Goal: Task Accomplishment & Management: Complete application form

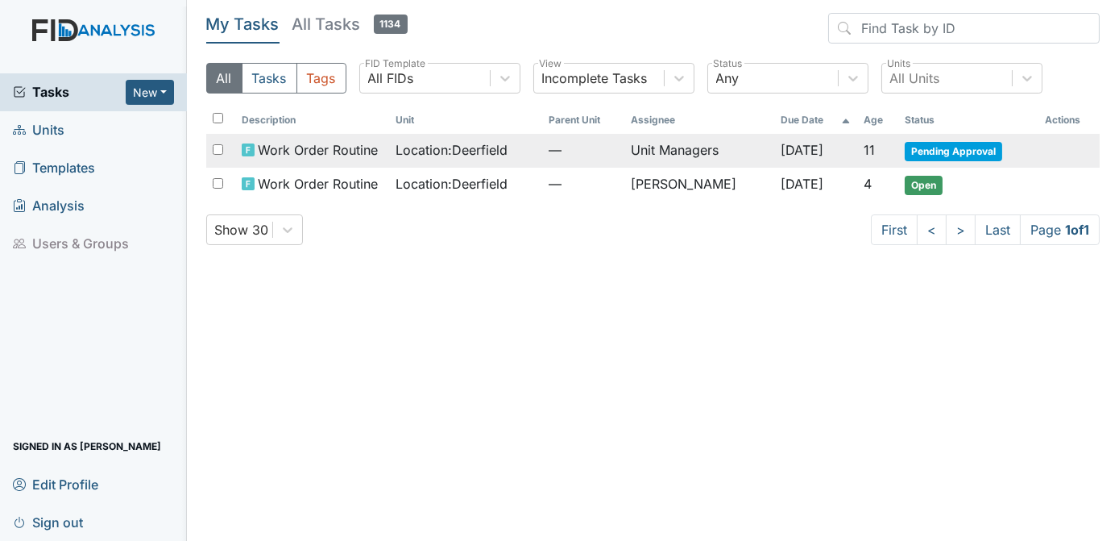
click at [923, 151] on span "Pending Approval" at bounding box center [953, 151] width 97 height 19
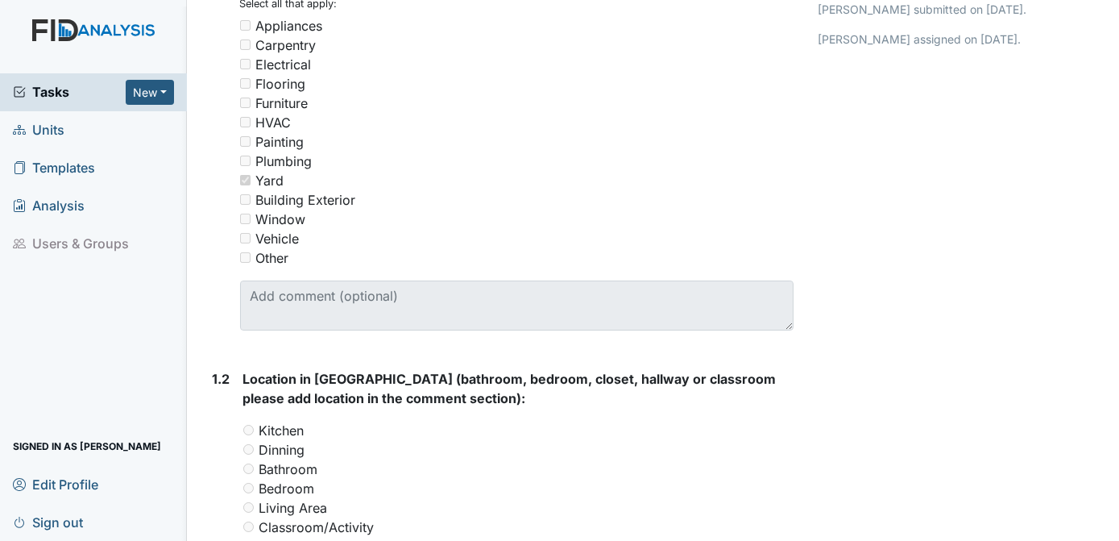
scroll to position [313, 0]
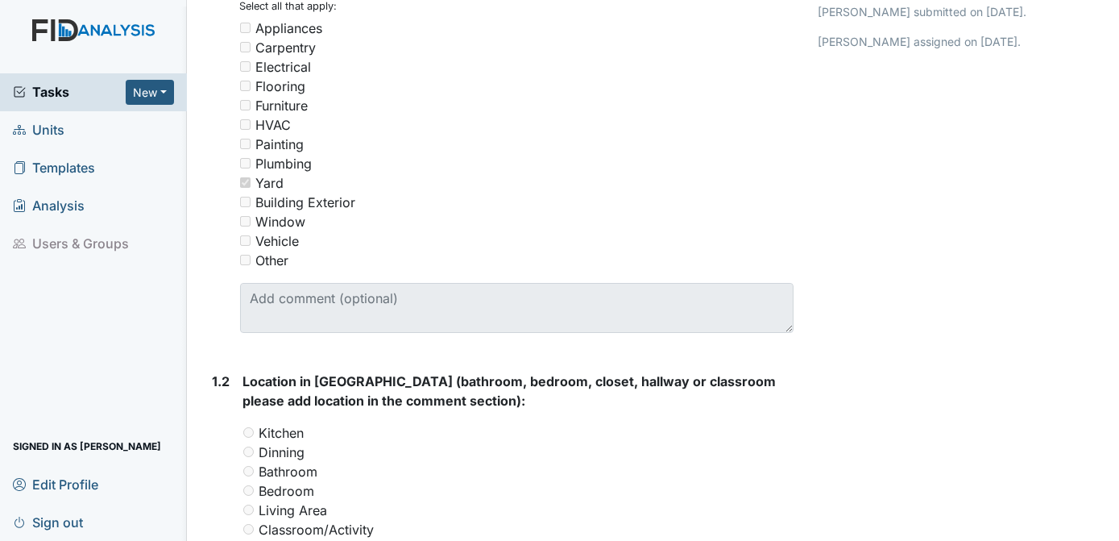
drag, startPoint x: 1096, startPoint y: 72, endPoint x: 820, endPoint y: 81, distance: 275.7
click at [820, 81] on div "Return Approve Archive Task × Are you sure you want to archive this task? It wi…" at bounding box center [959, 538] width 306 height 1678
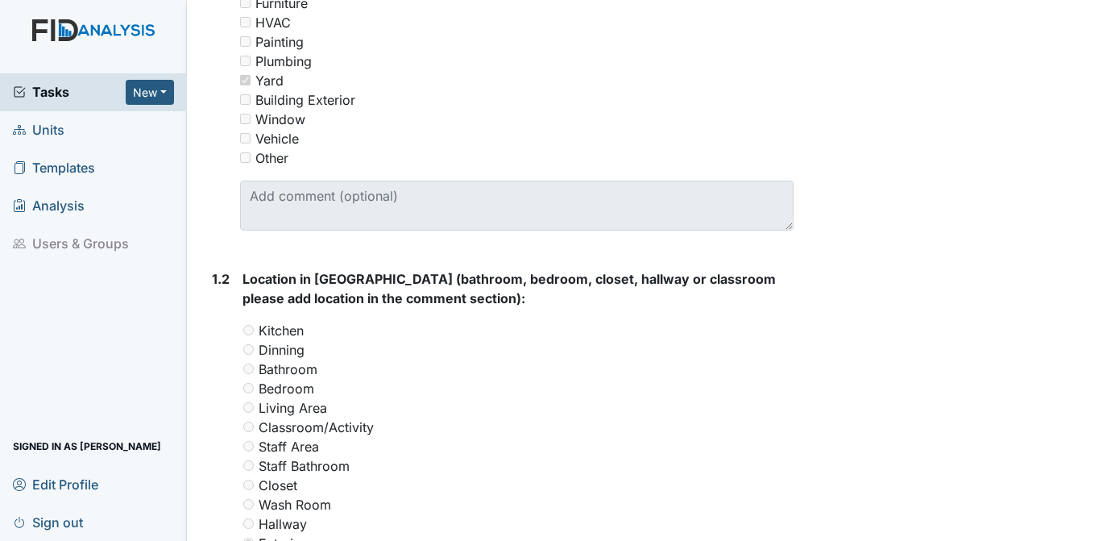
scroll to position [437, 0]
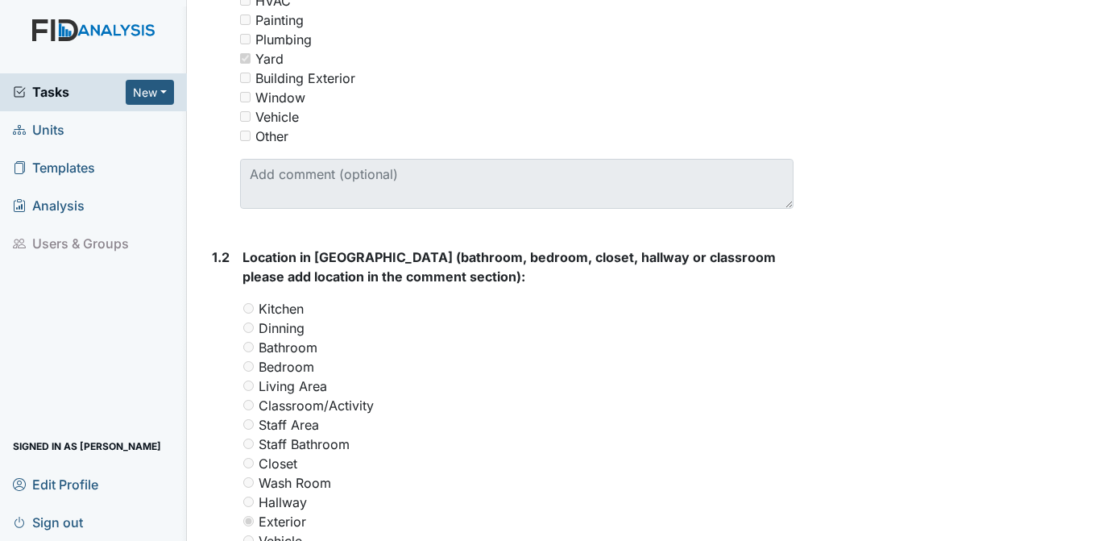
drag, startPoint x: 1117, startPoint y: 202, endPoint x: 1110, endPoint y: 483, distance: 280.5
click at [1110, 483] on main "Form: Work Order Routine ID: #00011265 Pending Approval Autosaving... Location:…" at bounding box center [653, 270] width 933 height 541
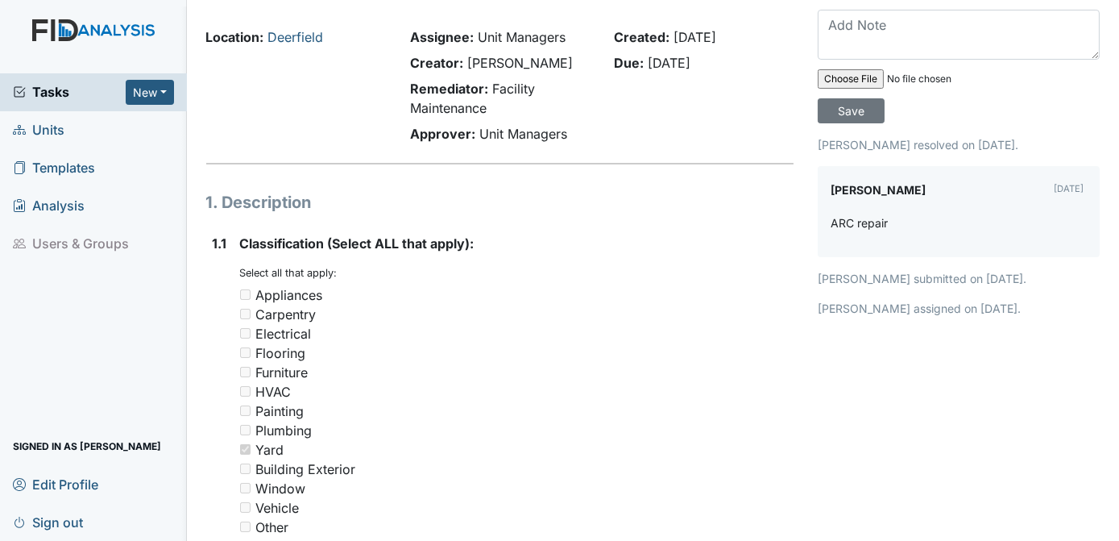
scroll to position [0, 0]
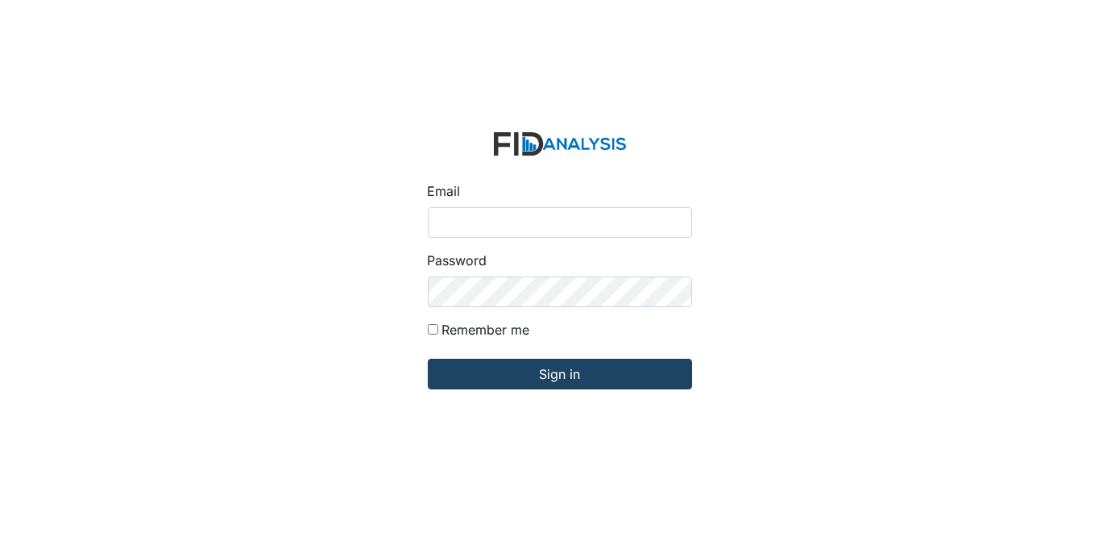
type input "[EMAIL_ADDRESS][DOMAIN_NAME]"
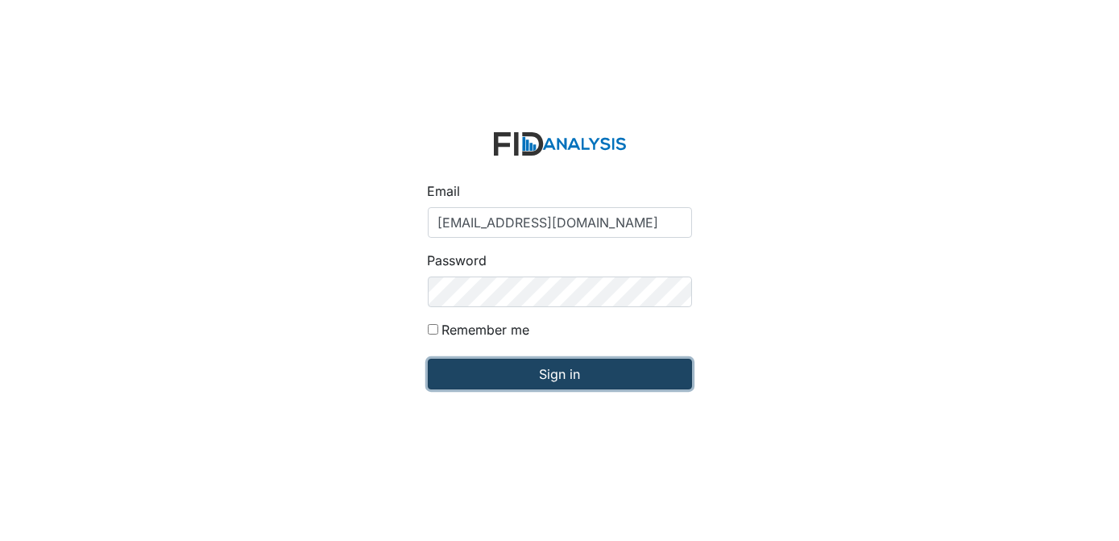
click at [488, 363] on input "Sign in" at bounding box center [560, 374] width 264 height 31
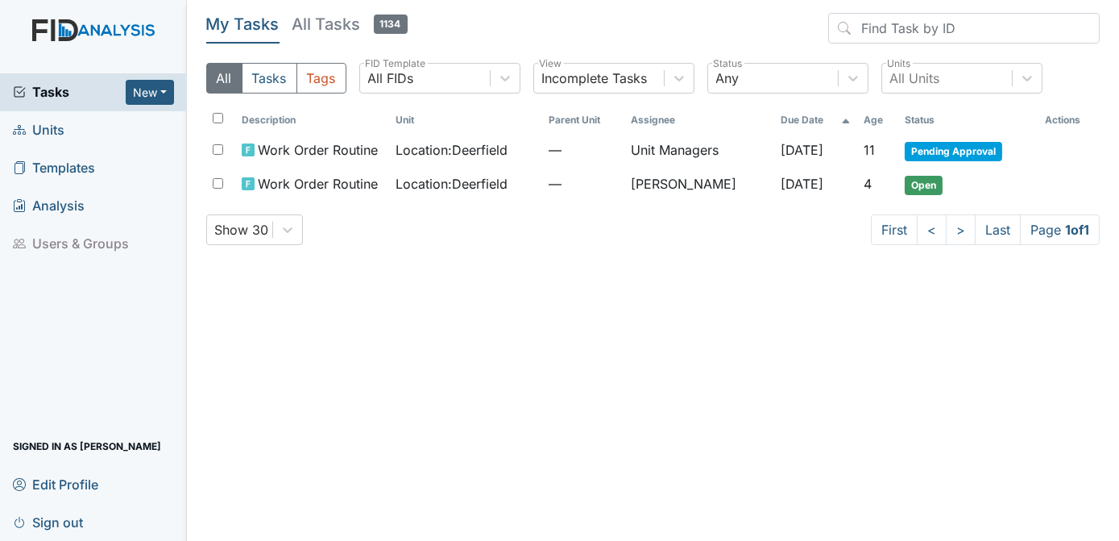
click at [62, 124] on span "Units" at bounding box center [39, 130] width 52 height 25
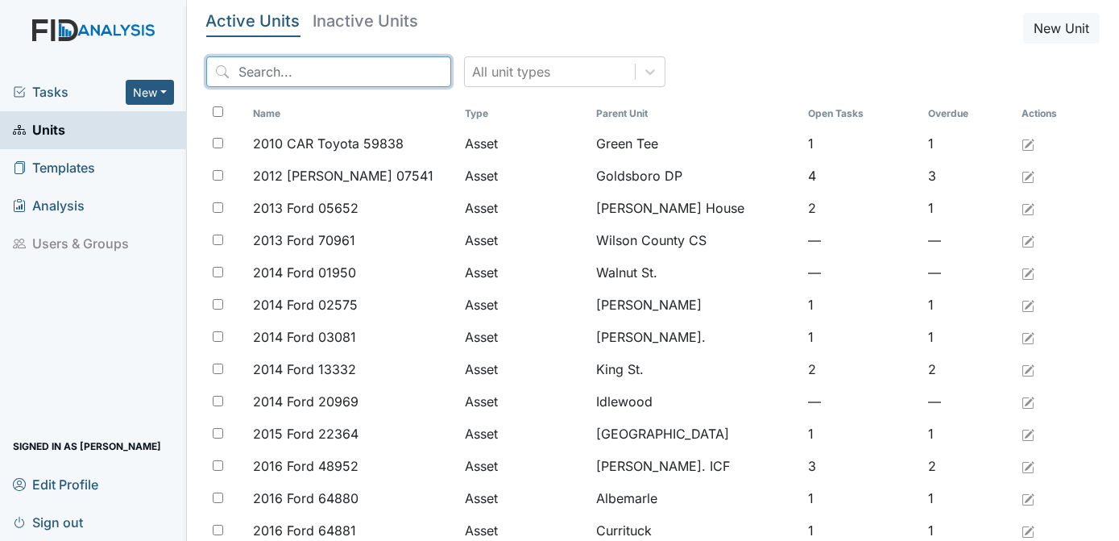
click input "search"
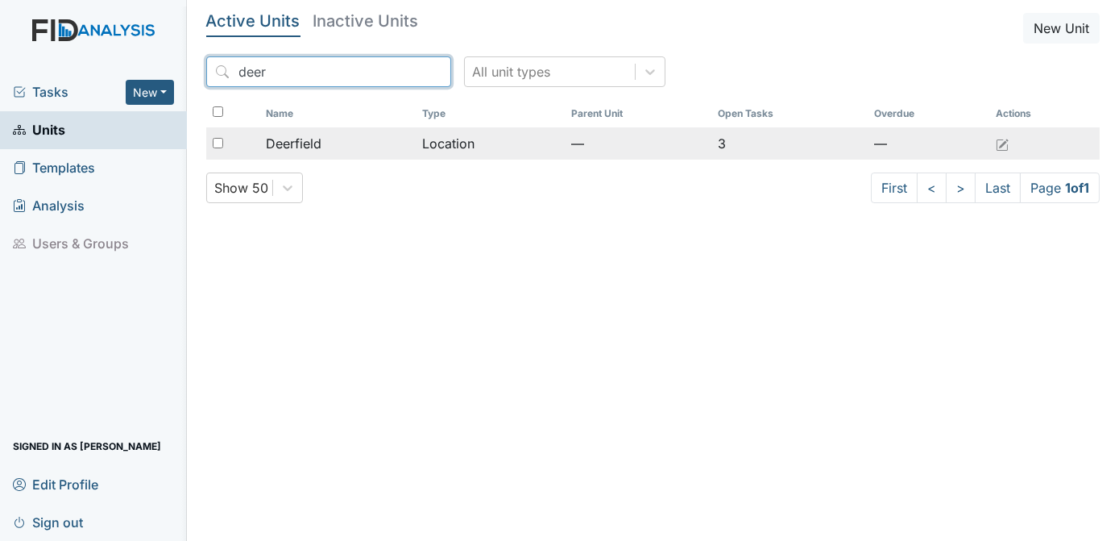
type input "deer"
click input "checkbox"
checkbox input "true"
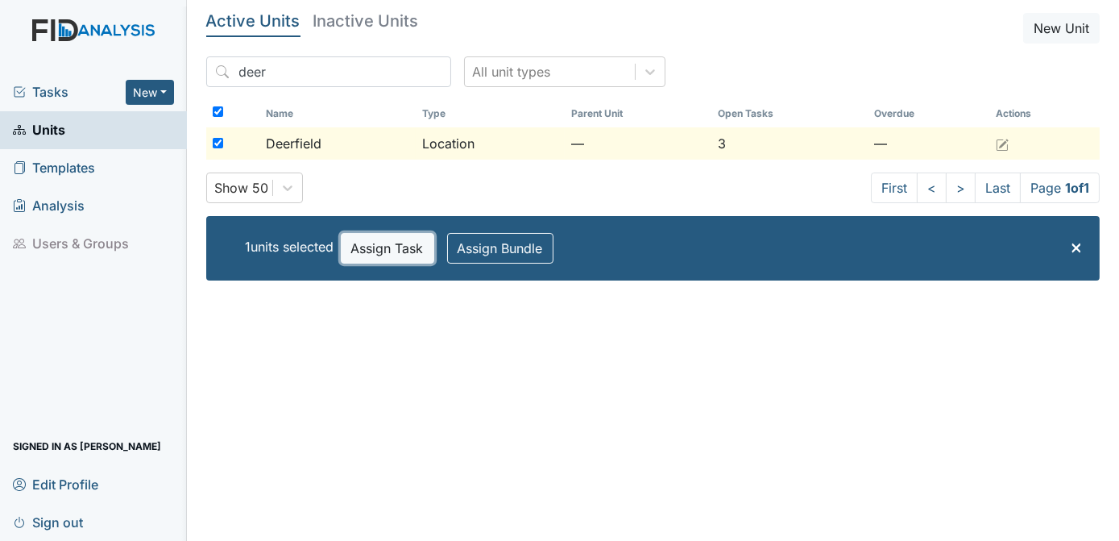
click button "Assign Task"
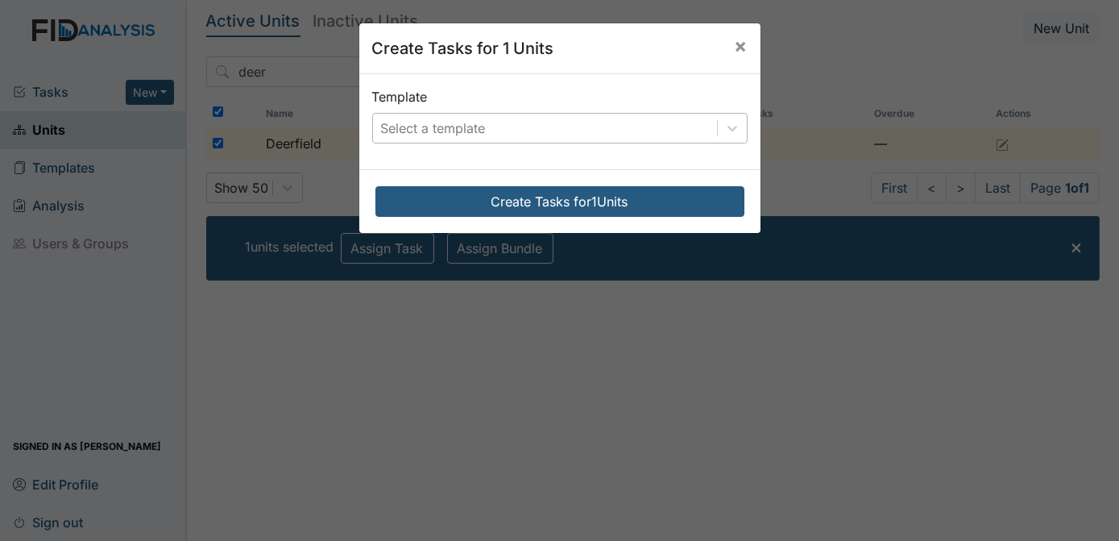
click div "Select a template"
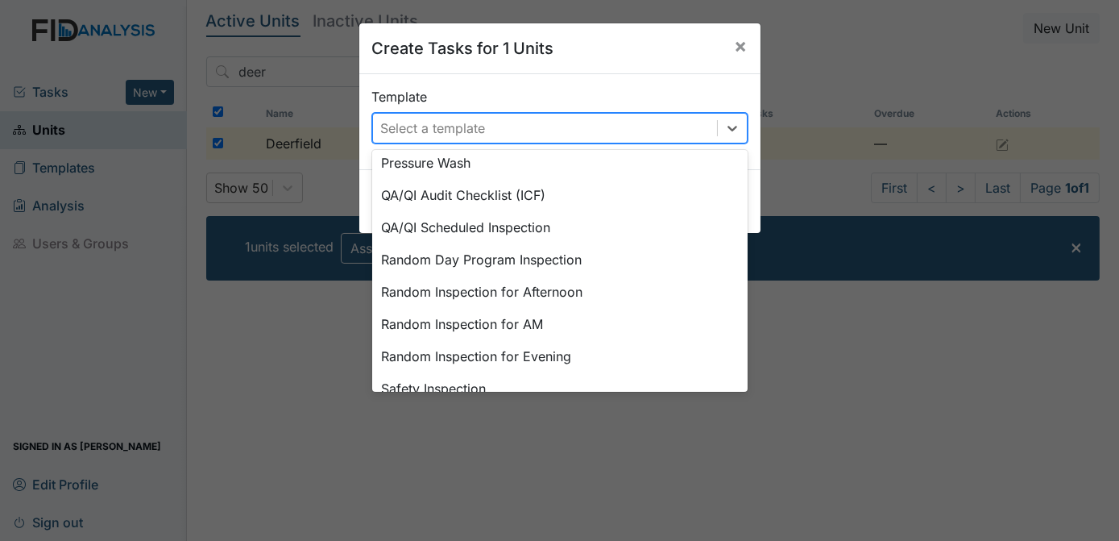
scroll to position [612, 0]
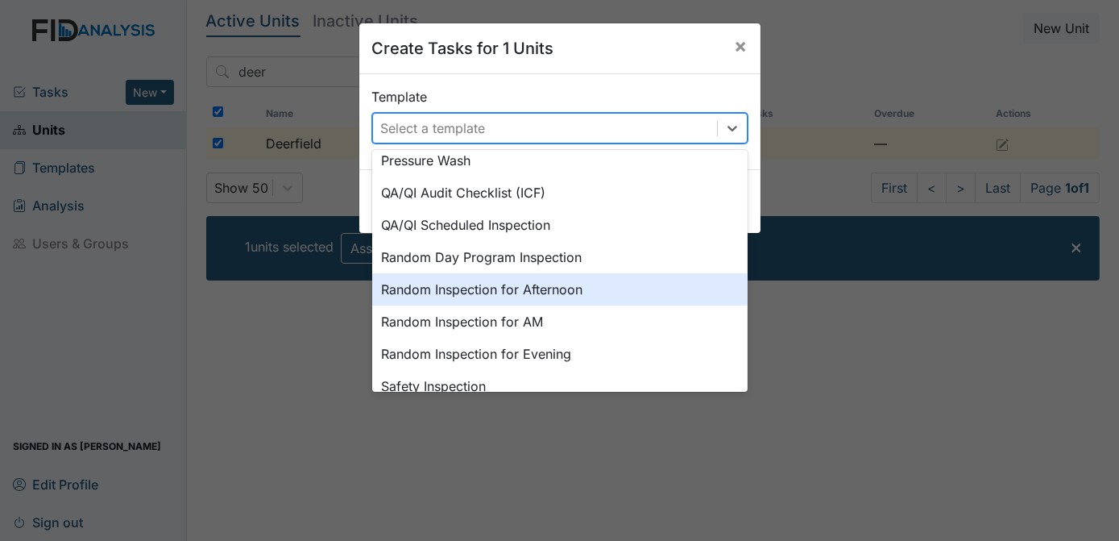
click div "Random Inspection for Afternoon"
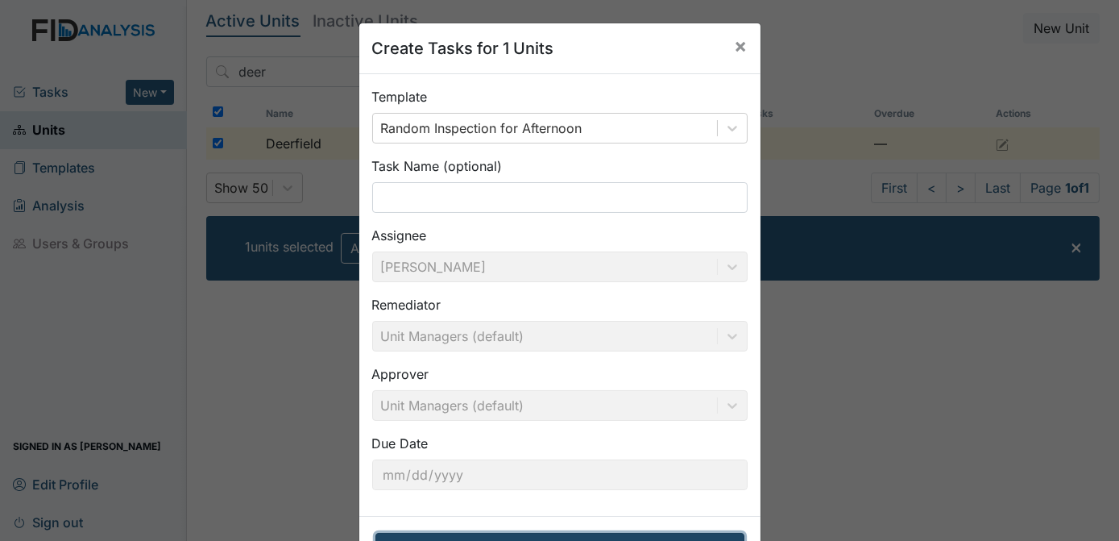
click button "Create Tasks for 1 Units"
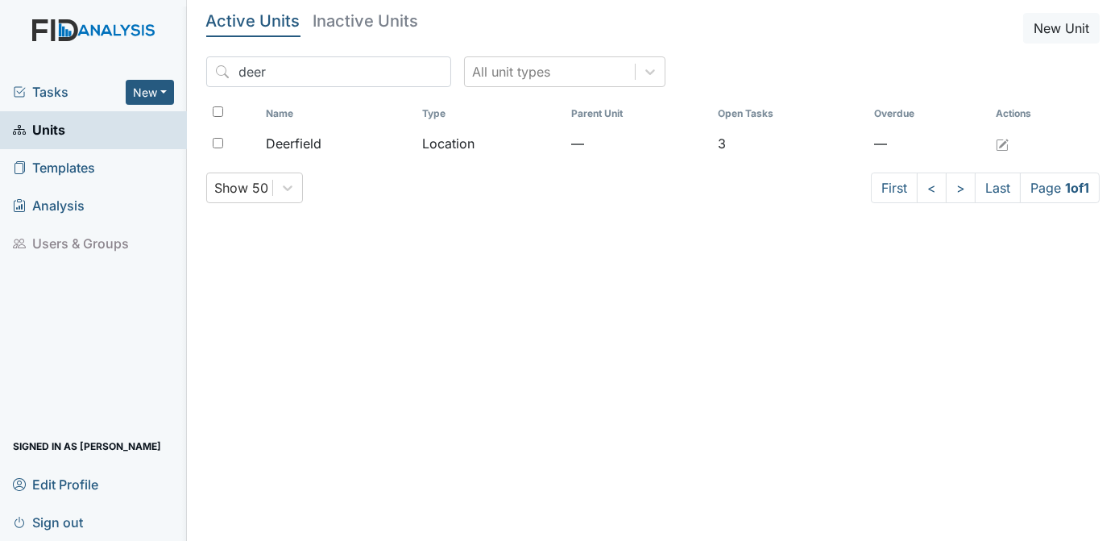
click at [44, 89] on span "Tasks" at bounding box center [69, 91] width 113 height 19
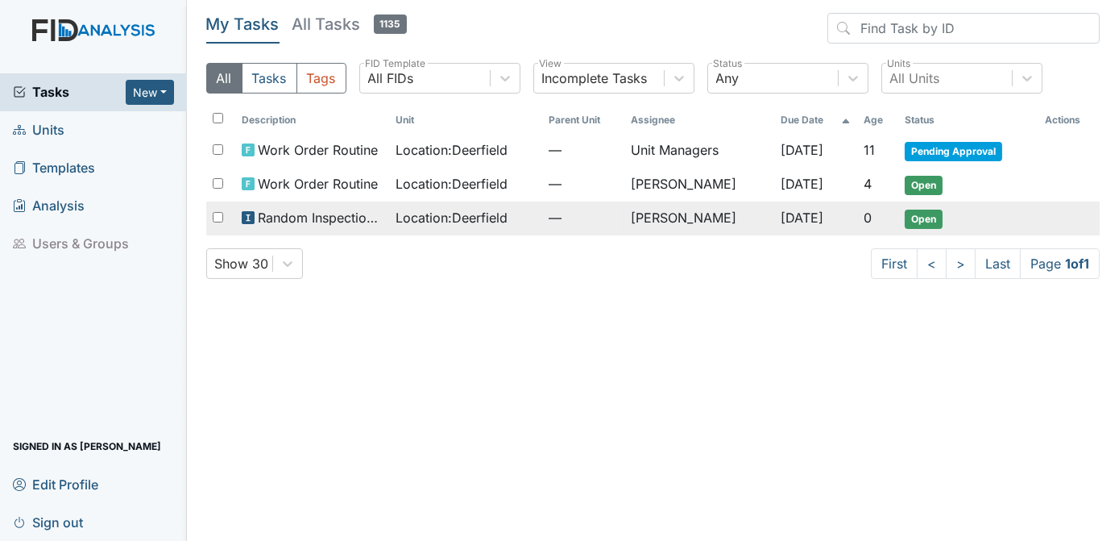
click at [916, 214] on span "Open" at bounding box center [924, 218] width 38 height 19
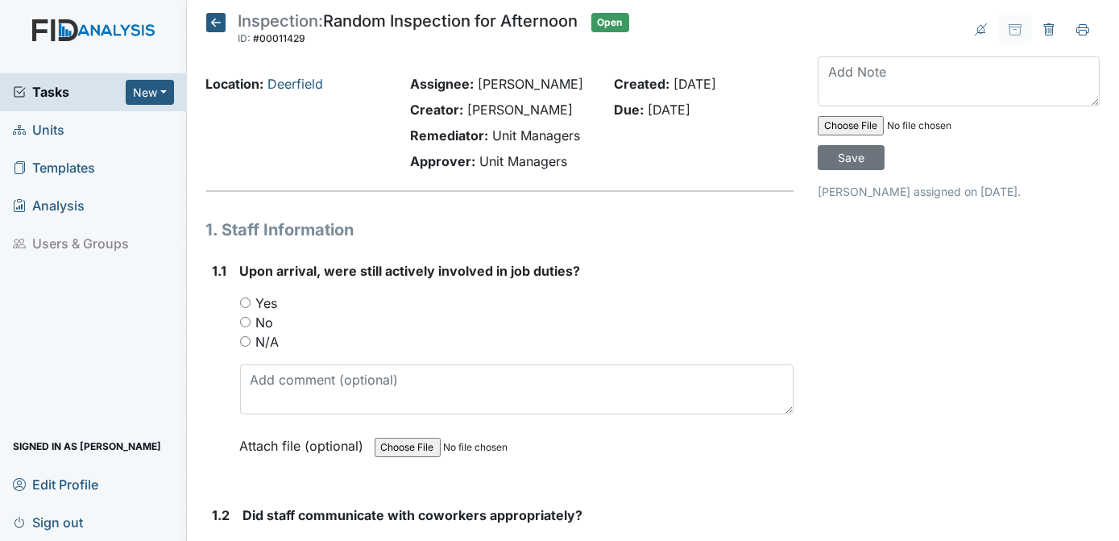
click at [246, 301] on input "Yes" at bounding box center [245, 302] width 10 height 10
radio input "true"
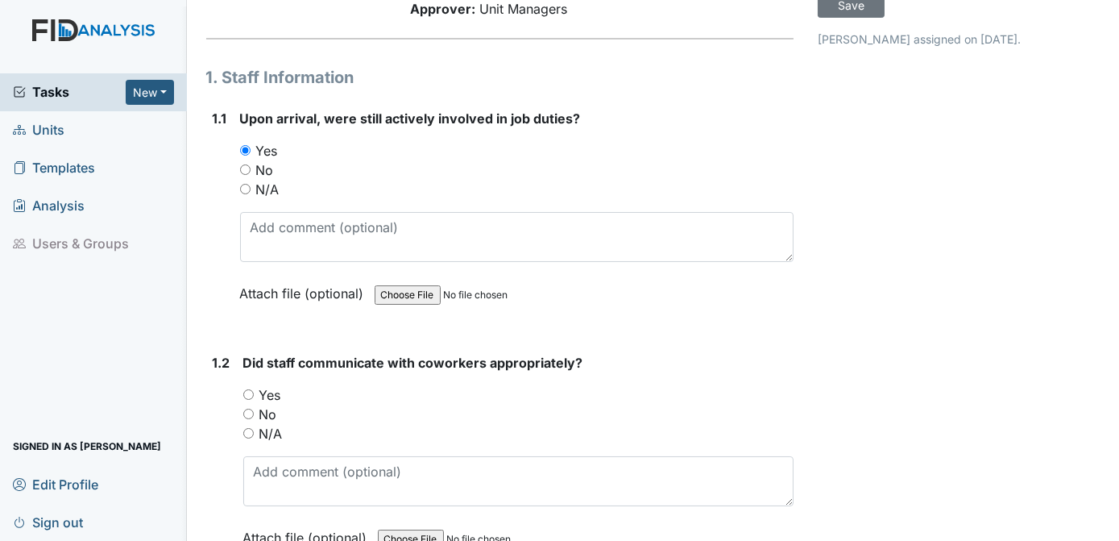
scroll to position [288, 0]
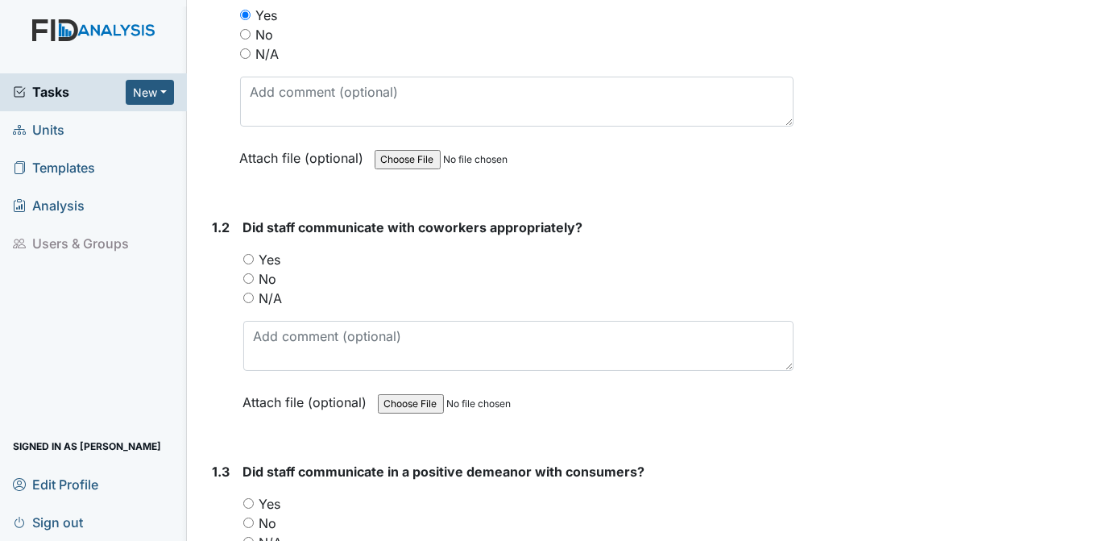
click at [250, 254] on input "Yes" at bounding box center [248, 259] width 10 height 10
radio input "true"
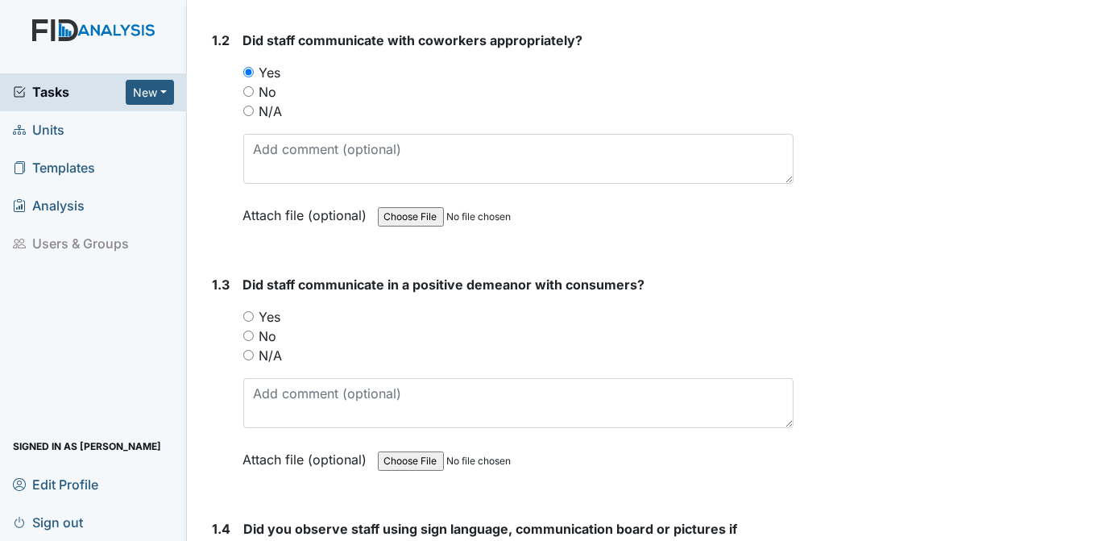
scroll to position [541, 0]
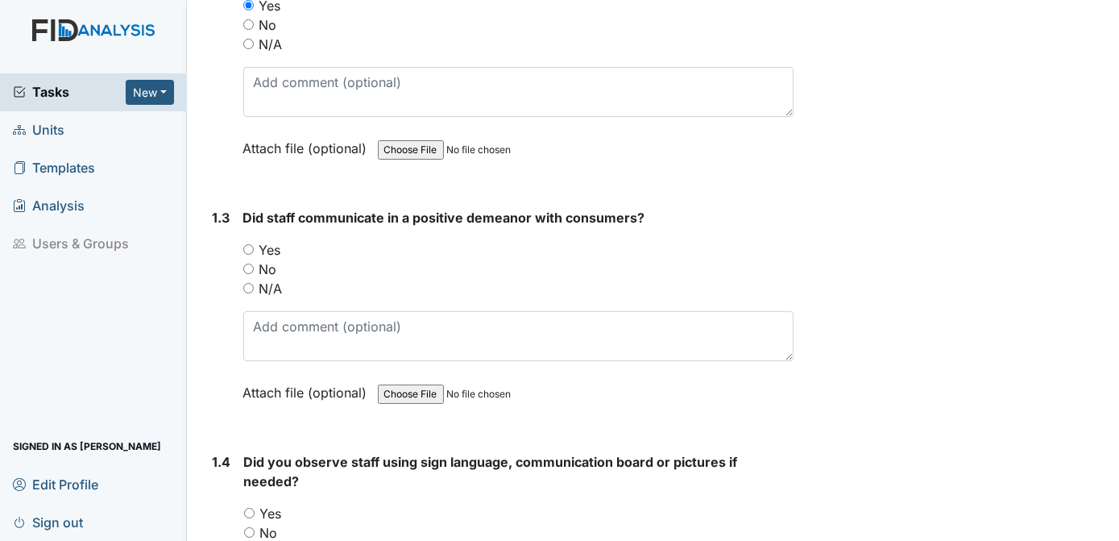
click at [251, 246] on input "Yes" at bounding box center [248, 249] width 10 height 10
radio input "true"
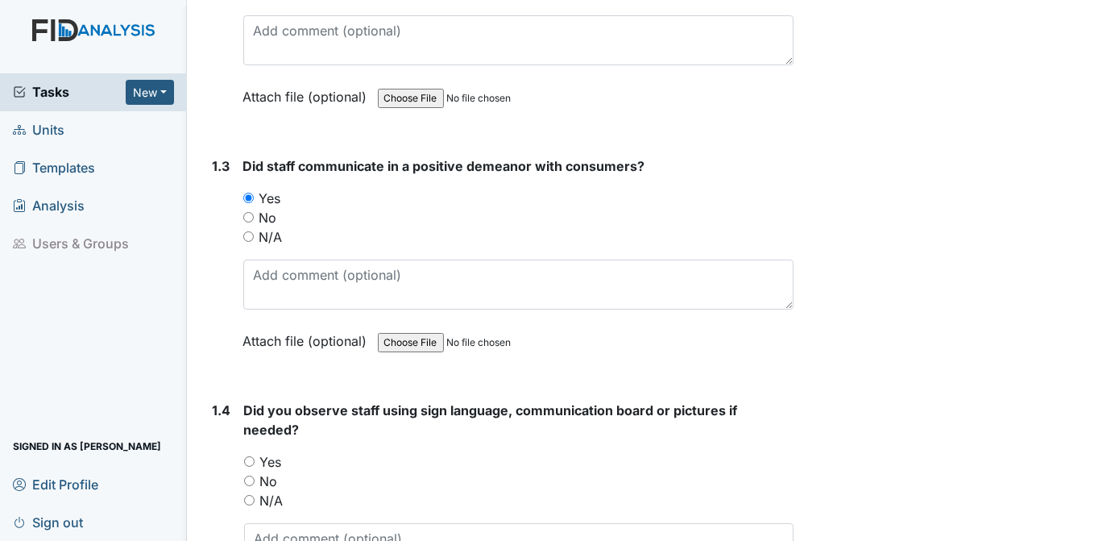
scroll to position [627, 0]
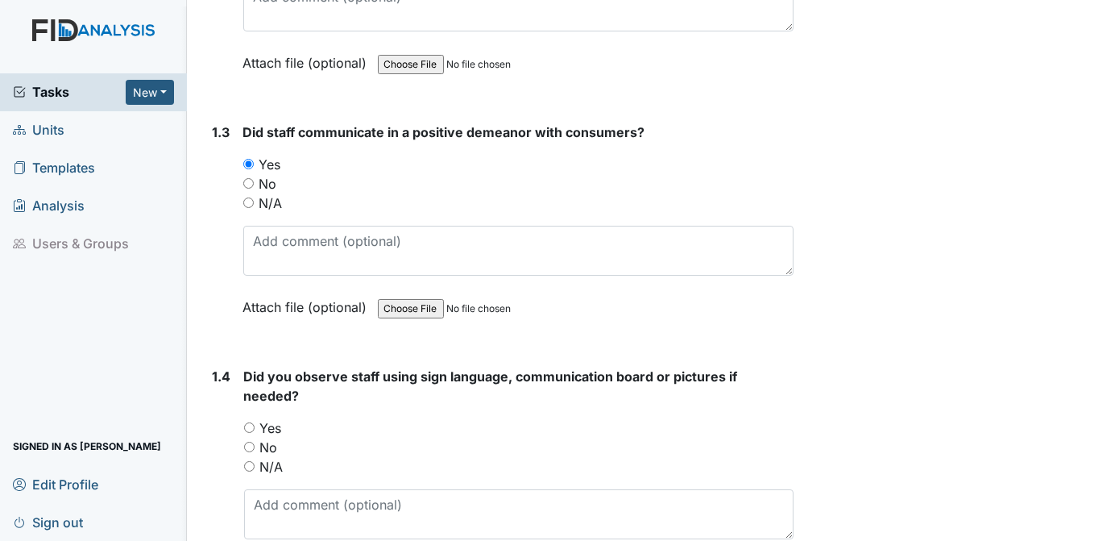
click at [249, 462] on input "N/A" at bounding box center [249, 466] width 10 height 10
radio input "true"
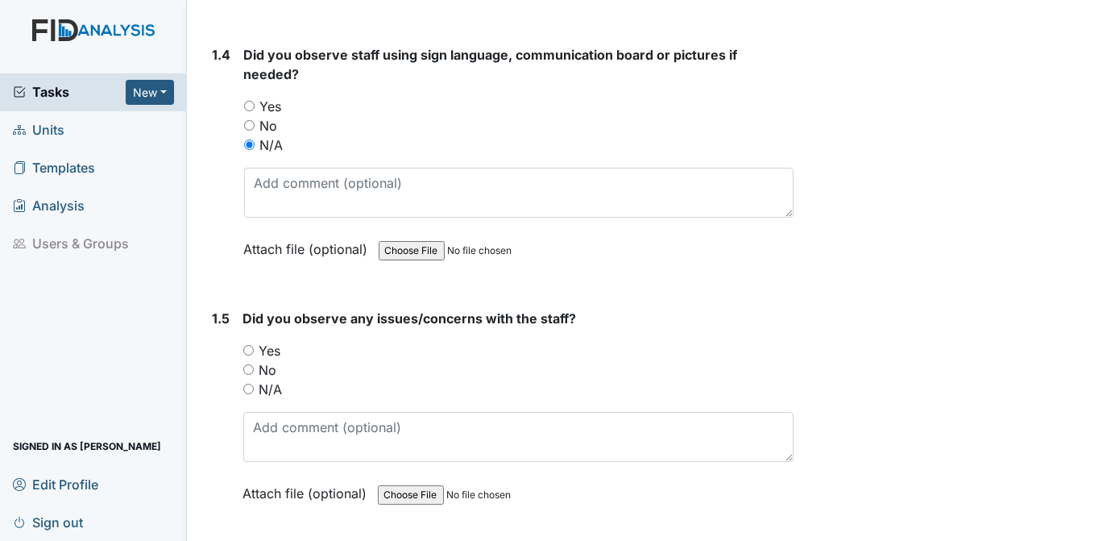
click at [247, 364] on input "No" at bounding box center [248, 369] width 10 height 10
radio input "true"
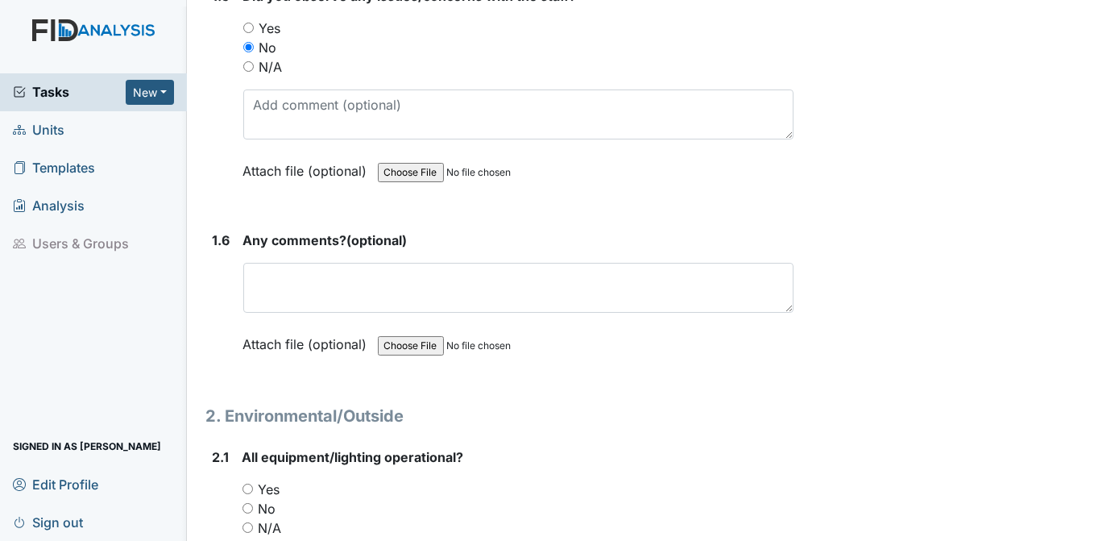
scroll to position [1304, 0]
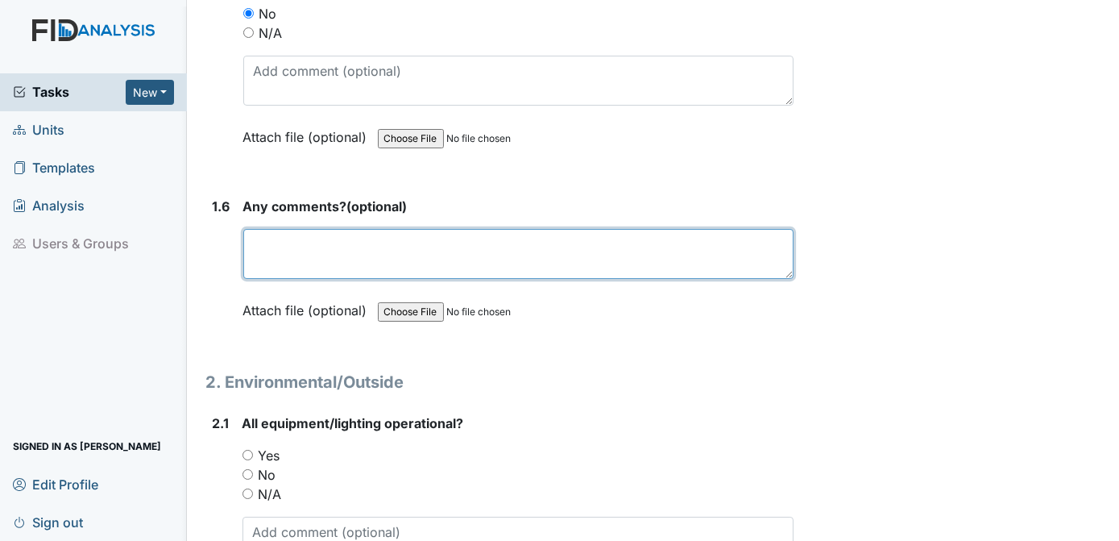
click at [410, 234] on textarea at bounding box center [518, 254] width 551 height 50
type textarea "n/a"
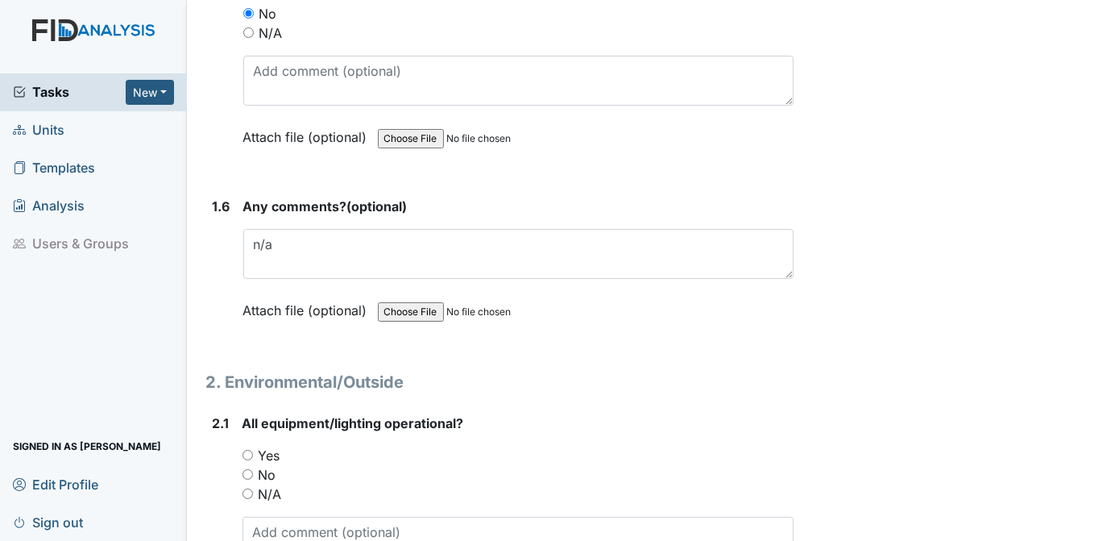
click at [248, 469] on input "No" at bounding box center [248, 474] width 10 height 10
radio input "true"
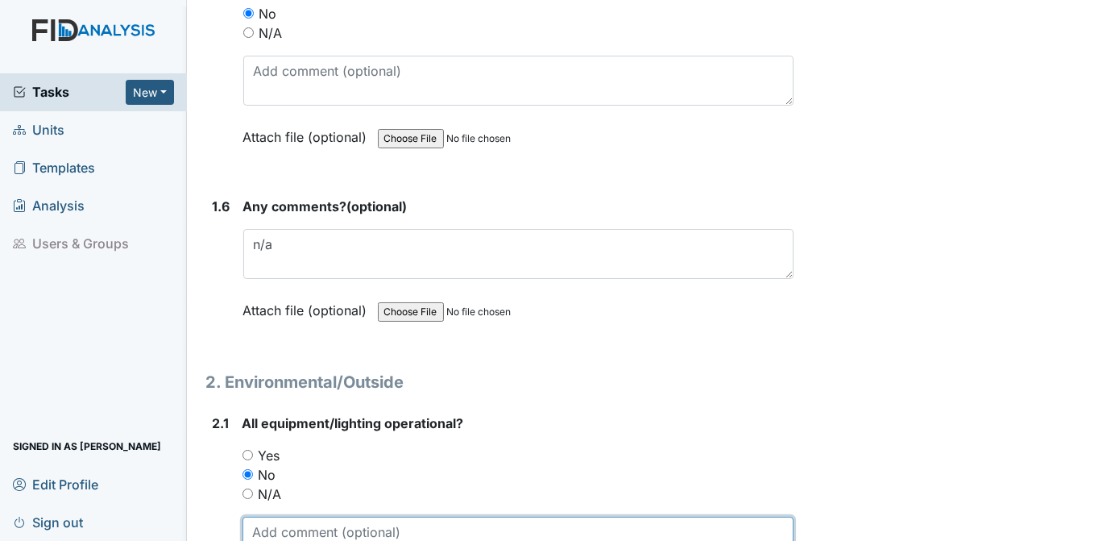
click at [275, 528] on textarea at bounding box center [519, 541] width 552 height 50
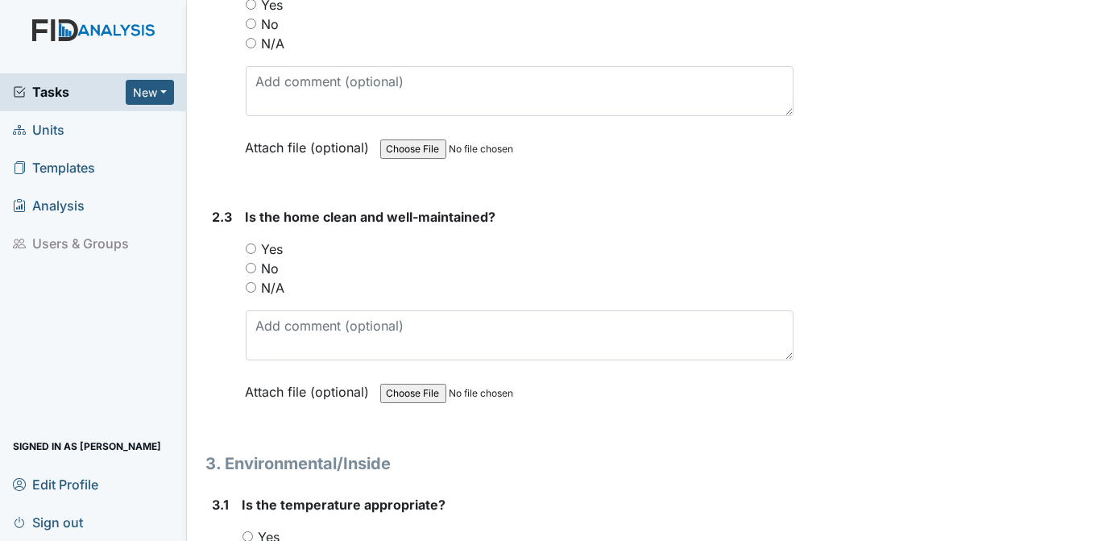
scroll to position [2033, 0]
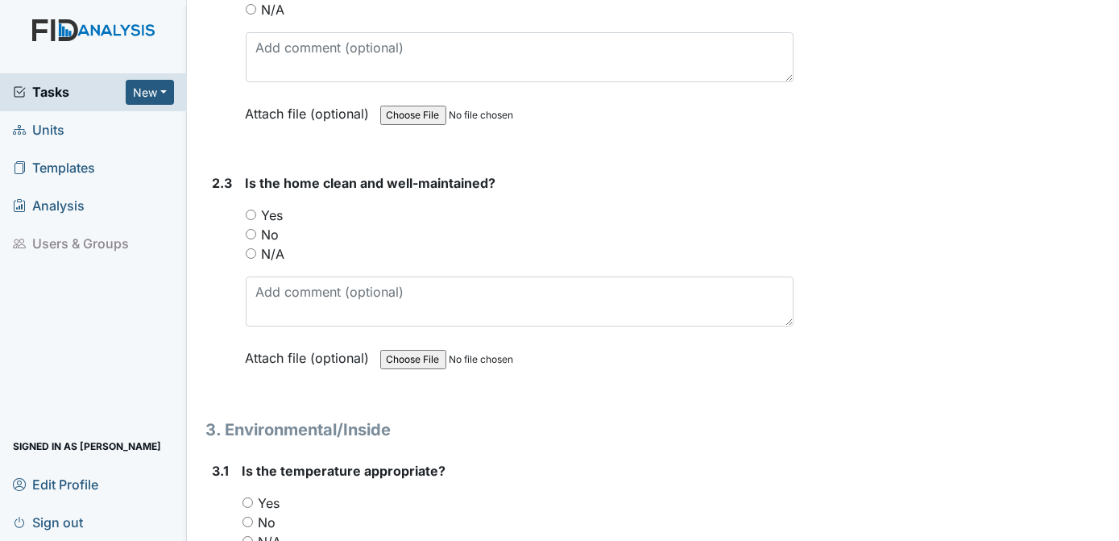
type textarea "lights around side of home not working"
click at [252, 209] on input "Yes" at bounding box center [251, 214] width 10 height 10
radio input "true"
click at [247, 497] on input "Yes" at bounding box center [248, 502] width 10 height 10
radio input "true"
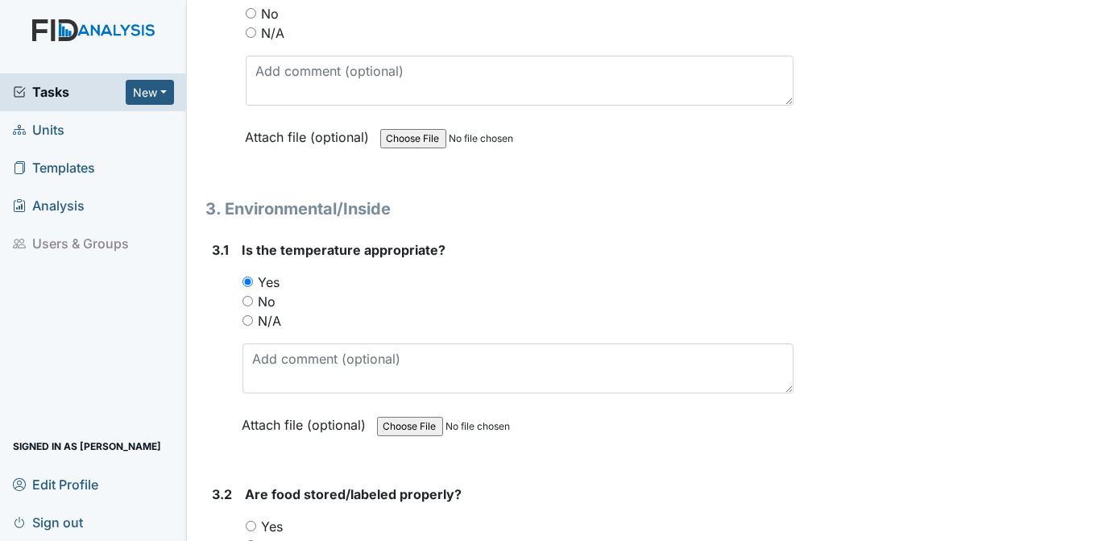
scroll to position [2321, 0]
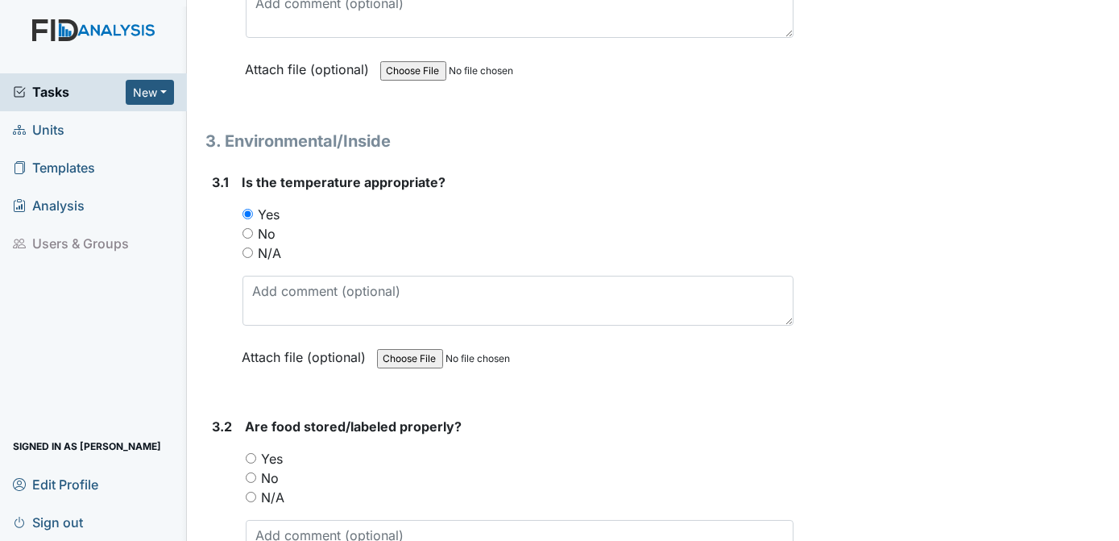
click at [250, 453] on input "Yes" at bounding box center [251, 458] width 10 height 10
radio input "true"
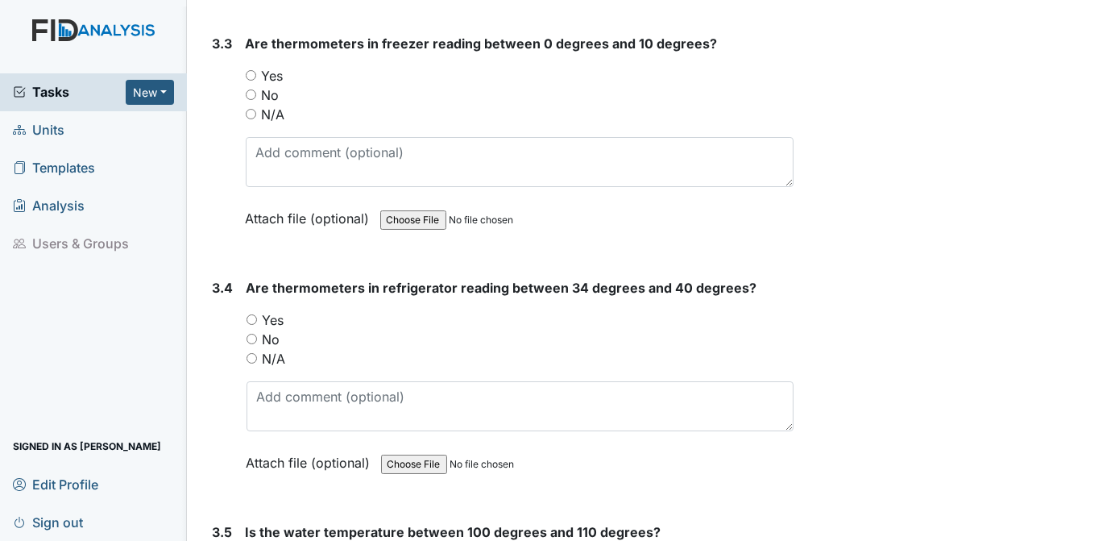
scroll to position [2982, 0]
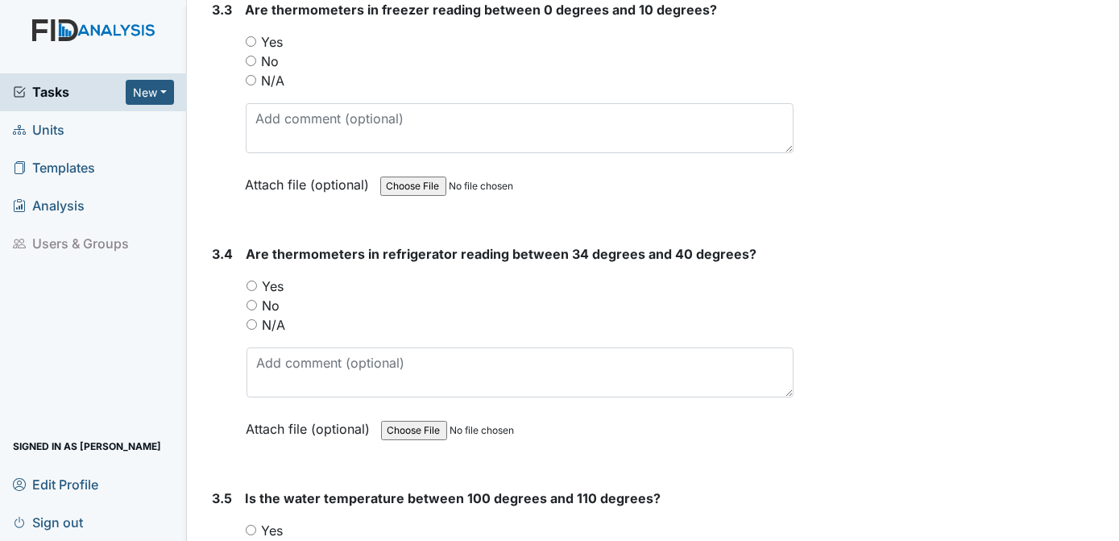
click at [253, 280] on input "Yes" at bounding box center [252, 285] width 10 height 10
radio input "true"
click at [253, 524] on input "Yes" at bounding box center [251, 529] width 10 height 10
radio input "true"
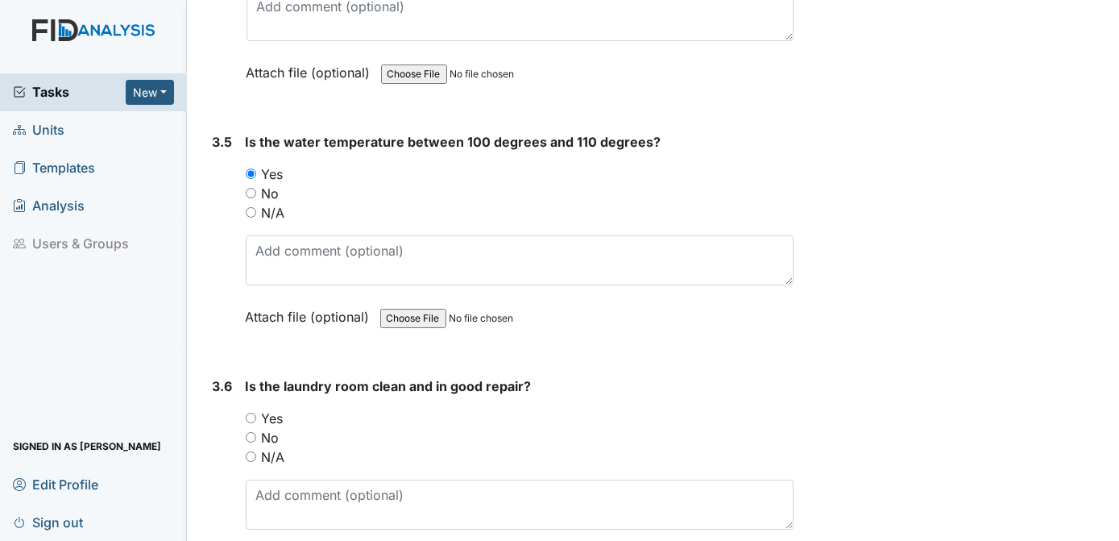
scroll to position [3405, 0]
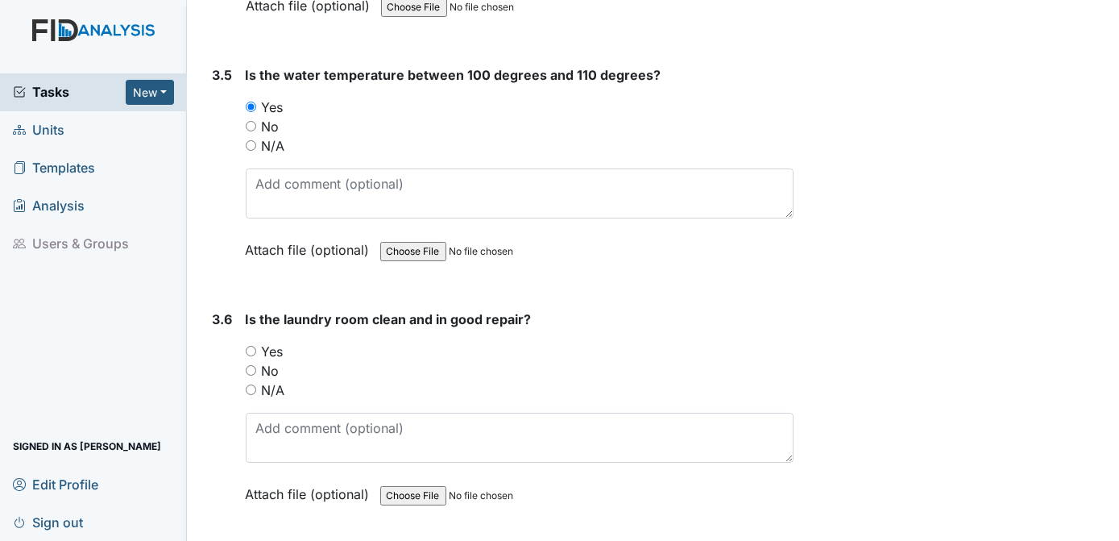
click at [251, 346] on input "Yes" at bounding box center [251, 351] width 10 height 10
radio input "true"
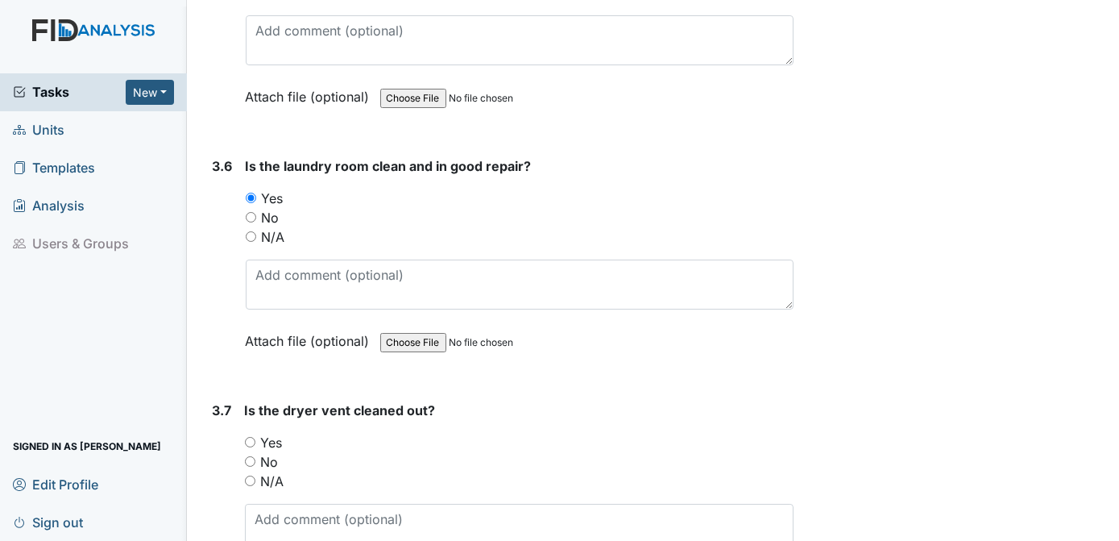
scroll to position [3693, 0]
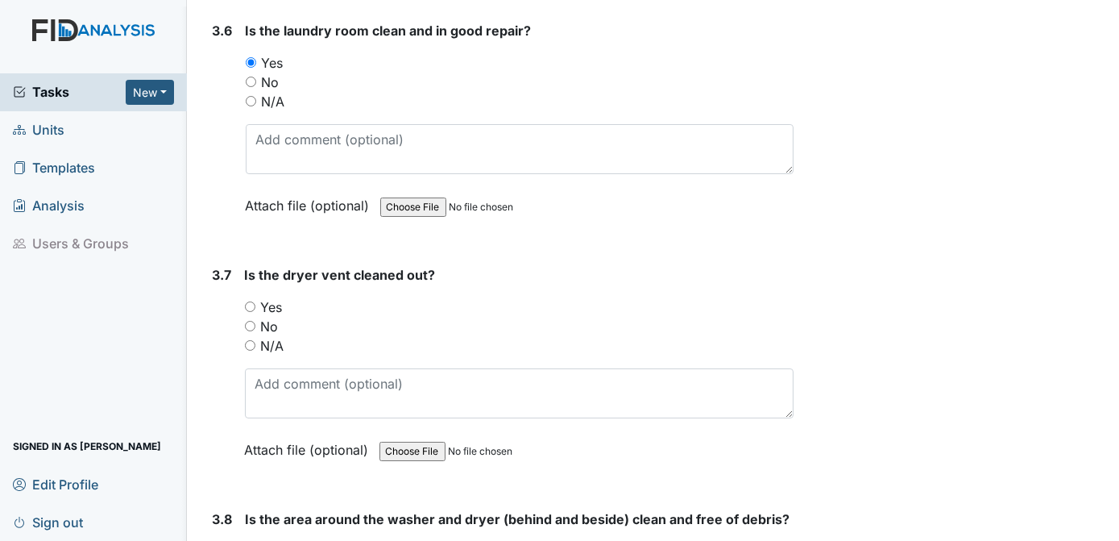
click at [250, 301] on input "Yes" at bounding box center [250, 306] width 10 height 10
radio input "true"
click at [664, 271] on div "Is the dryer vent cleaned out? You must select one of the below options. Yes No…" at bounding box center [519, 367] width 549 height 205
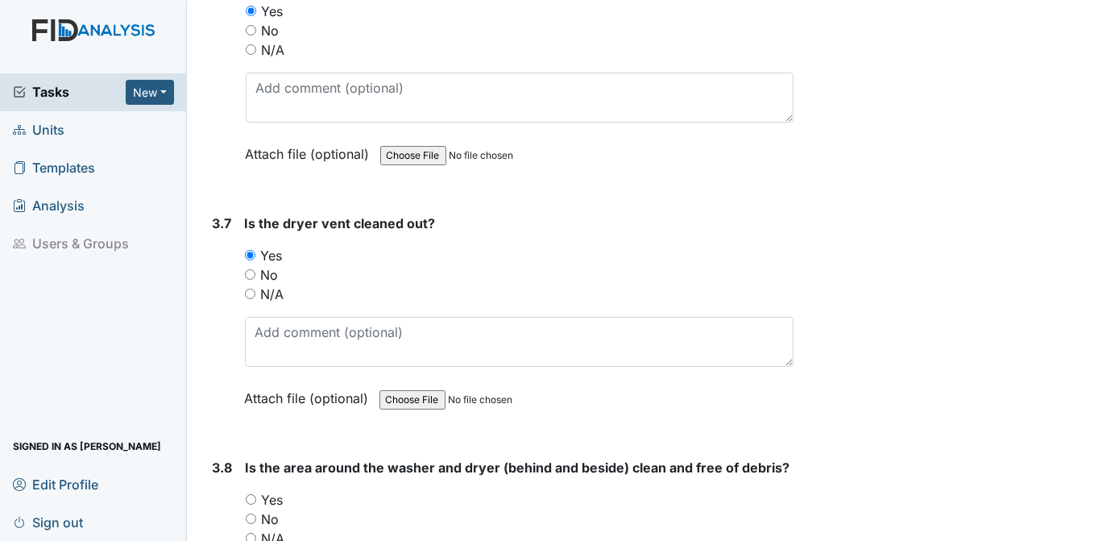
scroll to position [3914, 0]
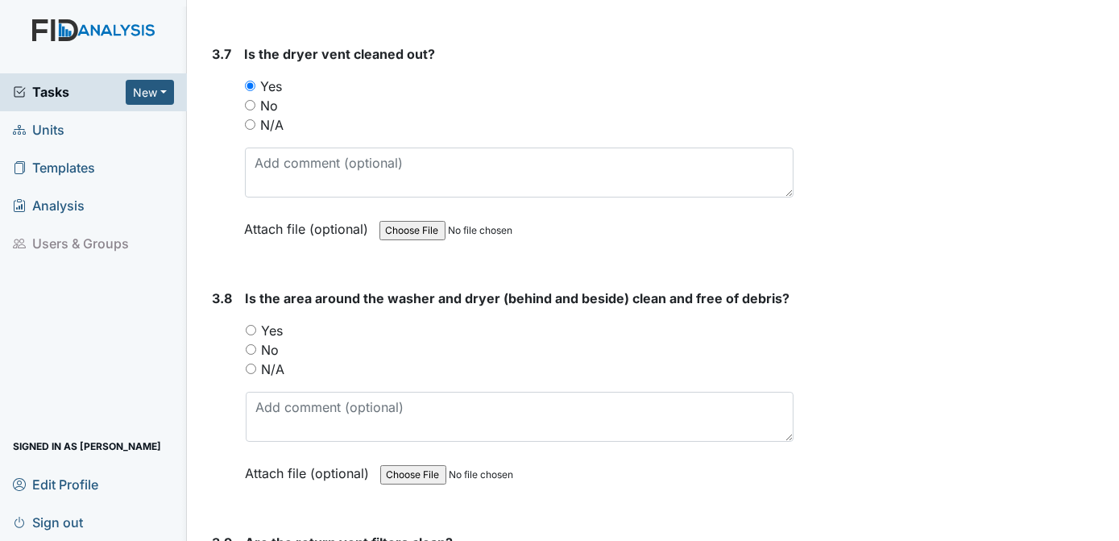
click at [252, 325] on input "Yes" at bounding box center [251, 330] width 10 height 10
radio input "true"
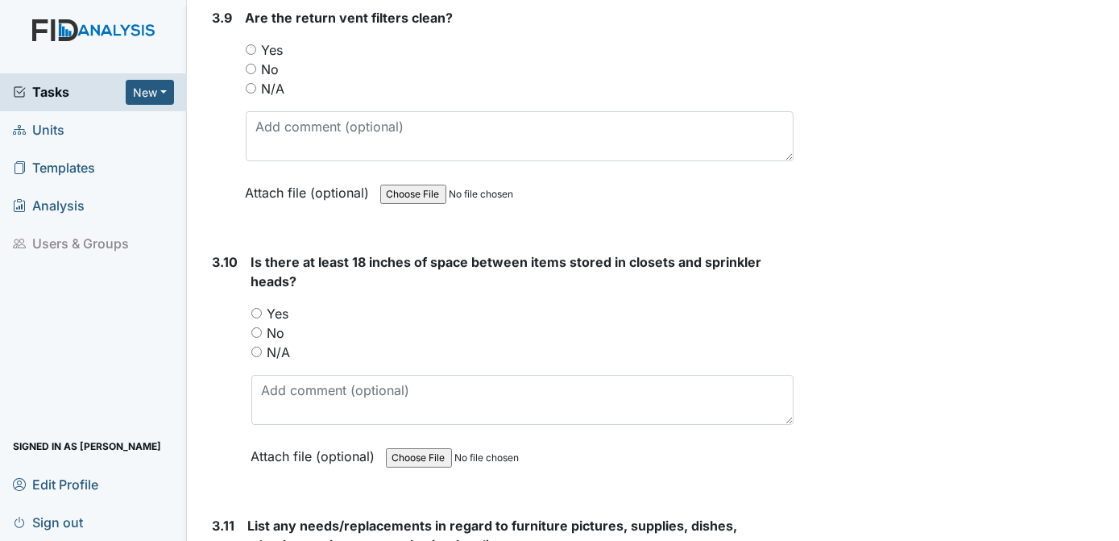
scroll to position [4405, 0]
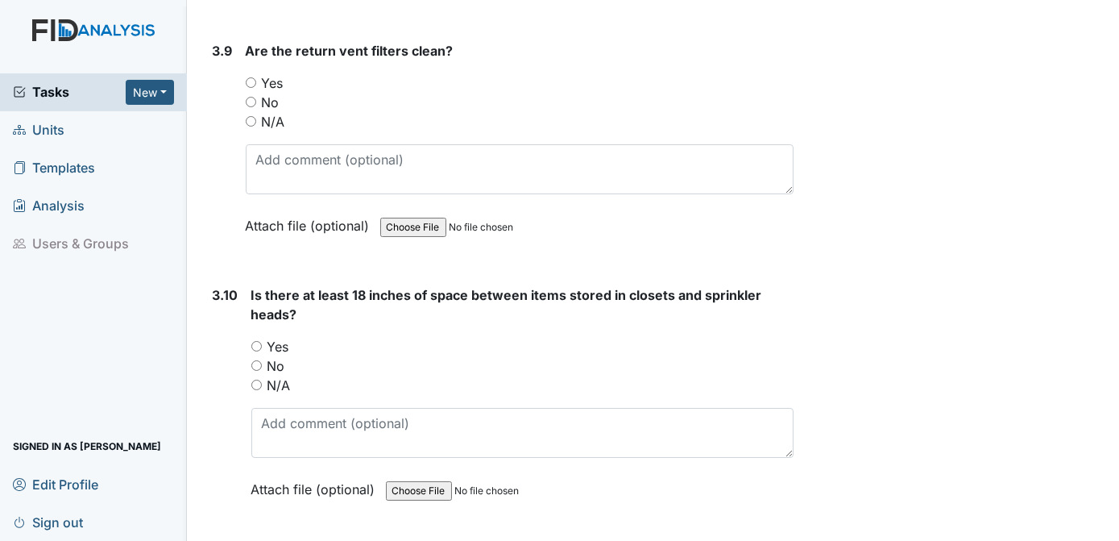
click at [253, 77] on input "Yes" at bounding box center [251, 82] width 10 height 10
radio input "true"
click at [257, 341] on input "Yes" at bounding box center [256, 346] width 10 height 10
radio input "true"
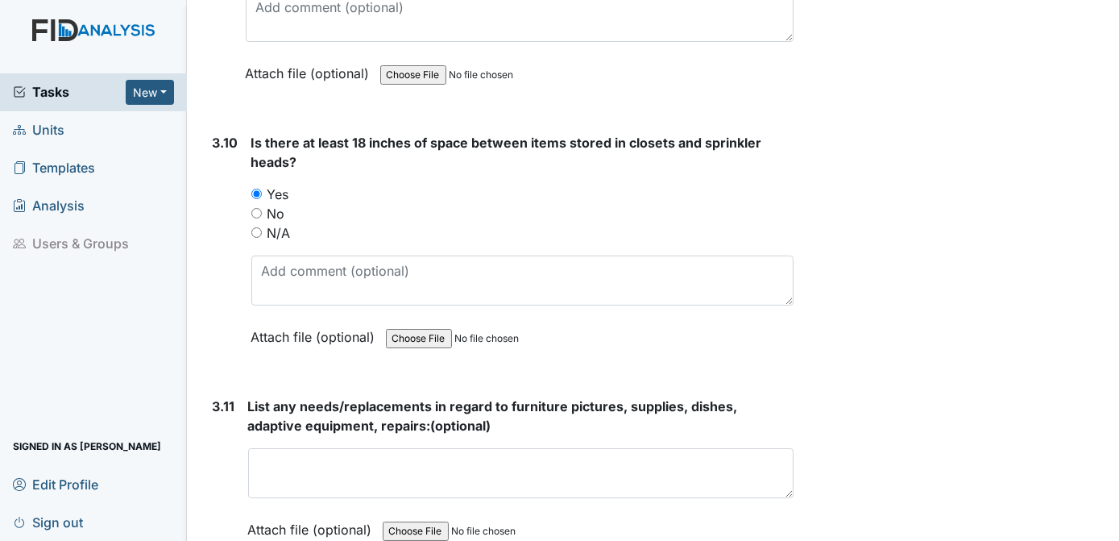
scroll to position [4659, 0]
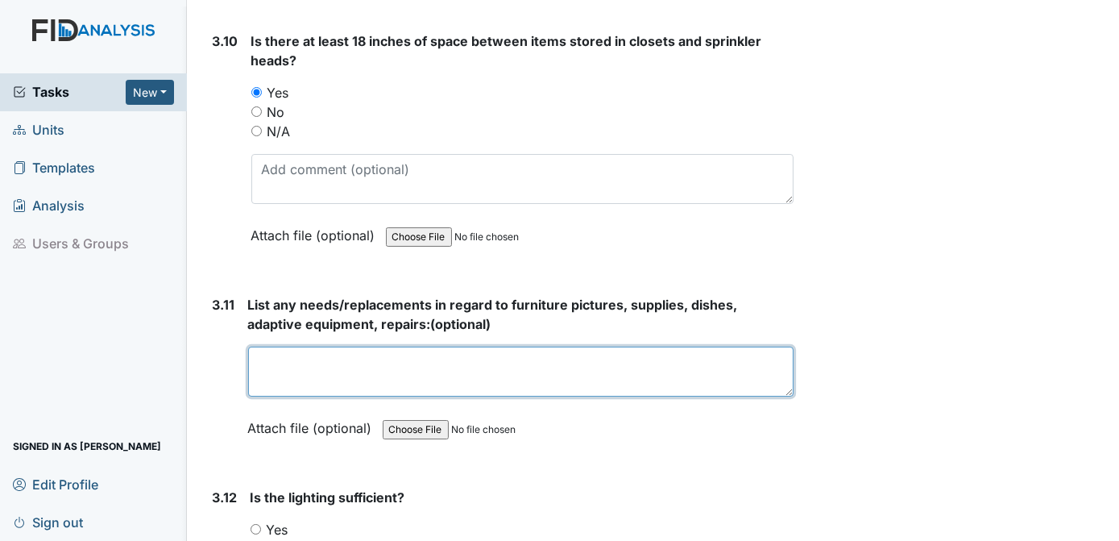
click at [281, 354] on textarea at bounding box center [521, 371] width 546 height 50
type textarea "c"
type textarea "kitchen chairs, goodset of pots and pans."
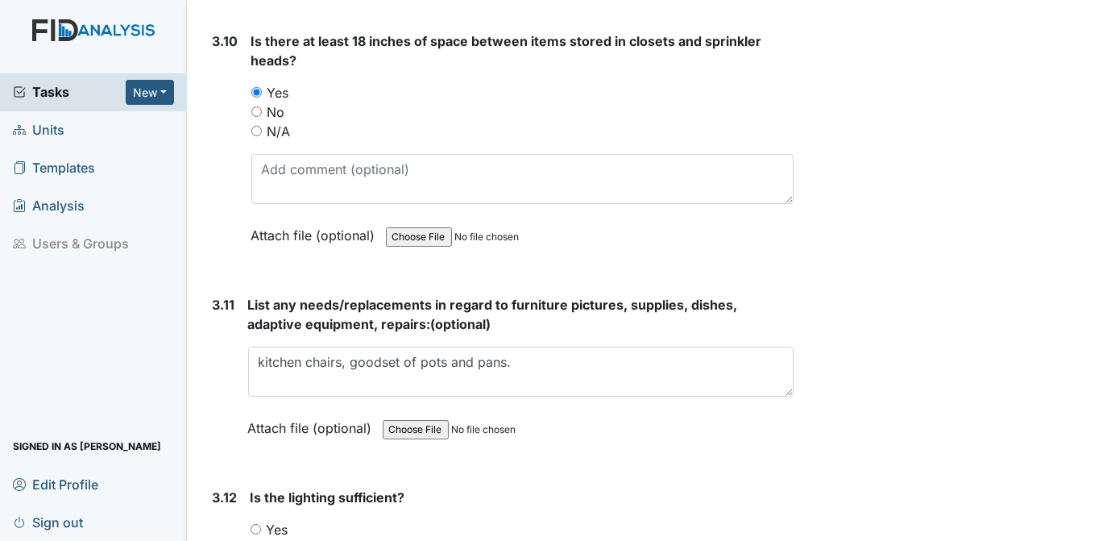
click at [258, 524] on input "Yes" at bounding box center [256, 529] width 10 height 10
radio input "true"
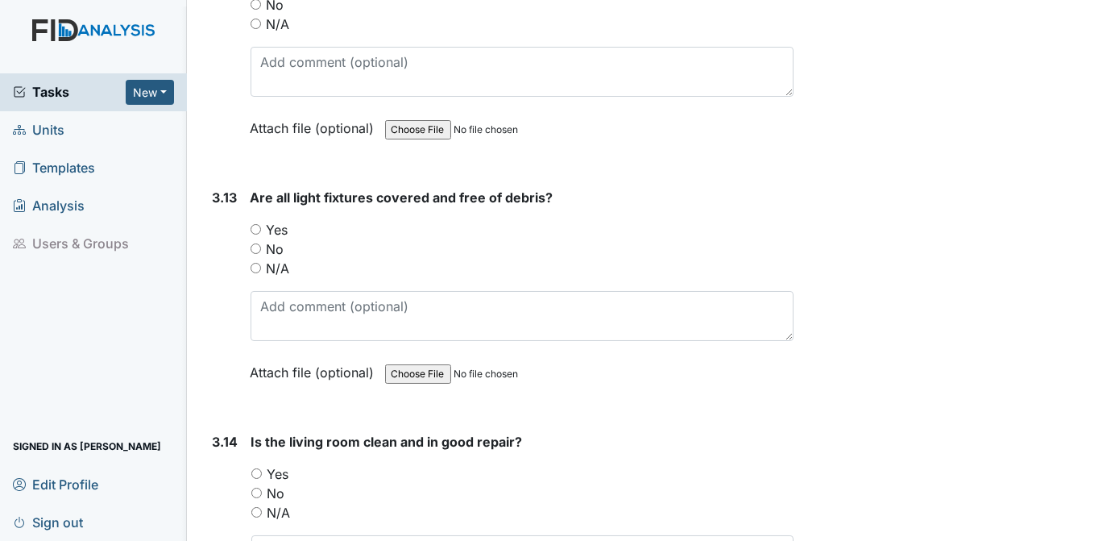
scroll to position [5169, 0]
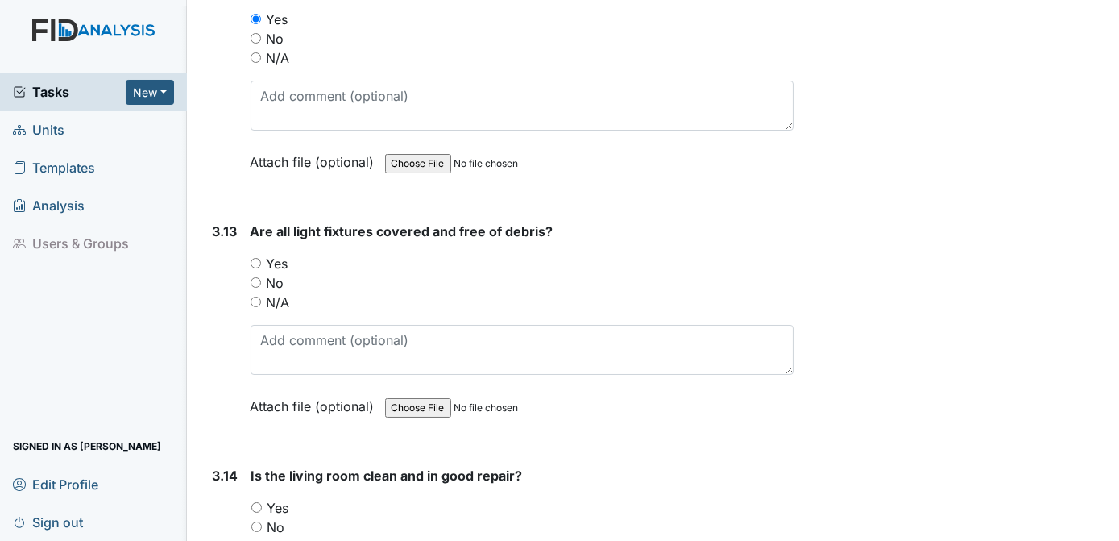
click at [255, 258] on input "Yes" at bounding box center [256, 263] width 10 height 10
radio input "true"
click at [256, 502] on input "Yes" at bounding box center [256, 507] width 10 height 10
radio input "true"
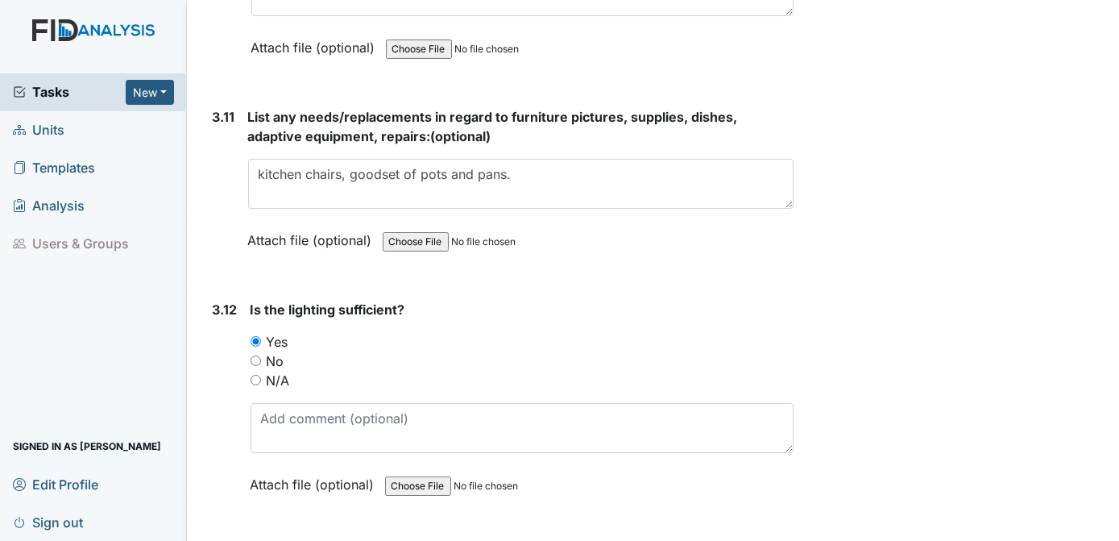
scroll to position [4881, 0]
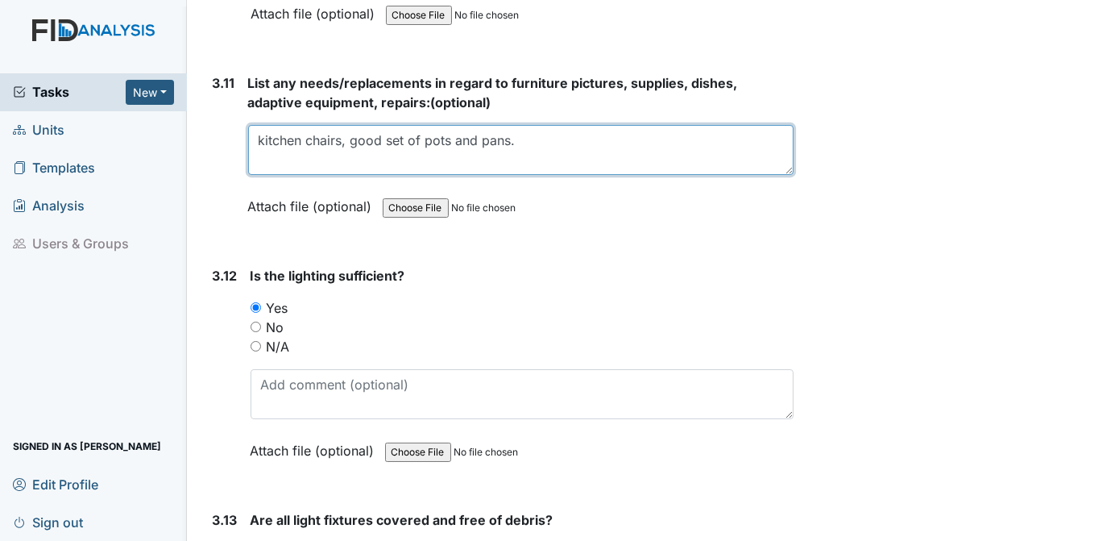
type textarea "kitchen chairs, good set of pots and pans."
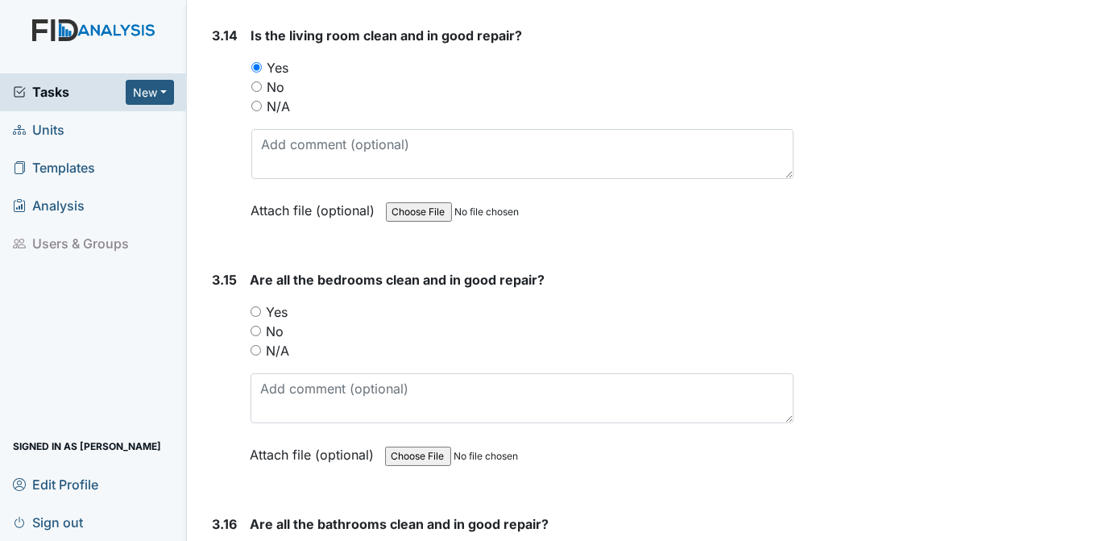
scroll to position [5644, 0]
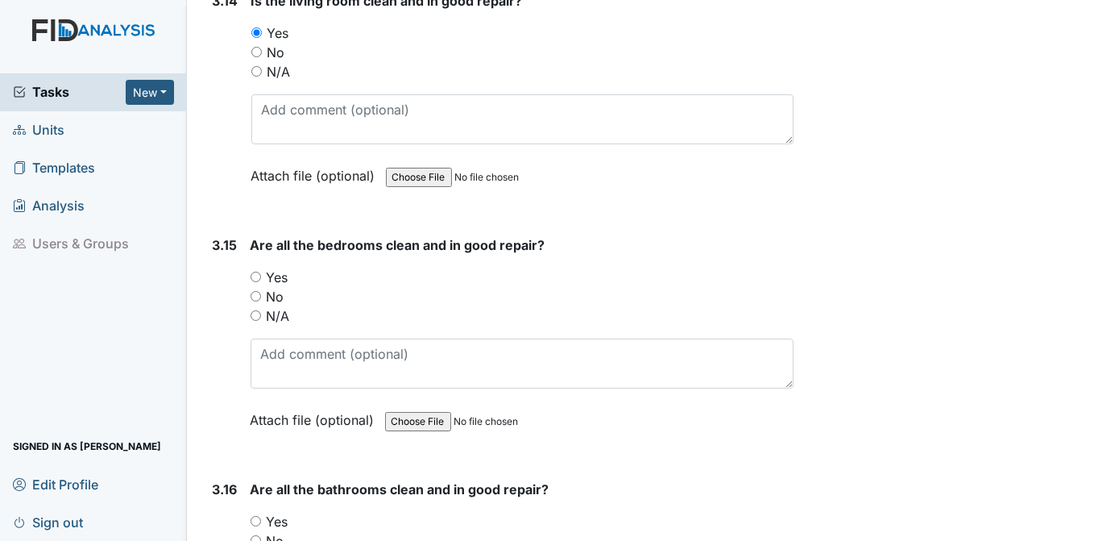
click at [253, 272] on input "Yes" at bounding box center [256, 277] width 10 height 10
radio input "true"
click at [255, 516] on input "Yes" at bounding box center [256, 521] width 10 height 10
radio input "true"
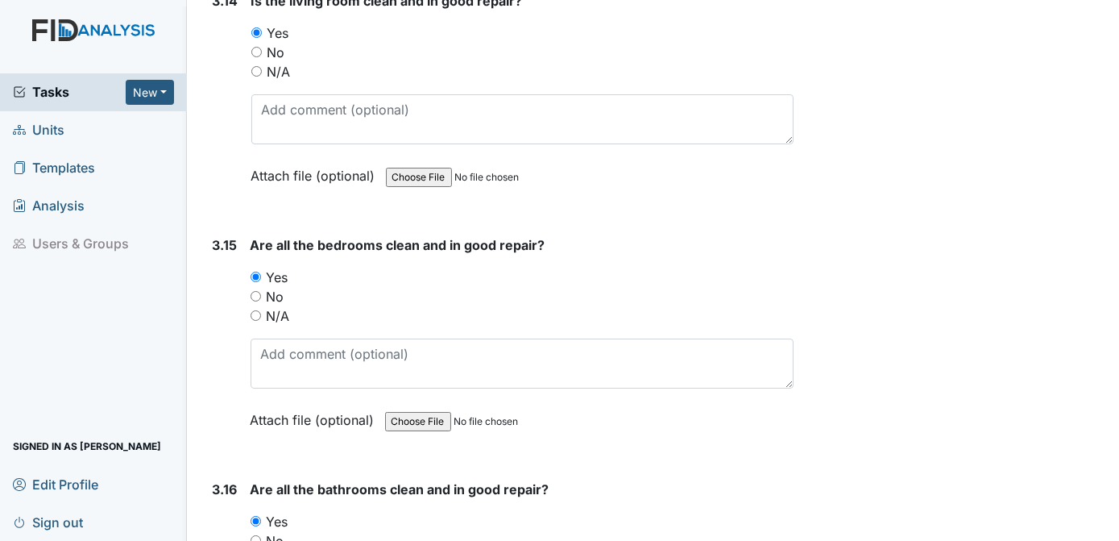
scroll to position [6117, 0]
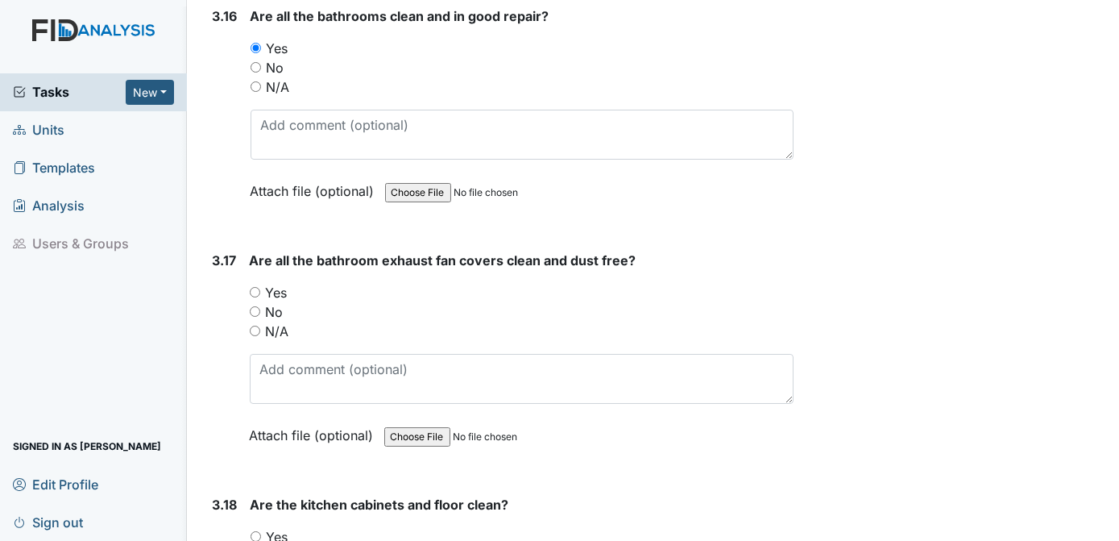
click at [255, 287] on input "Yes" at bounding box center [255, 292] width 10 height 10
radio input "true"
click at [417, 283] on div "Yes" at bounding box center [522, 292] width 545 height 19
click at [255, 531] on input "Yes" at bounding box center [256, 536] width 10 height 10
radio input "true"
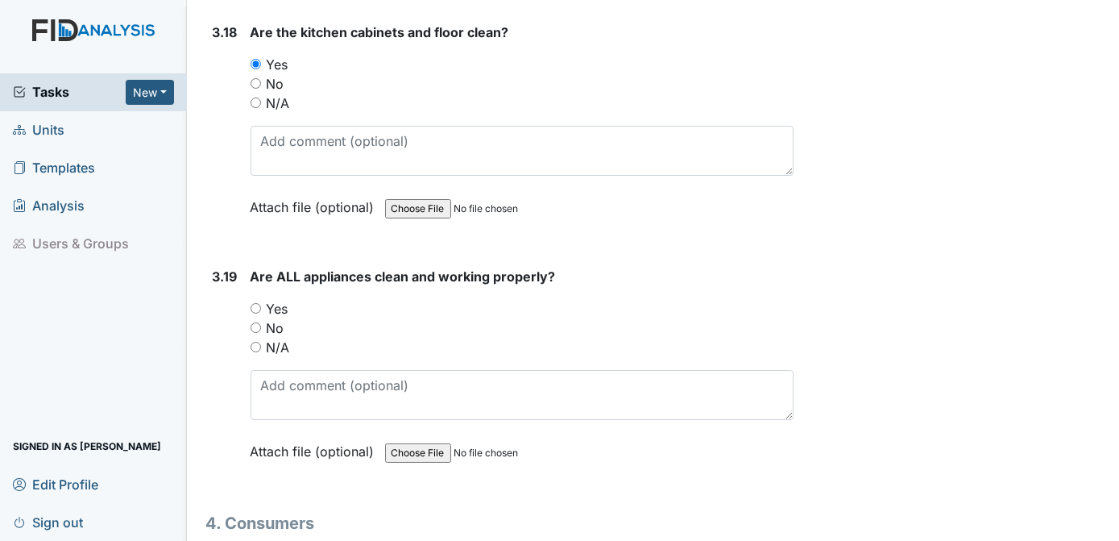
click at [255, 303] on input "Yes" at bounding box center [256, 308] width 10 height 10
radio input "true"
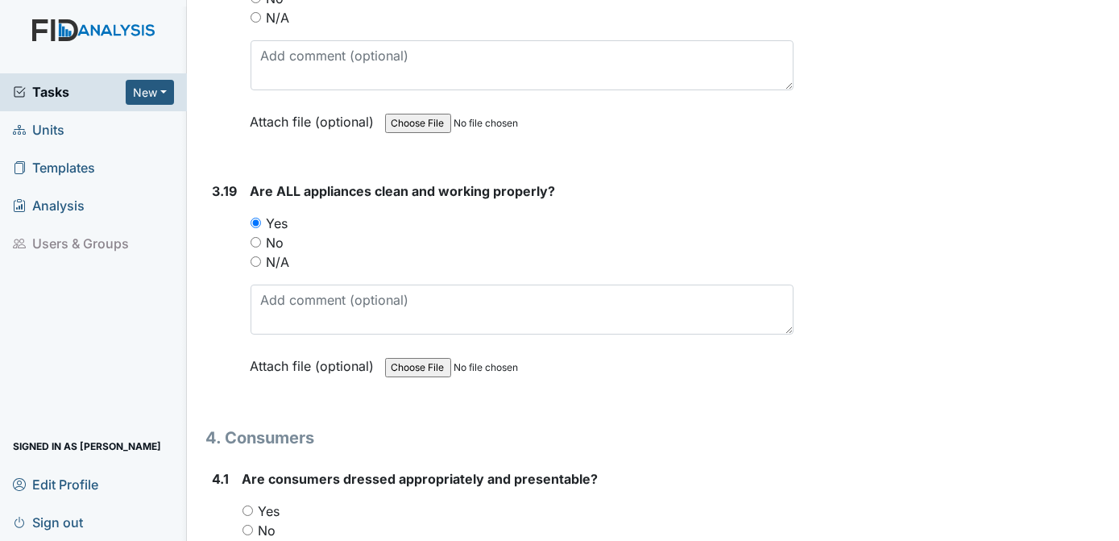
scroll to position [6776, 0]
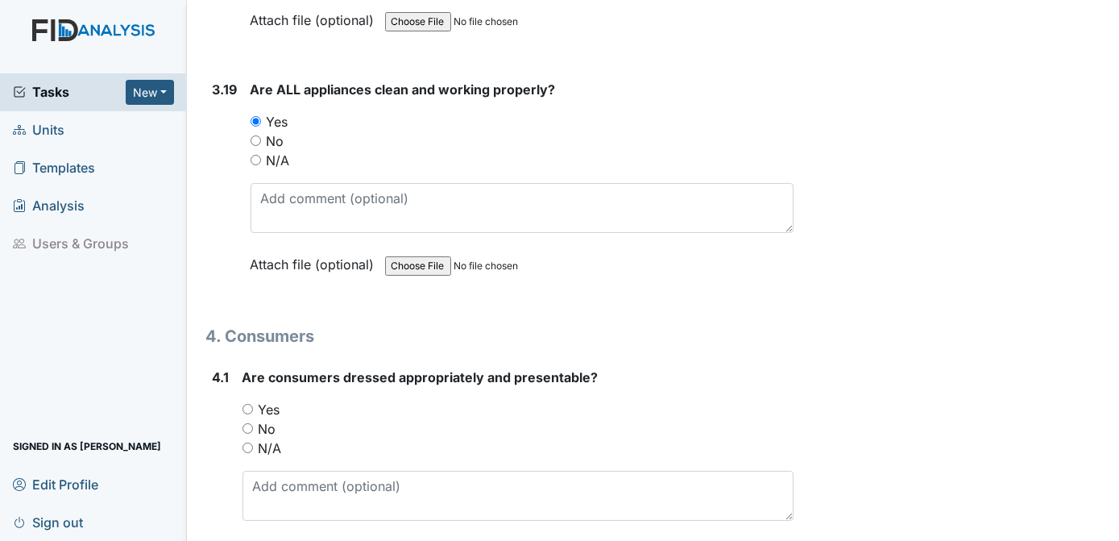
click at [249, 404] on input "Yes" at bounding box center [248, 409] width 10 height 10
radio input "true"
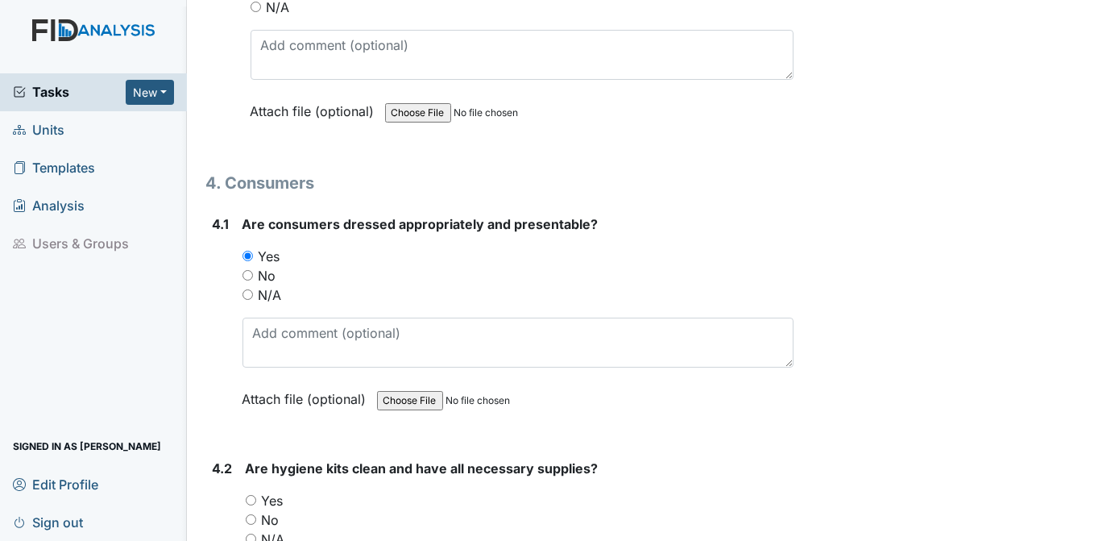
scroll to position [6996, 0]
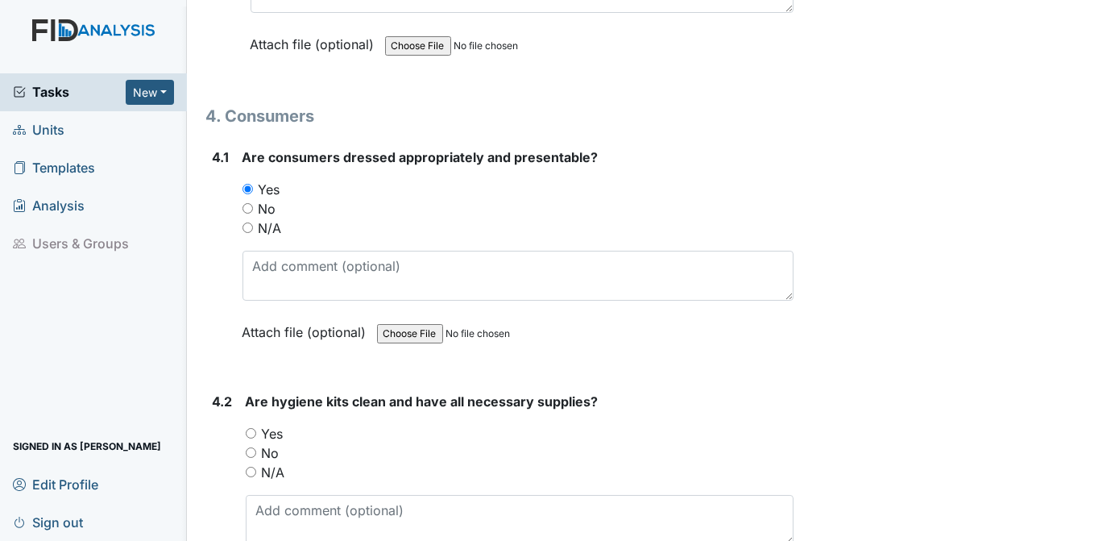
click at [254, 428] on input "Yes" at bounding box center [251, 433] width 10 height 10
radio input "true"
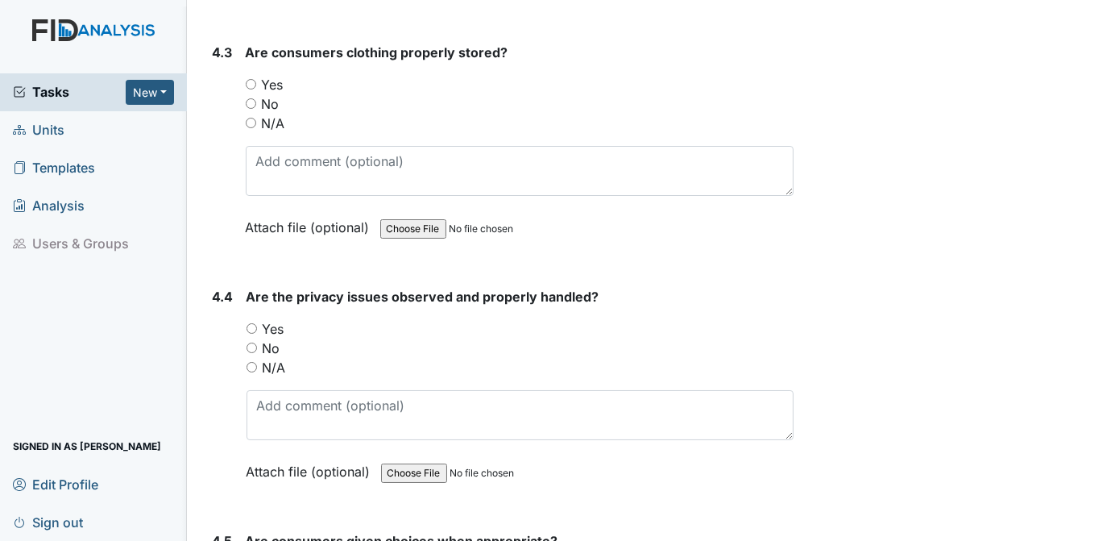
scroll to position [8063, 0]
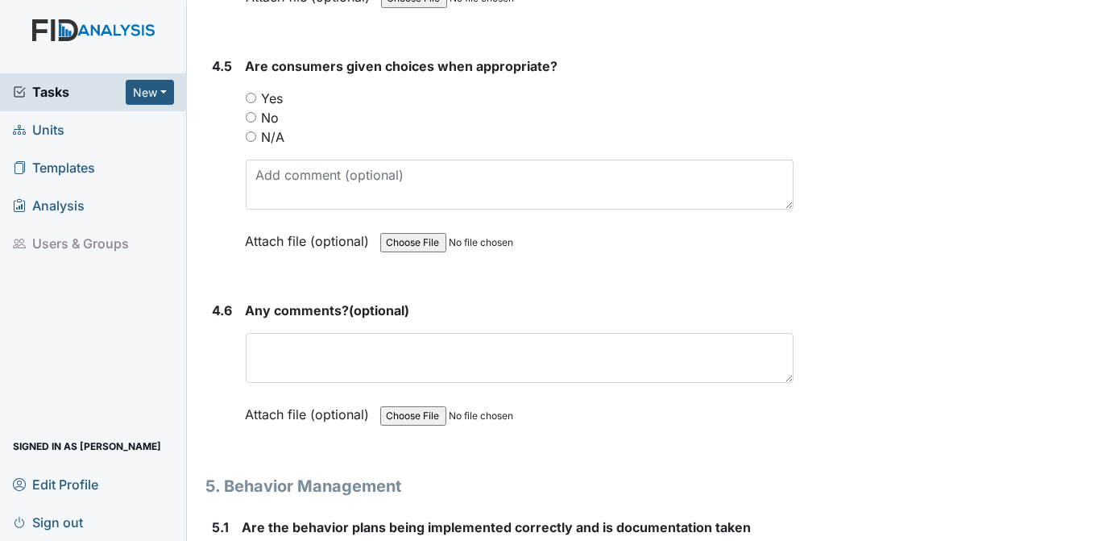
click at [251, 93] on input "Yes" at bounding box center [251, 98] width 10 height 10
radio input "true"
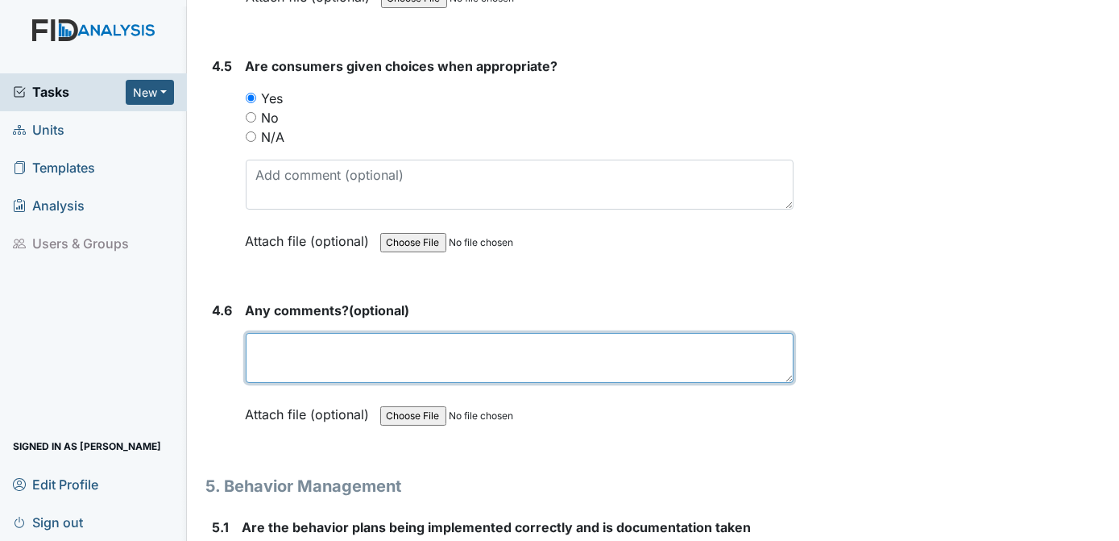
click at [333, 333] on textarea at bounding box center [520, 358] width 549 height 50
type textarea "n/a"
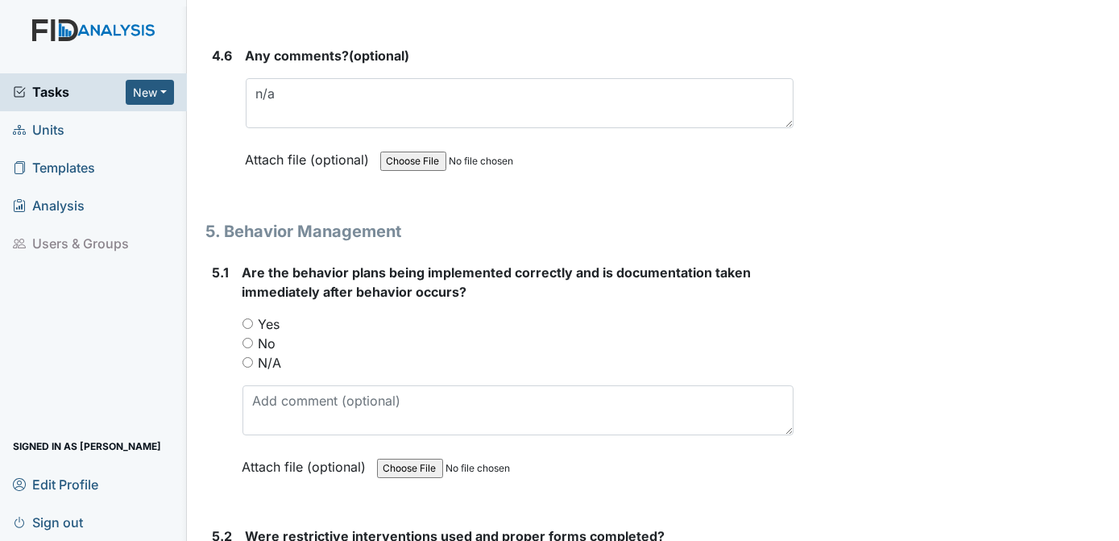
scroll to position [8385, 0]
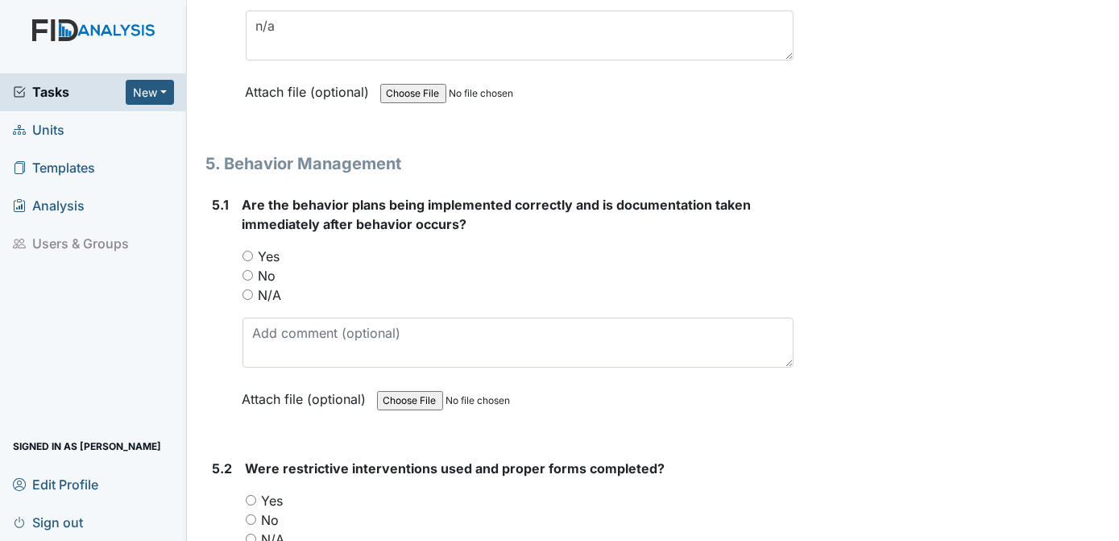
click at [244, 289] on input "N/A" at bounding box center [248, 294] width 10 height 10
radio input "true"
click at [254, 533] on input "N/A" at bounding box center [251, 538] width 10 height 10
radio input "true"
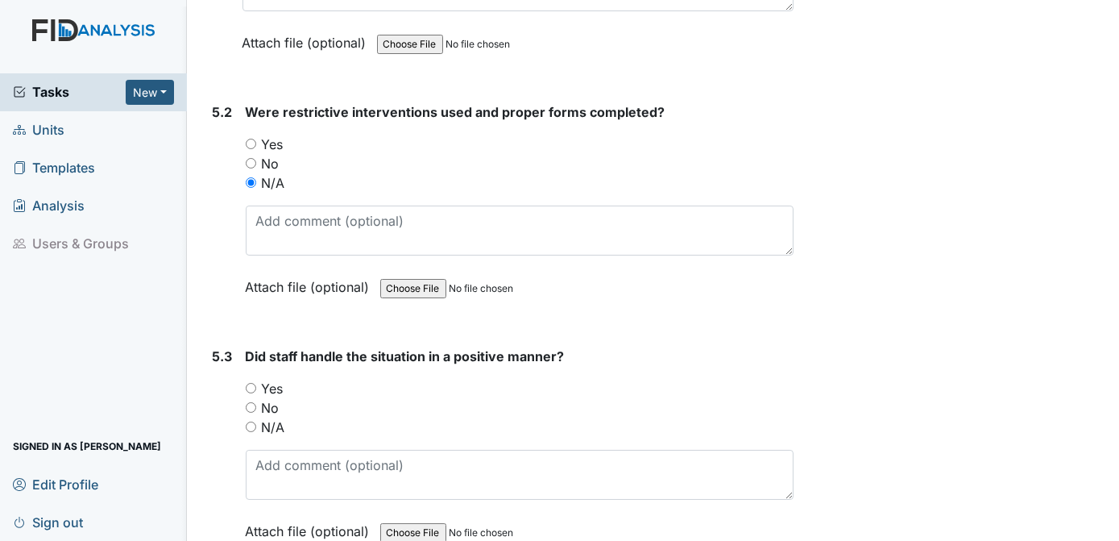
scroll to position [8843, 0]
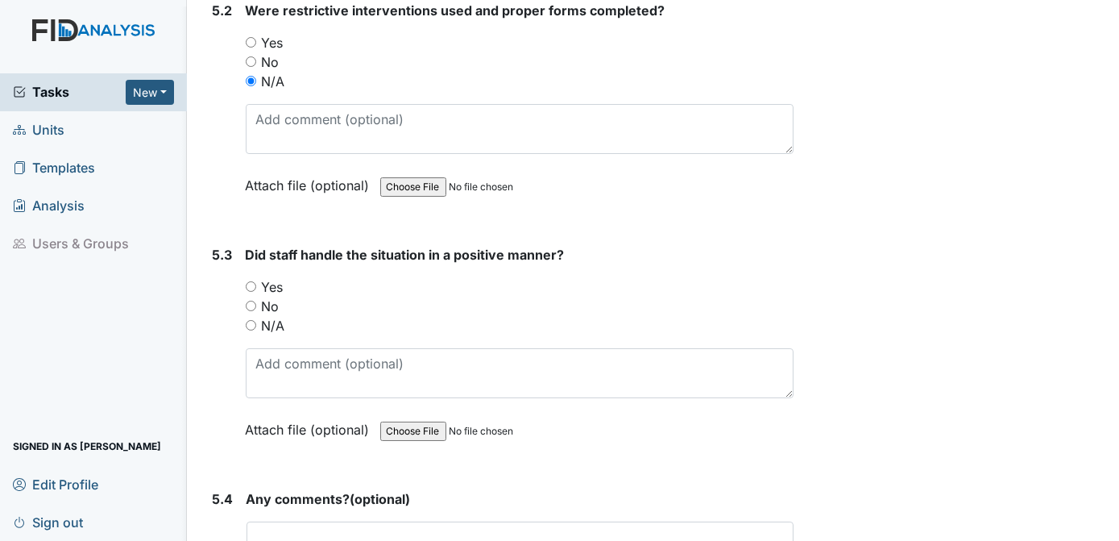
click at [251, 320] on input "N/A" at bounding box center [251, 325] width 10 height 10
radio input "true"
click at [280, 521] on textarea at bounding box center [521, 546] width 548 height 50
type textarea "n/a"
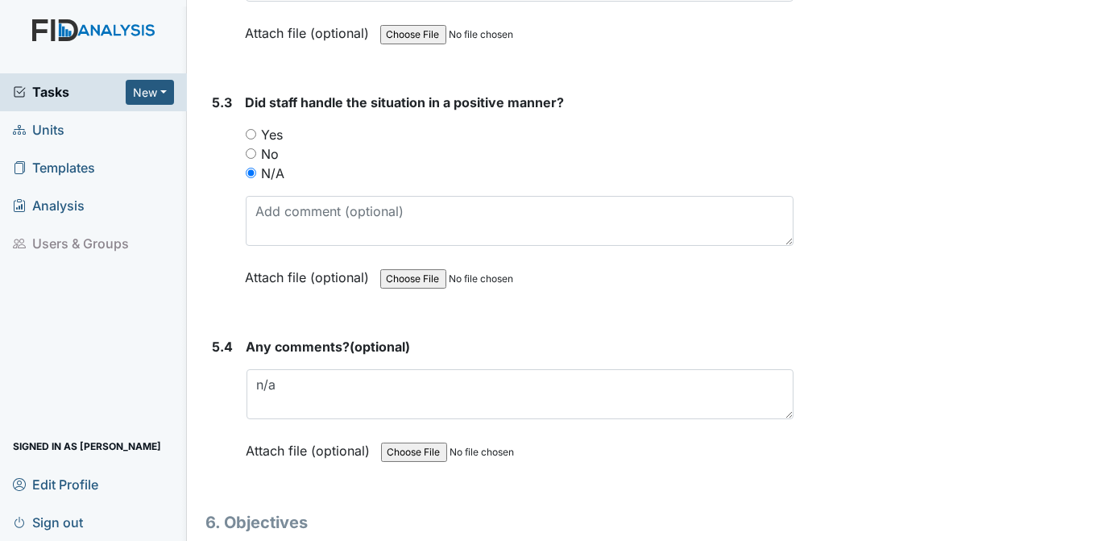
scroll to position [9063, 0]
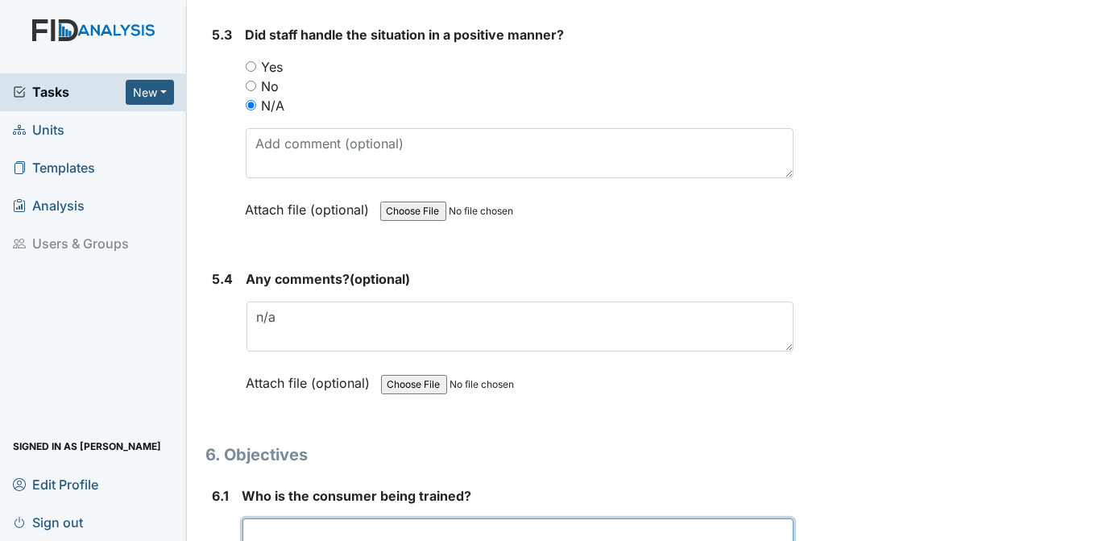
click at [293, 518] on textarea at bounding box center [519, 543] width 552 height 50
click at [268, 518] on textarea "k. taylor" at bounding box center [519, 543] width 552 height 50
click at [258, 518] on textarea "k. Taylor" at bounding box center [519, 543] width 552 height 50
type textarea "k. Taylor"
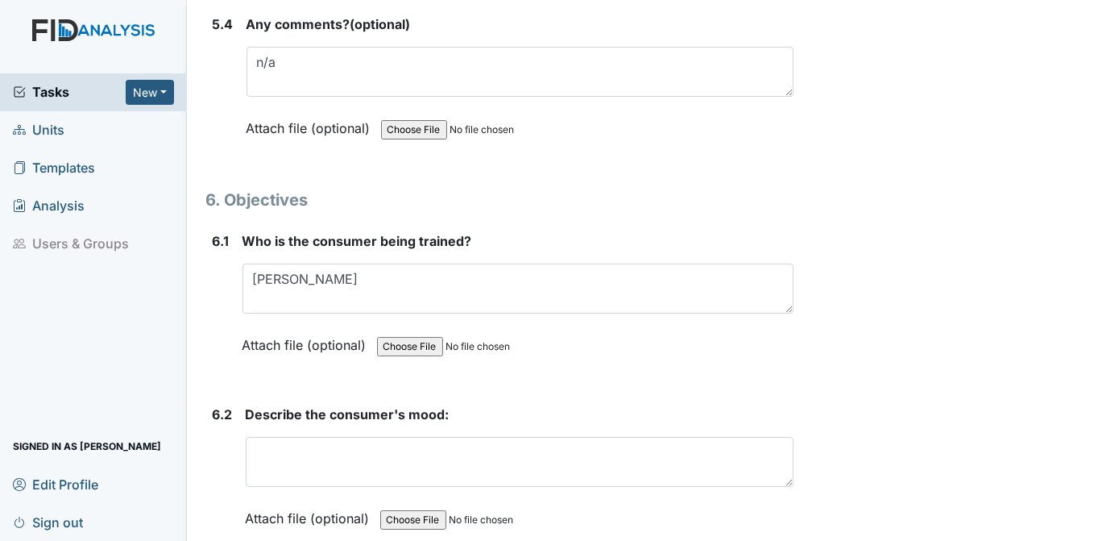
scroll to position [9351, 0]
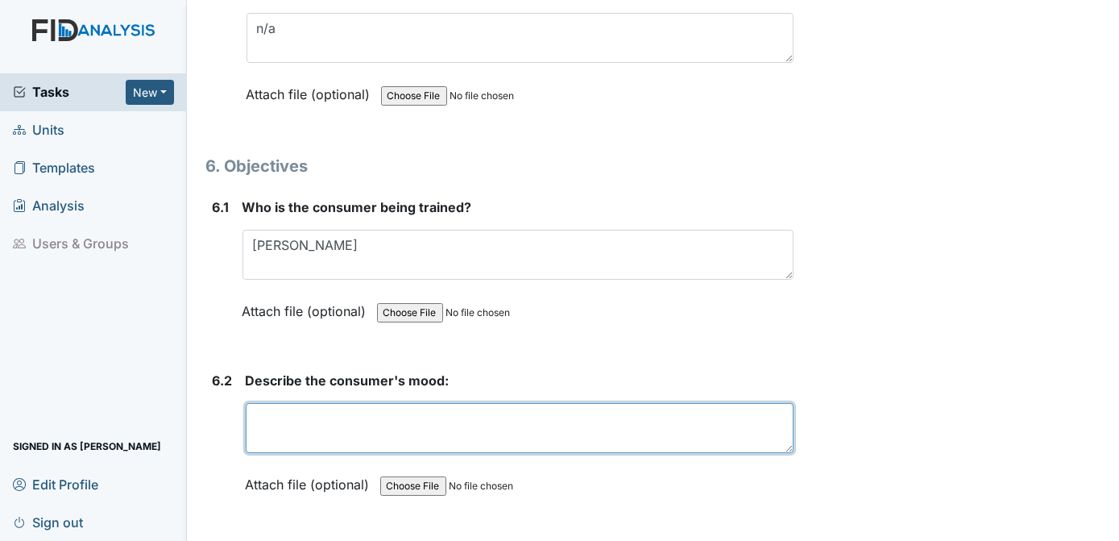
click at [268, 403] on textarea at bounding box center [520, 428] width 549 height 50
type textarea "good"
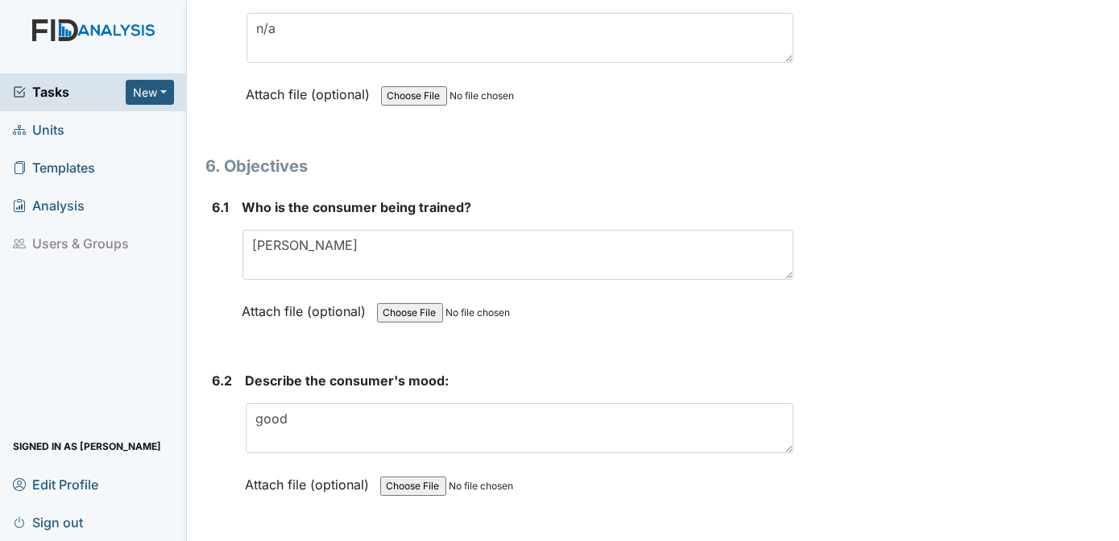
drag, startPoint x: 287, startPoint y: 533, endPoint x: 894, endPoint y: 321, distance: 643.4
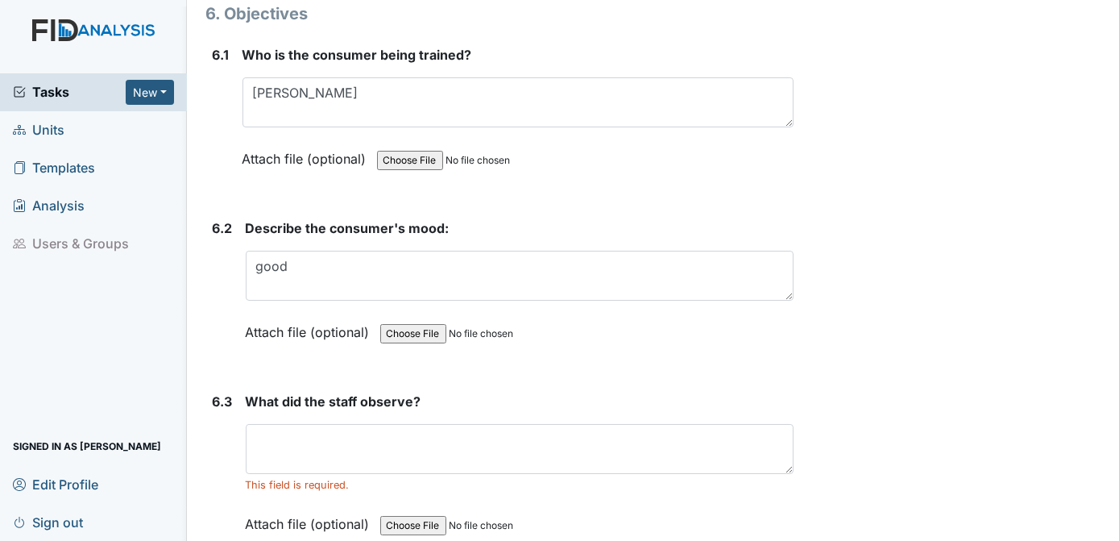
scroll to position [9537, 0]
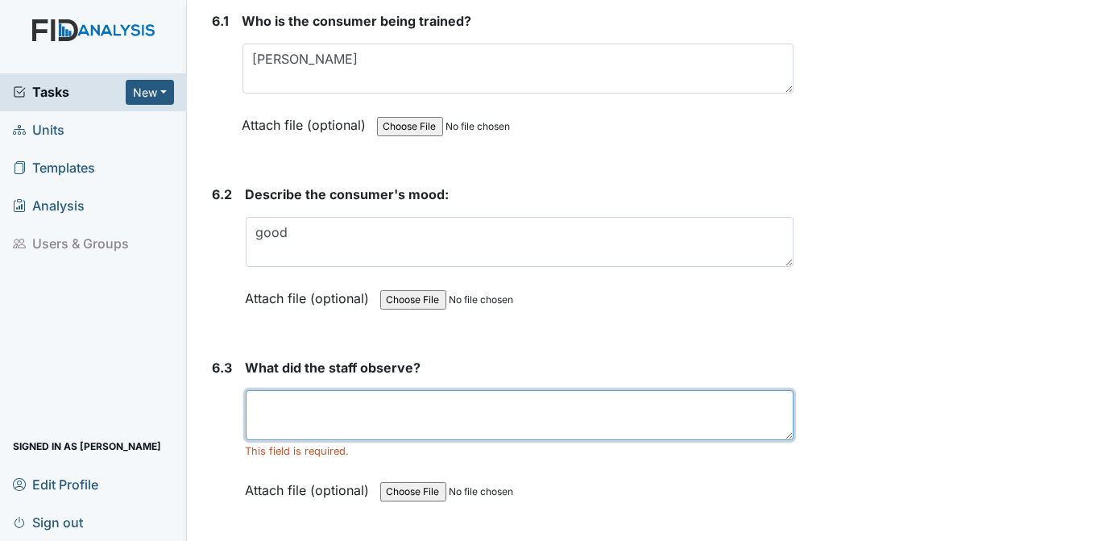
click at [280, 390] on textarea at bounding box center [520, 415] width 549 height 50
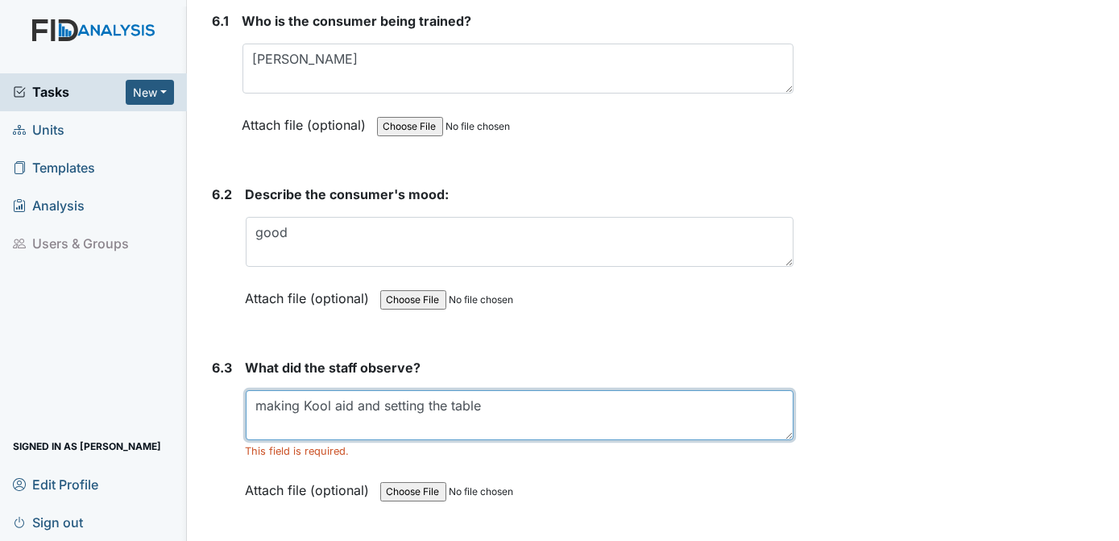
type textarea "making Kool aid and setting the table"
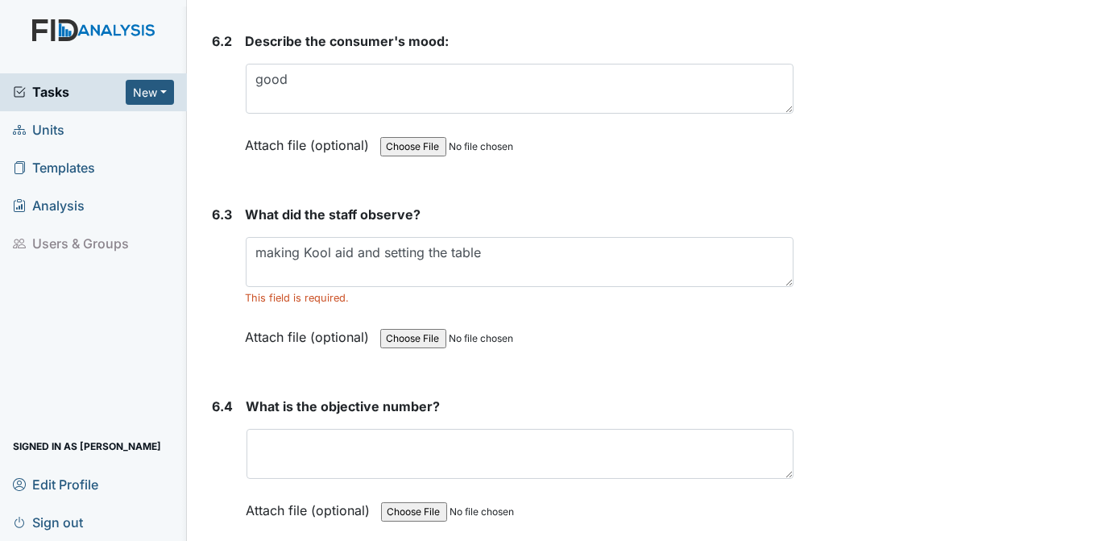
scroll to position [9792, 0]
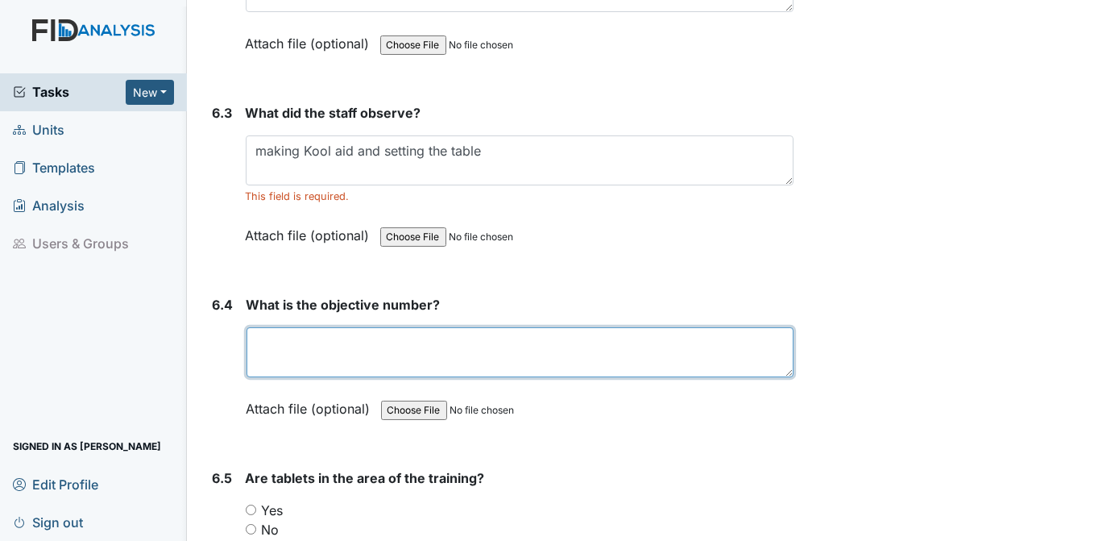
click at [393, 327] on textarea at bounding box center [521, 352] width 548 height 50
type textarea "2"
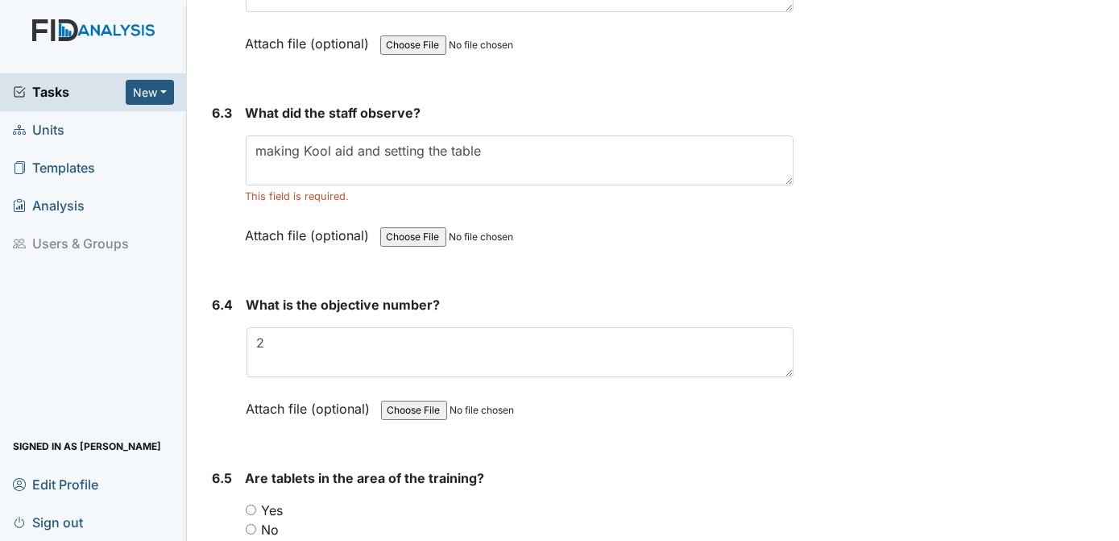
click at [337, 500] on div "Yes" at bounding box center [520, 509] width 549 height 19
click at [253, 504] on input "Yes" at bounding box center [251, 509] width 10 height 10
radio input "true"
click at [621, 153] on div "What did the staff observe? making Kool aid and setting the table This field is…" at bounding box center [520, 179] width 549 height 153
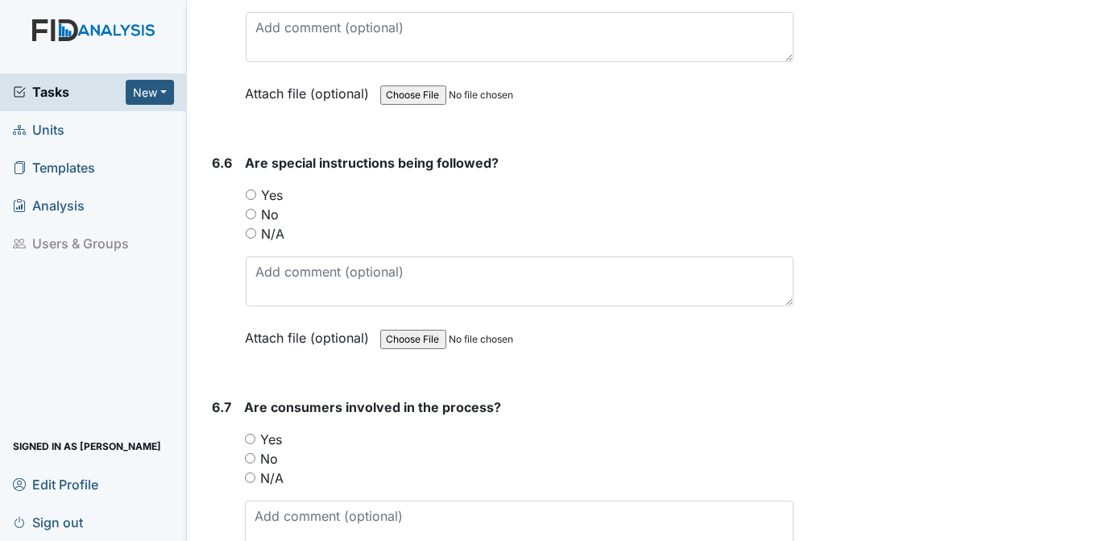
scroll to position [10317, 0]
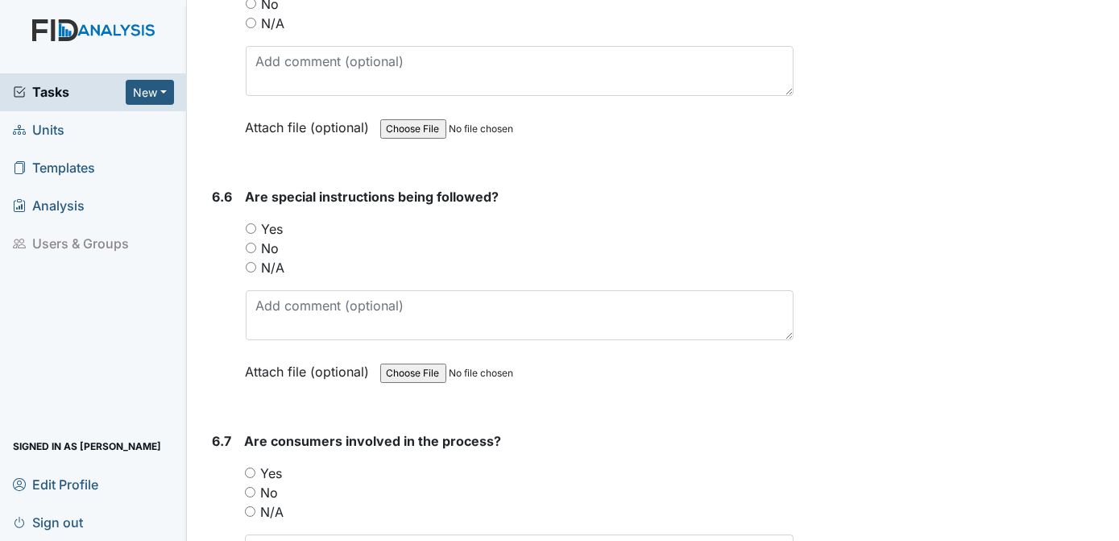
click at [248, 223] on input "Yes" at bounding box center [251, 228] width 10 height 10
radio input "true"
click at [249, 467] on input "Yes" at bounding box center [250, 472] width 10 height 10
radio input "true"
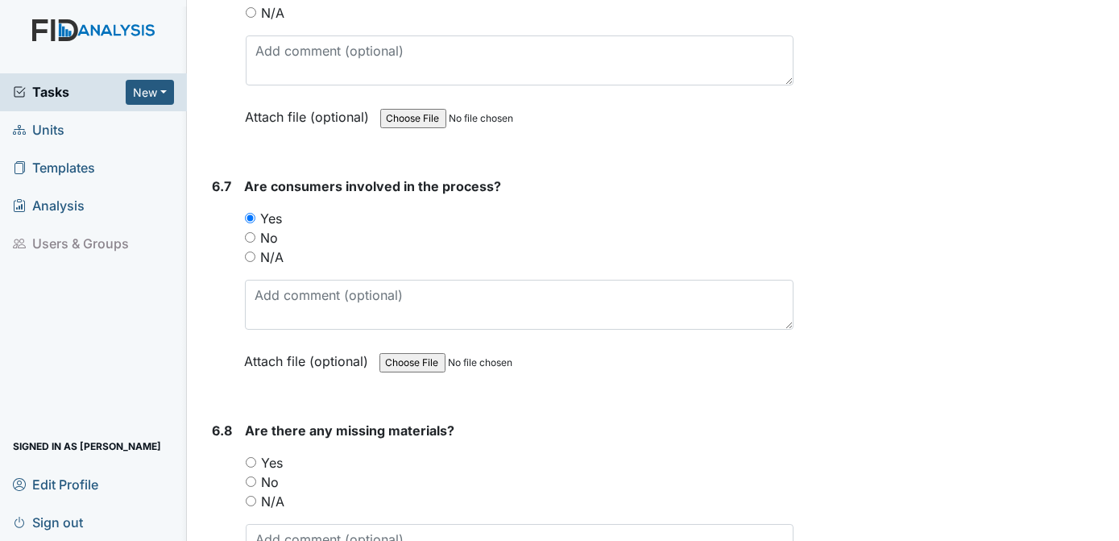
scroll to position [10640, 0]
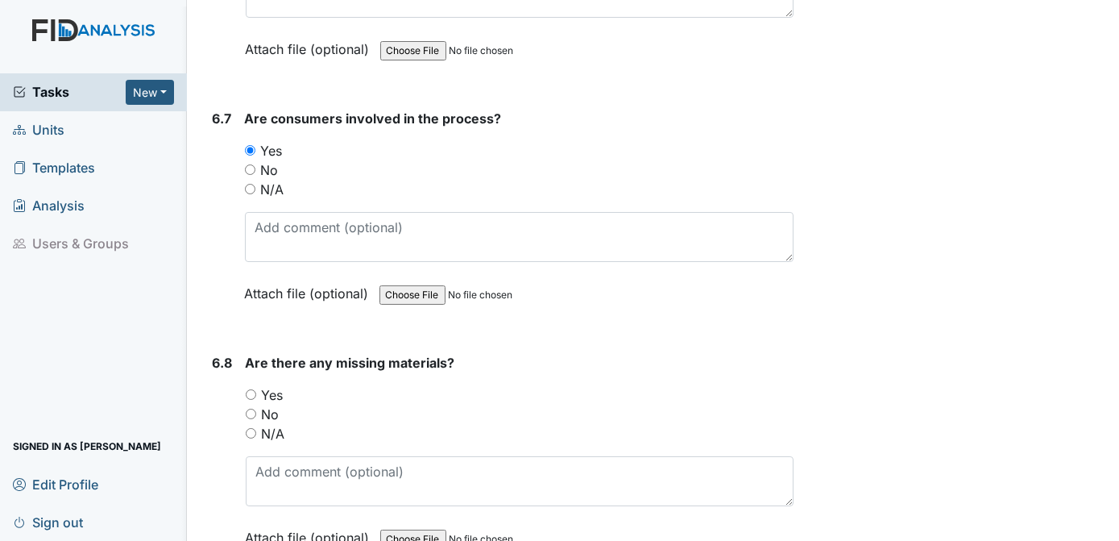
click at [251, 408] on input "No" at bounding box center [251, 413] width 10 height 10
radio input "true"
click at [631, 385] on div "Yes" at bounding box center [520, 394] width 549 height 19
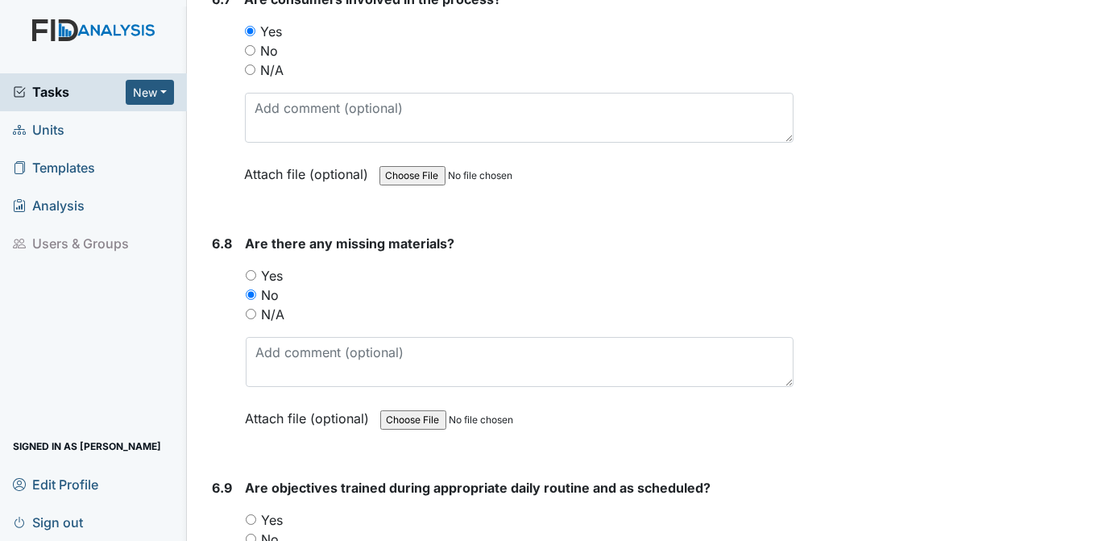
scroll to position [10860, 0]
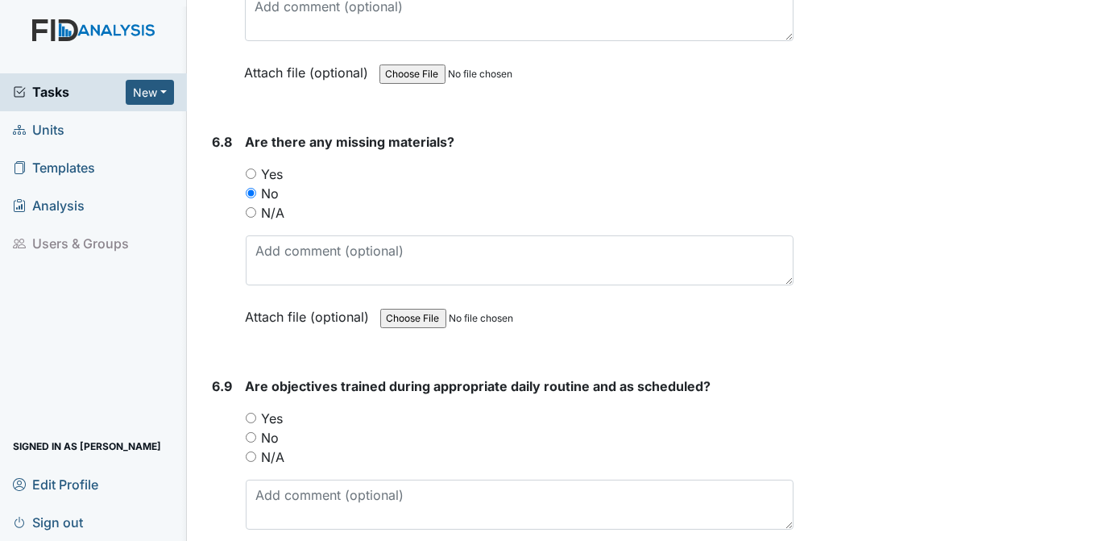
click at [251, 412] on input "Yes" at bounding box center [251, 417] width 10 height 10
radio input "true"
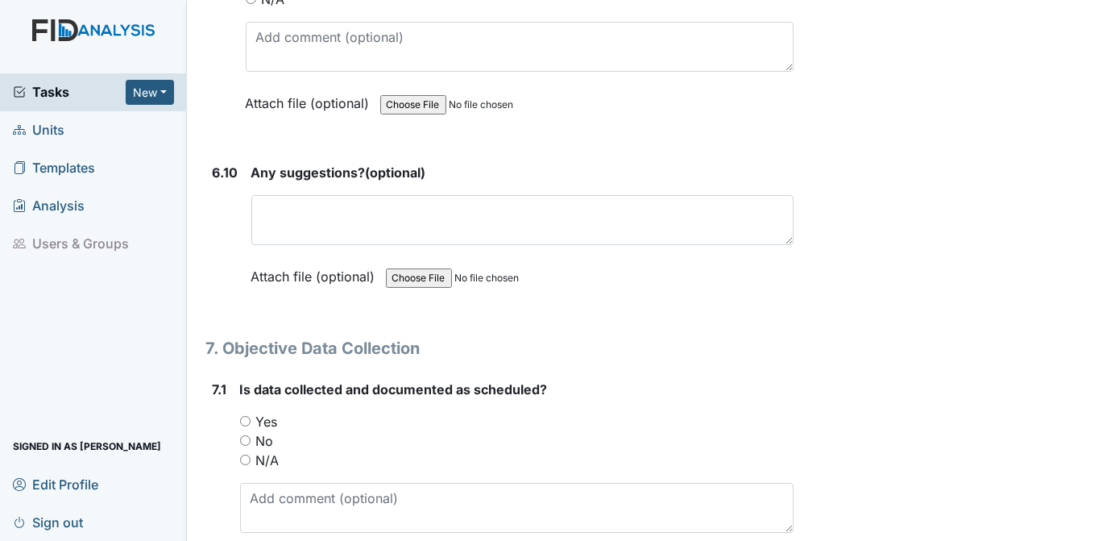
scroll to position [11386, 0]
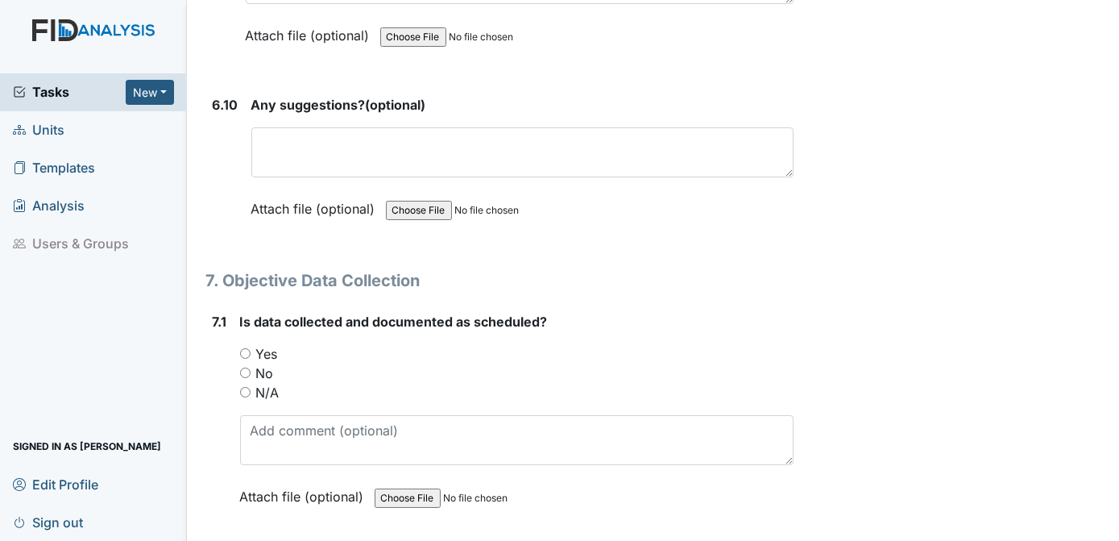
click at [243, 348] on input "Yes" at bounding box center [245, 353] width 10 height 10
radio input "true"
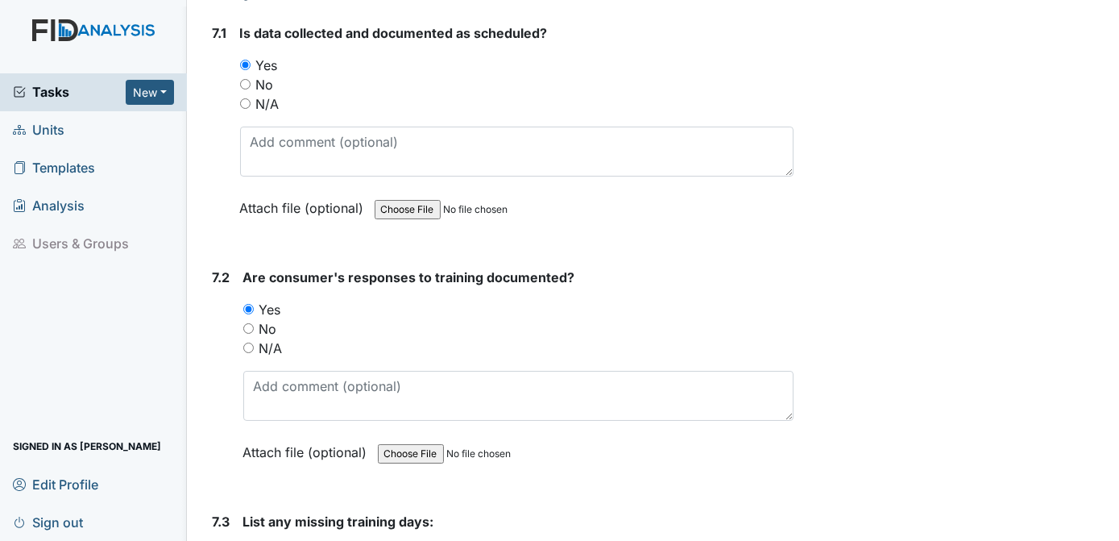
scroll to position [11708, 0]
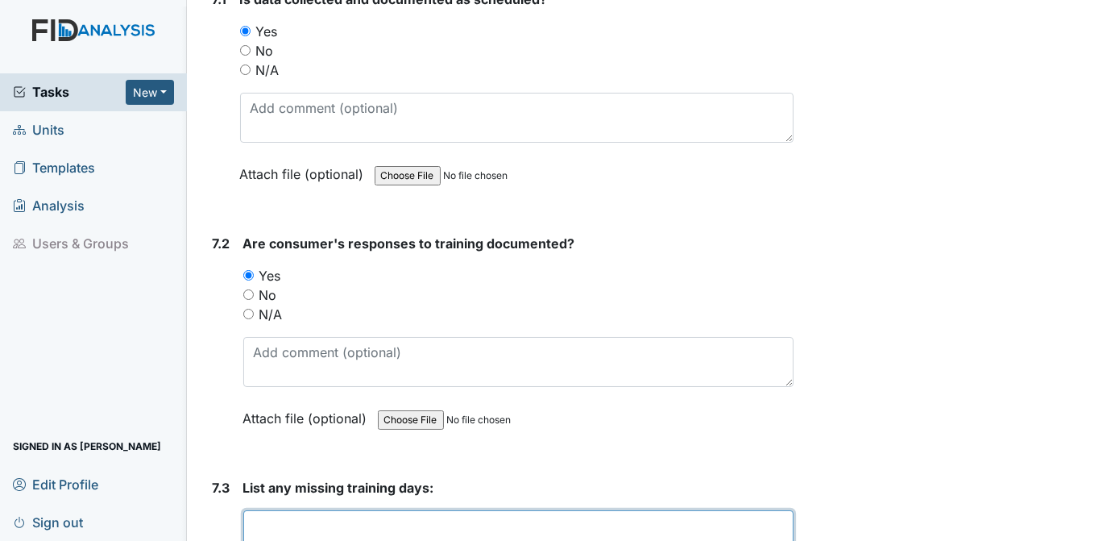
click at [313, 510] on textarea at bounding box center [518, 535] width 551 height 50
type textarea "n/a"
click at [727, 375] on form "Are consumer's responses to training documented? You must select one of the bel…" at bounding box center [518, 343] width 551 height 218
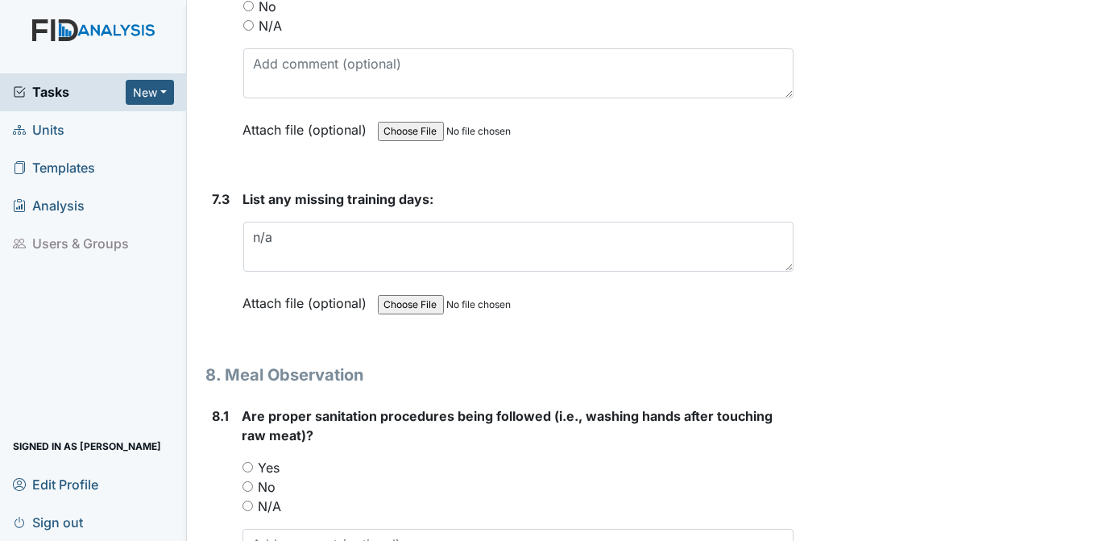
scroll to position [12030, 0]
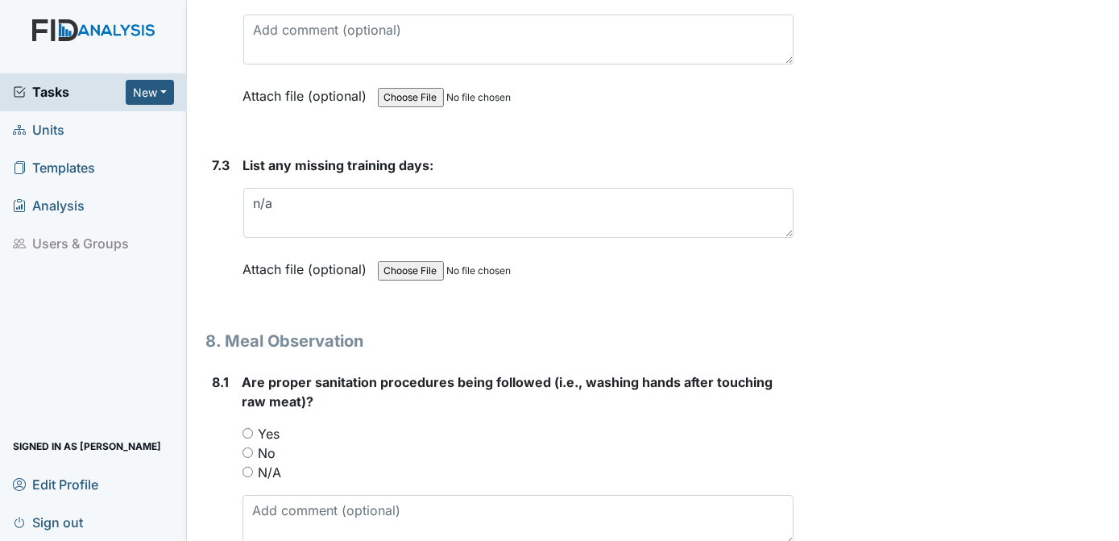
click at [247, 428] on input "Yes" at bounding box center [248, 433] width 10 height 10
radio input "true"
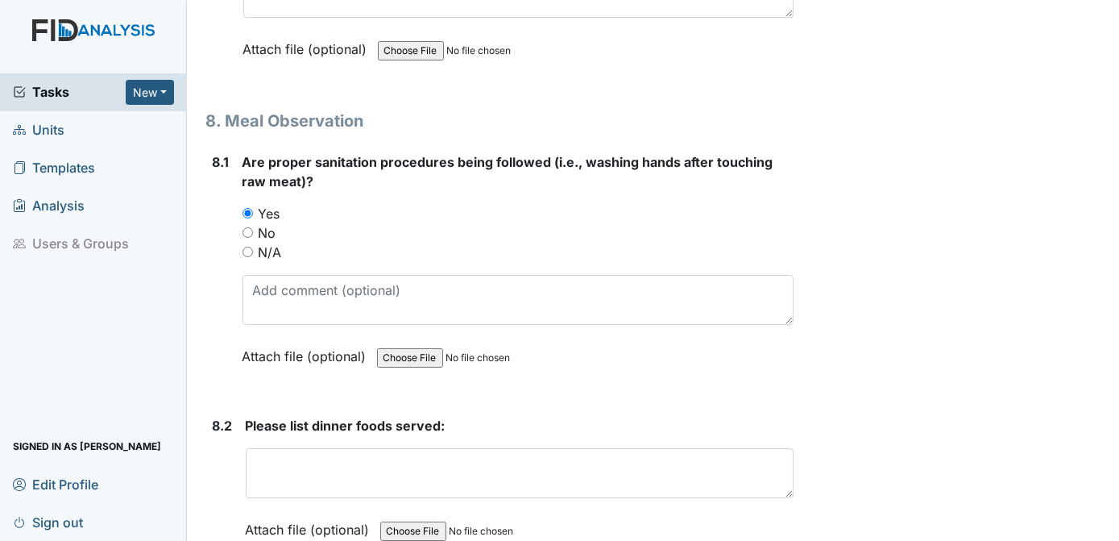
scroll to position [12285, 0]
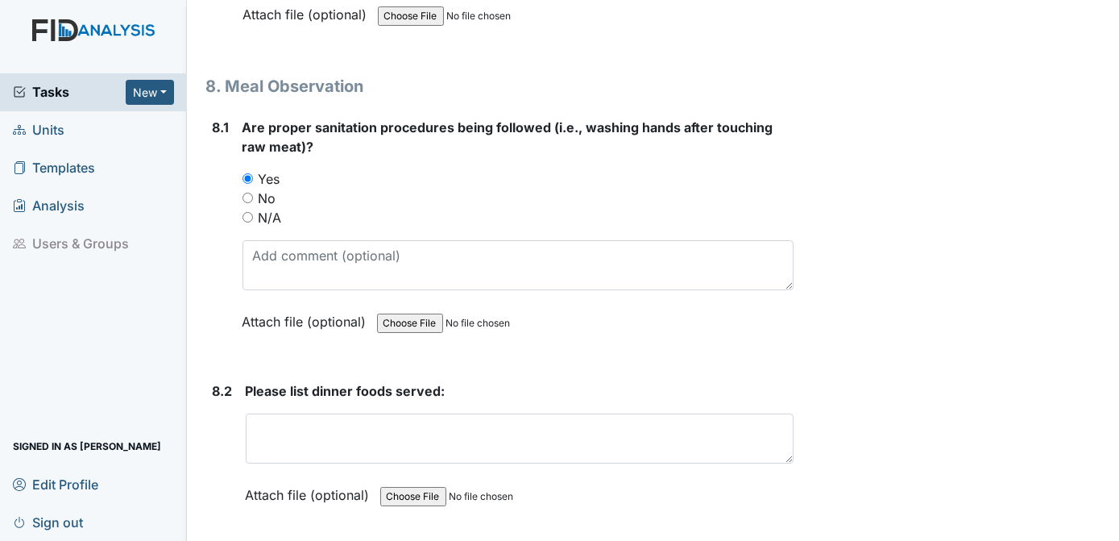
radio input "true"
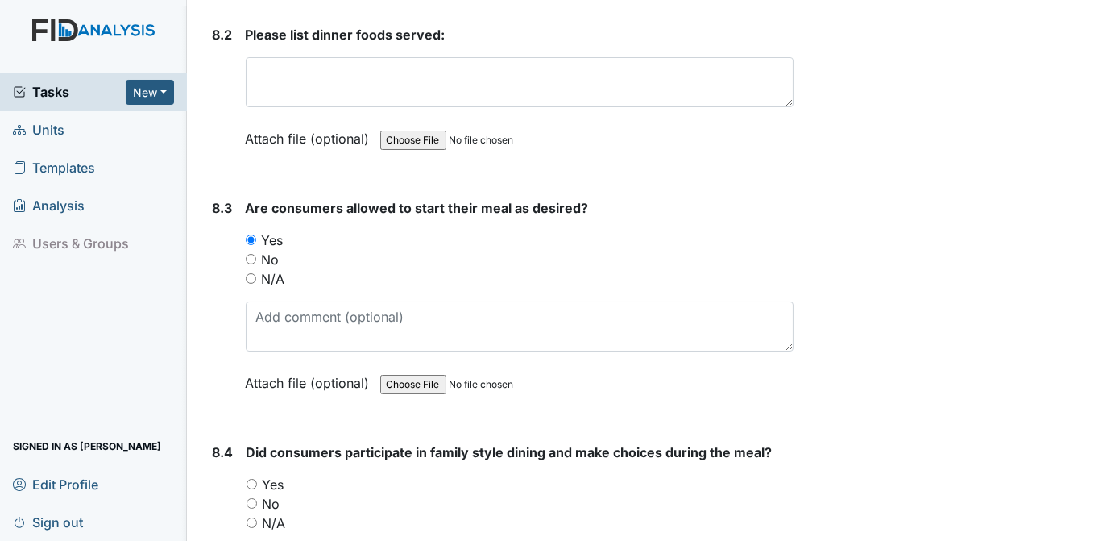
scroll to position [12674, 0]
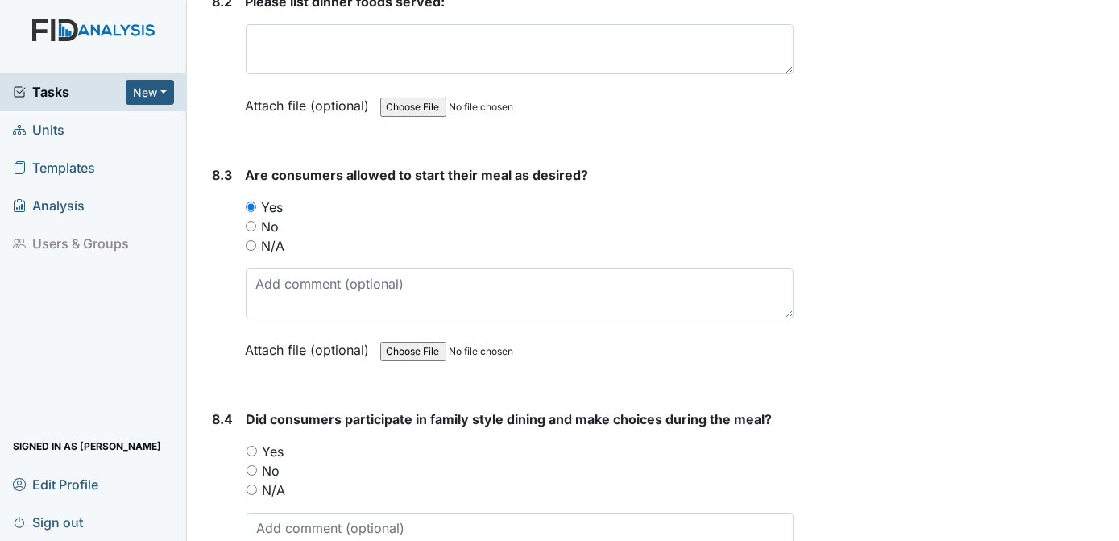
click at [253, 446] on input "Yes" at bounding box center [252, 451] width 10 height 10
radio input "true"
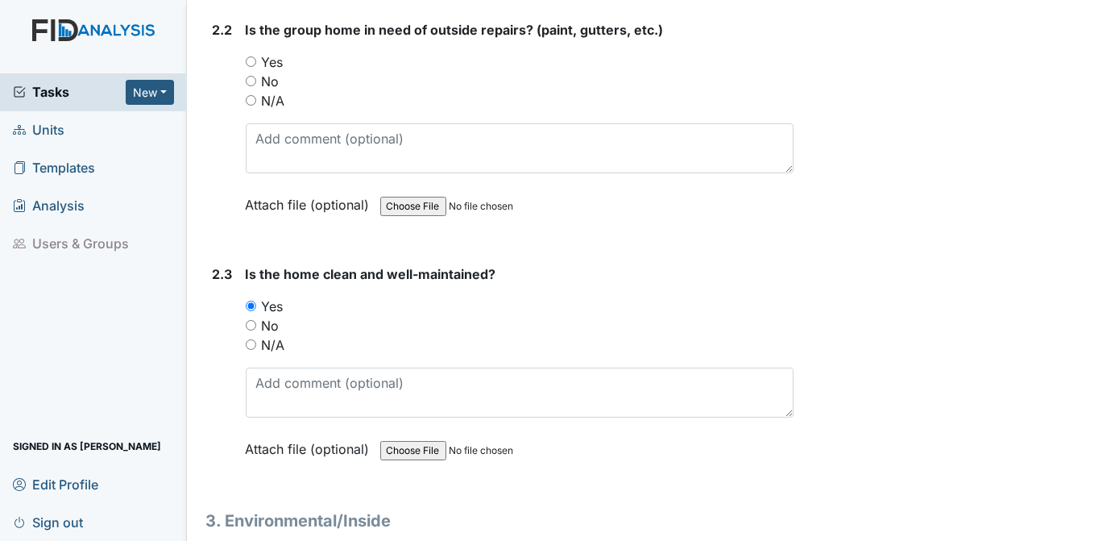
scroll to position [1874, 0]
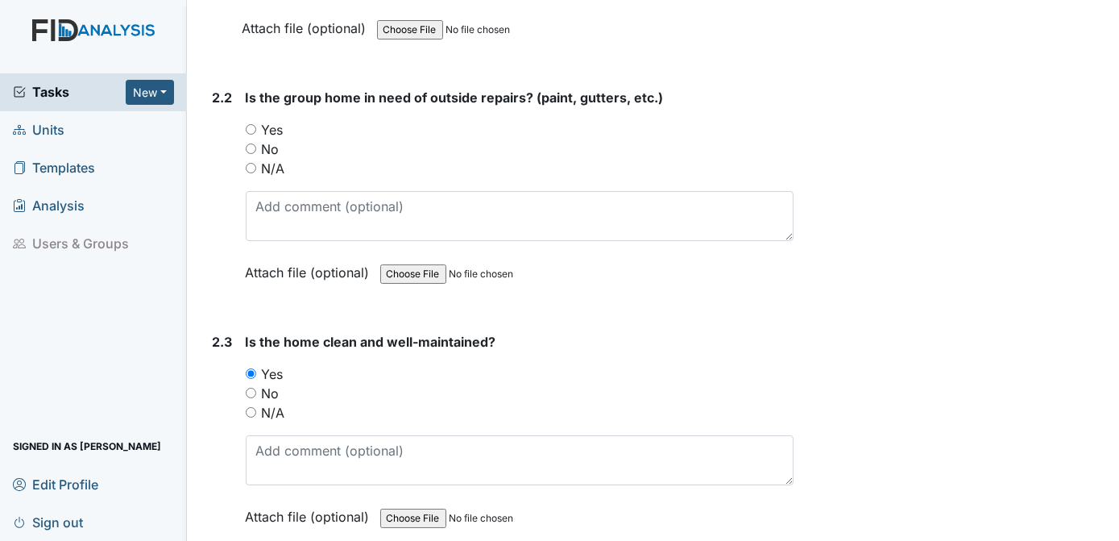
click at [253, 143] on input "No" at bounding box center [251, 148] width 10 height 10
radio input "true"
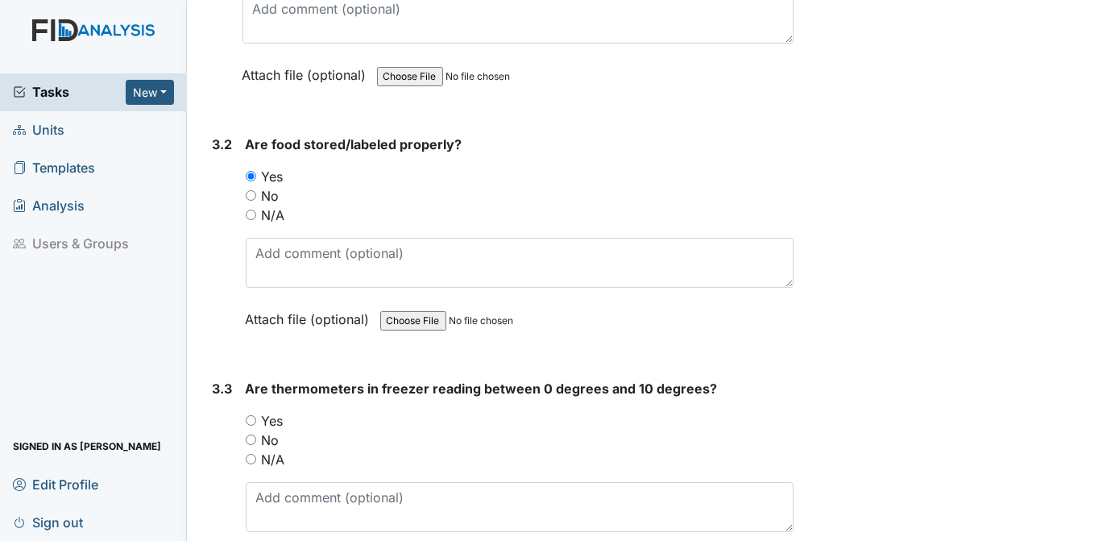
scroll to position [2637, 0]
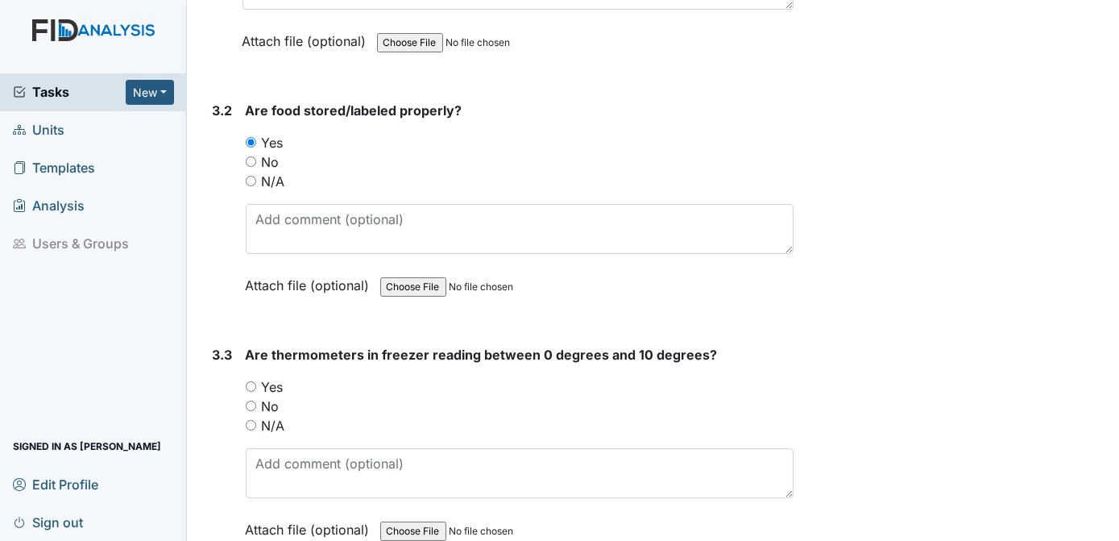
click at [252, 381] on input "Yes" at bounding box center [251, 386] width 10 height 10
radio input "true"
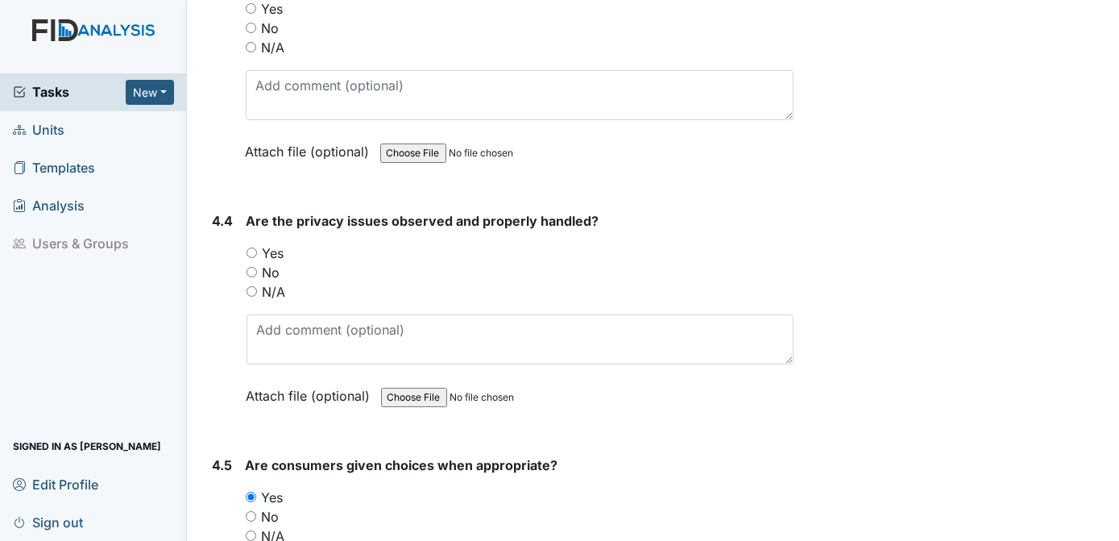
scroll to position [7562, 0]
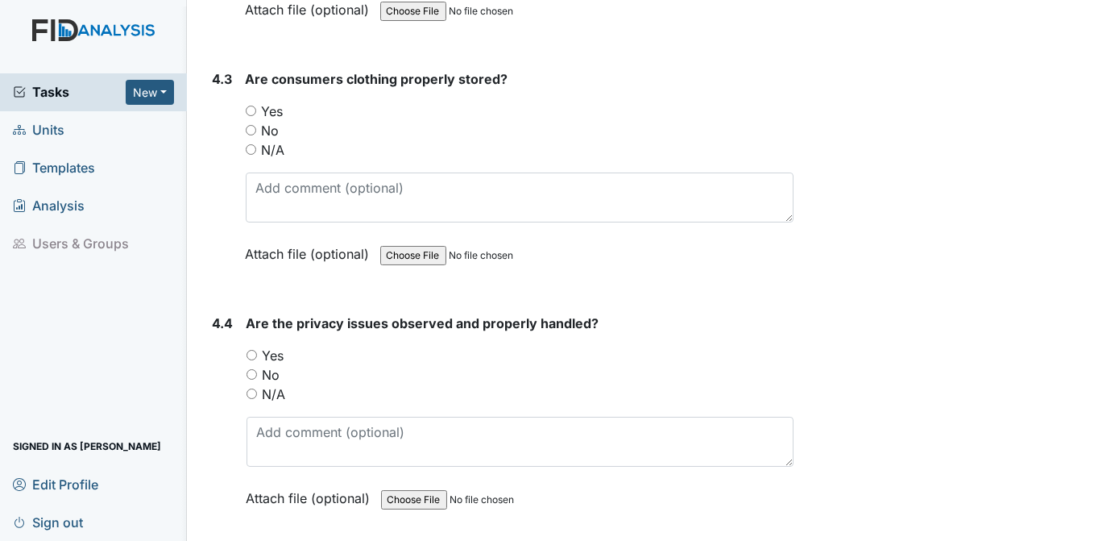
click at [253, 106] on input "Yes" at bounding box center [251, 111] width 10 height 10
radio input "true"
click at [253, 369] on input "No" at bounding box center [252, 374] width 10 height 10
radio input "true"
click at [736, 313] on strong "Are the privacy issues observed and properly handled?" at bounding box center [521, 322] width 548 height 19
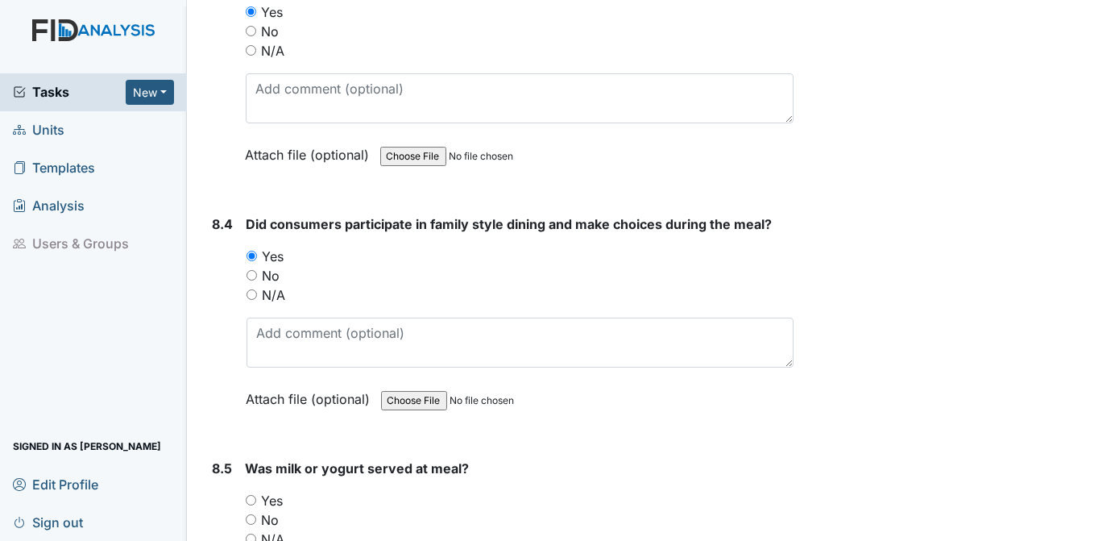
scroll to position [12937, 0]
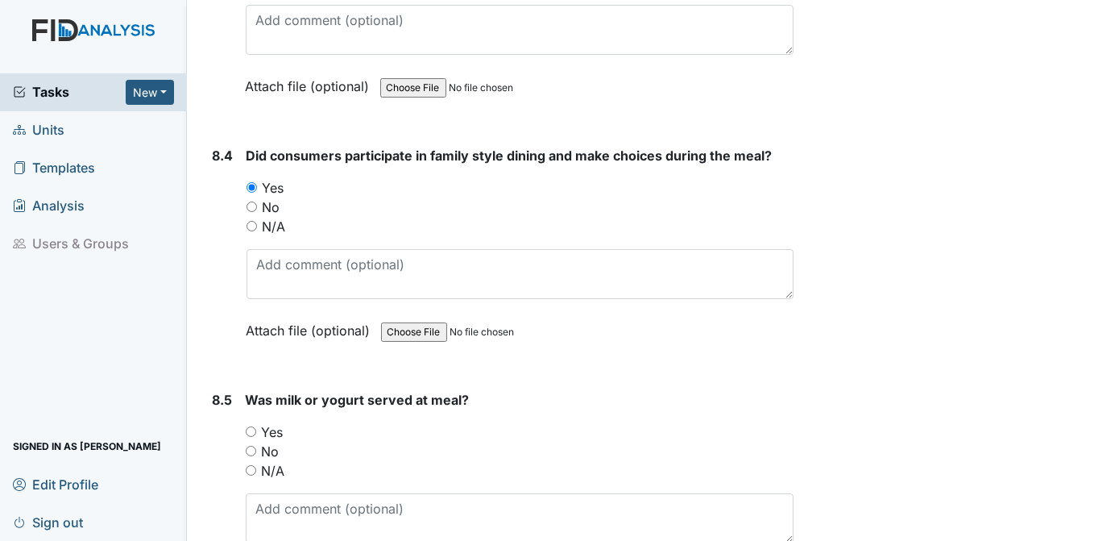
click at [252, 446] on input "No" at bounding box center [251, 451] width 10 height 10
radio input "true"
click at [655, 390] on div "Was milk or yogurt served at meal? You must select one of the below options. Ye…" at bounding box center [520, 492] width 549 height 205
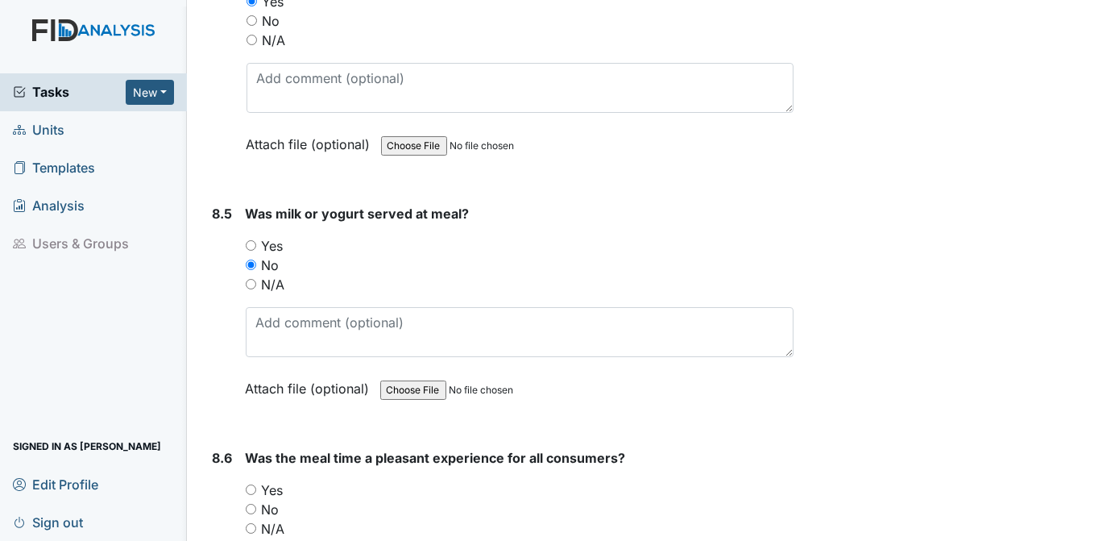
scroll to position [13191, 0]
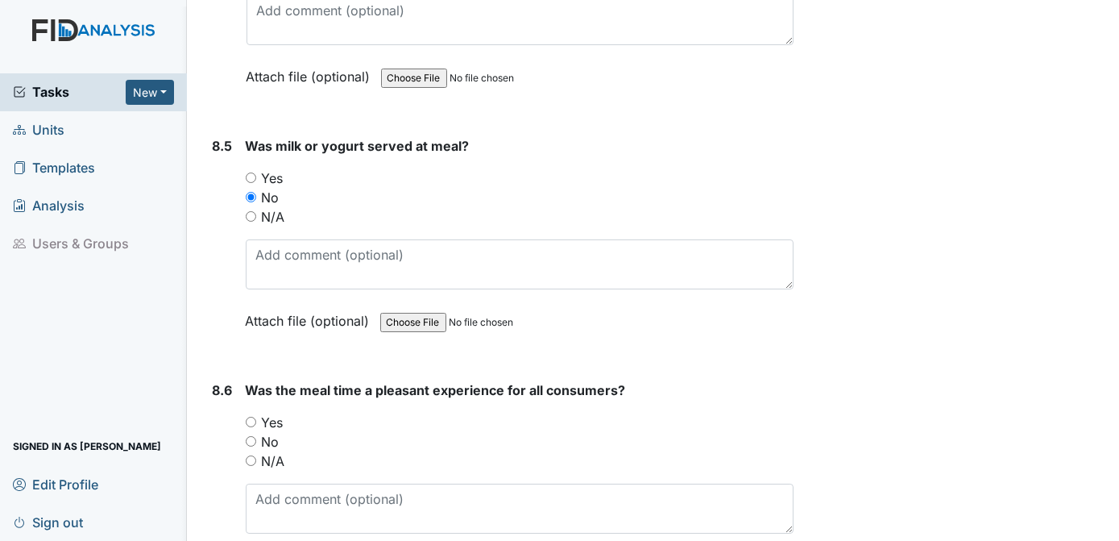
click at [251, 417] on input "Yes" at bounding box center [251, 422] width 10 height 10
radio input "true"
click at [251, 172] on input "Yes" at bounding box center [251, 177] width 10 height 10
radio input "true"
click at [700, 168] on div "Yes" at bounding box center [520, 177] width 549 height 19
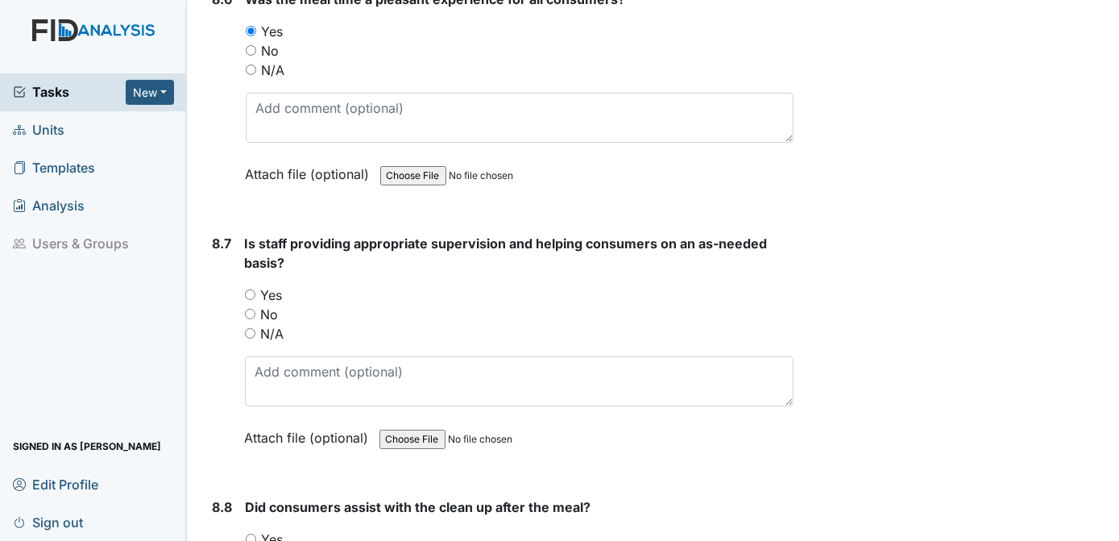
scroll to position [13649, 0]
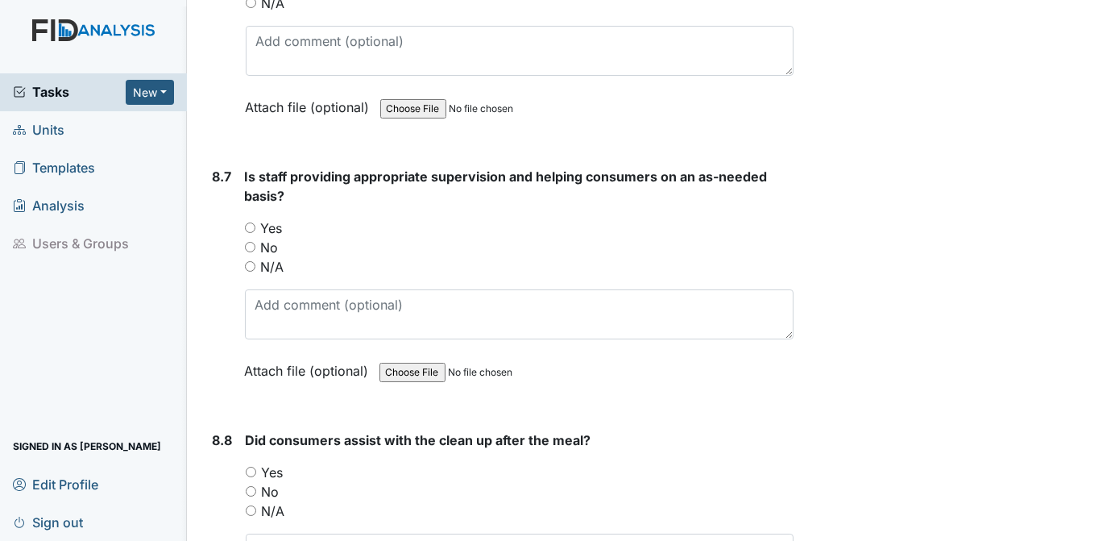
click at [248, 222] on input "Yes" at bounding box center [250, 227] width 10 height 10
radio input "true"
click at [248, 466] on input "Yes" at bounding box center [251, 471] width 10 height 10
radio input "true"
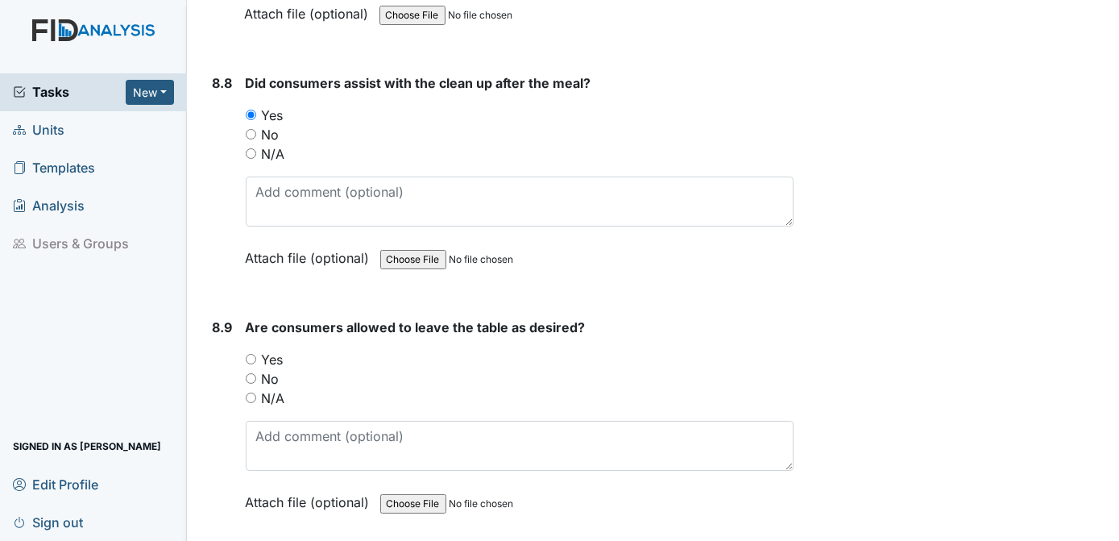
scroll to position [14107, 0]
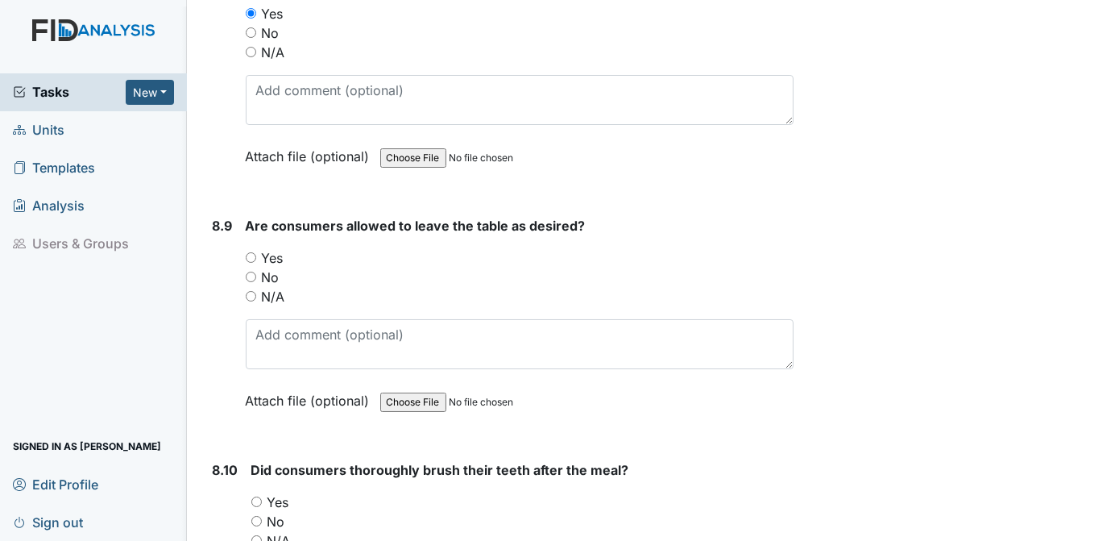
click at [251, 252] on input "Yes" at bounding box center [251, 257] width 10 height 10
radio input "true"
click at [259, 516] on input "No" at bounding box center [256, 521] width 10 height 10
radio input "true"
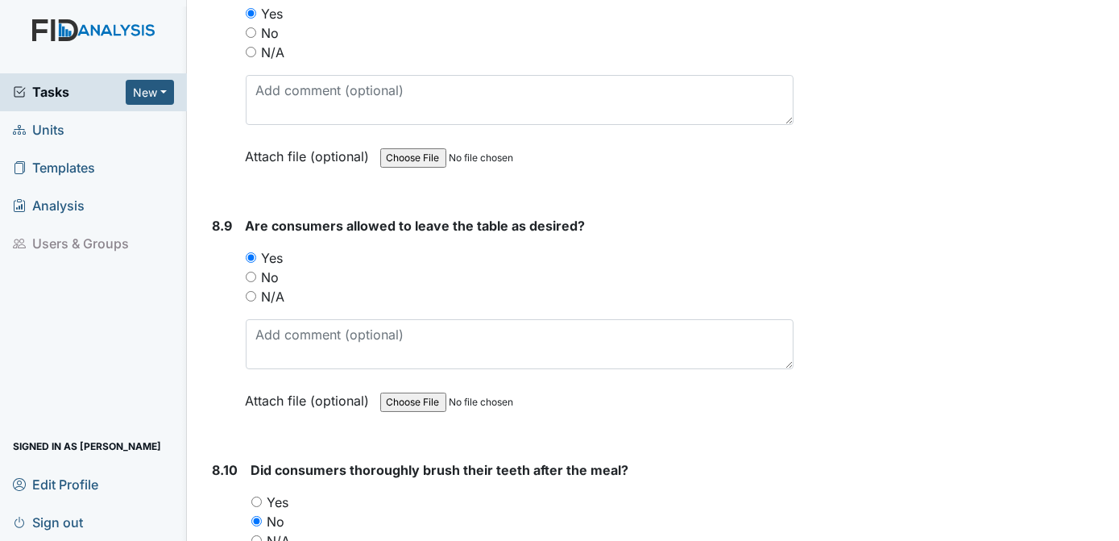
type textarea "done with nightly hygiene"
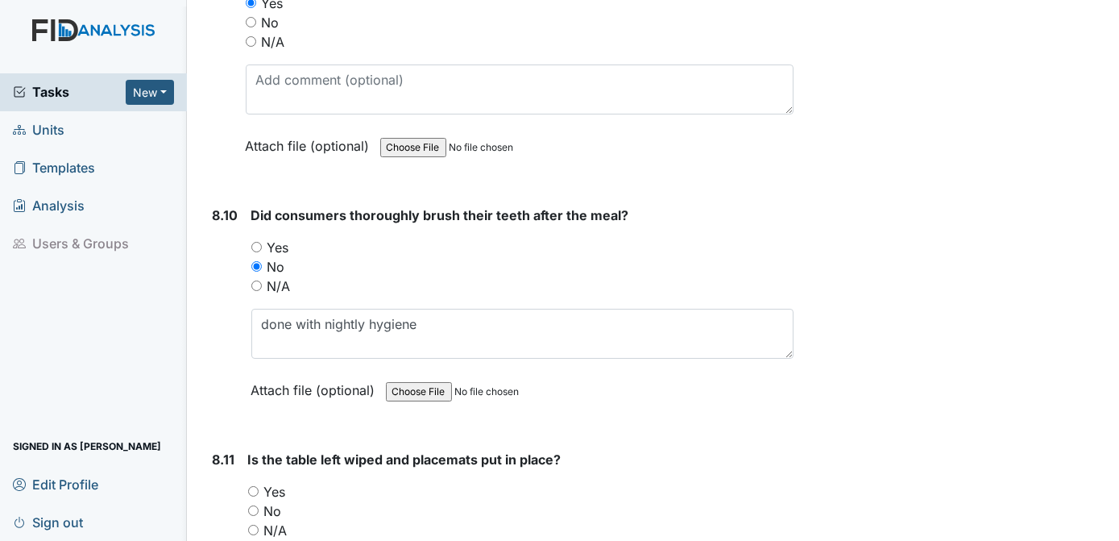
scroll to position [14429, 0]
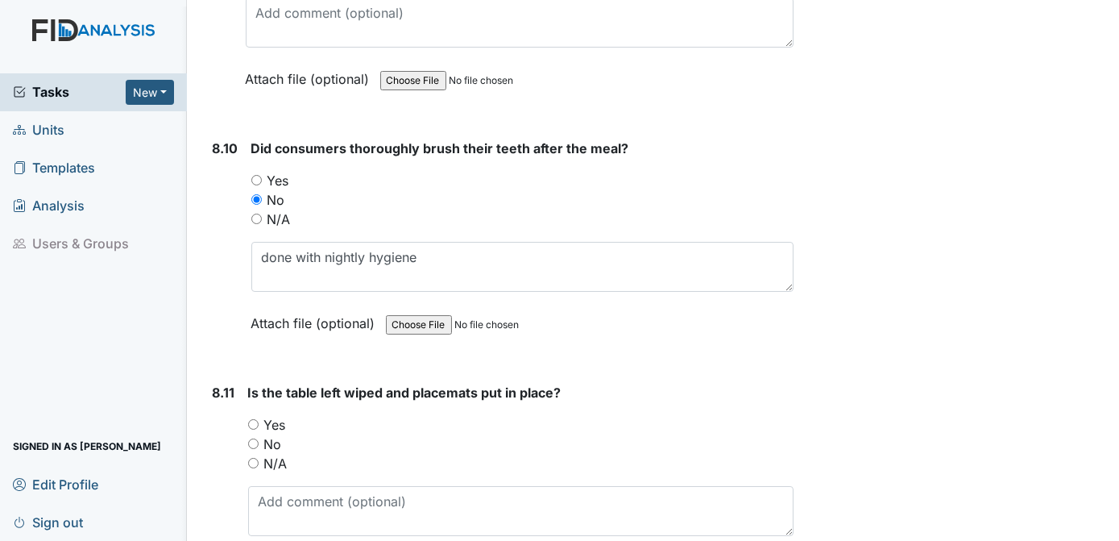
click at [254, 419] on input "Yes" at bounding box center [253, 424] width 10 height 10
radio input "true"
click at [806, 321] on div "Archive Task × Are you sure you want to archive this task? It will appear as in…" at bounding box center [959, 245] width 306 height 29322
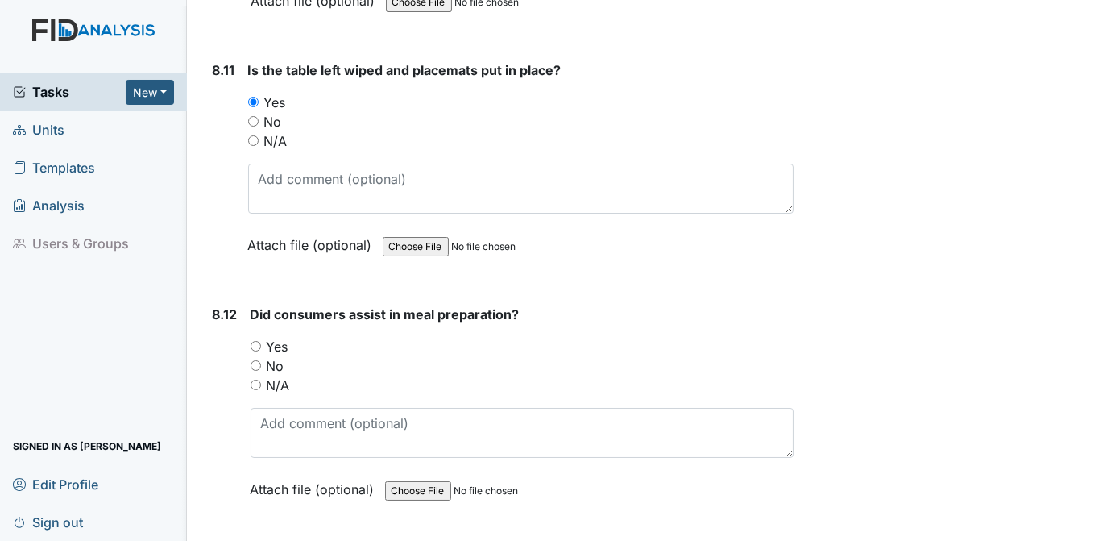
scroll to position [14819, 0]
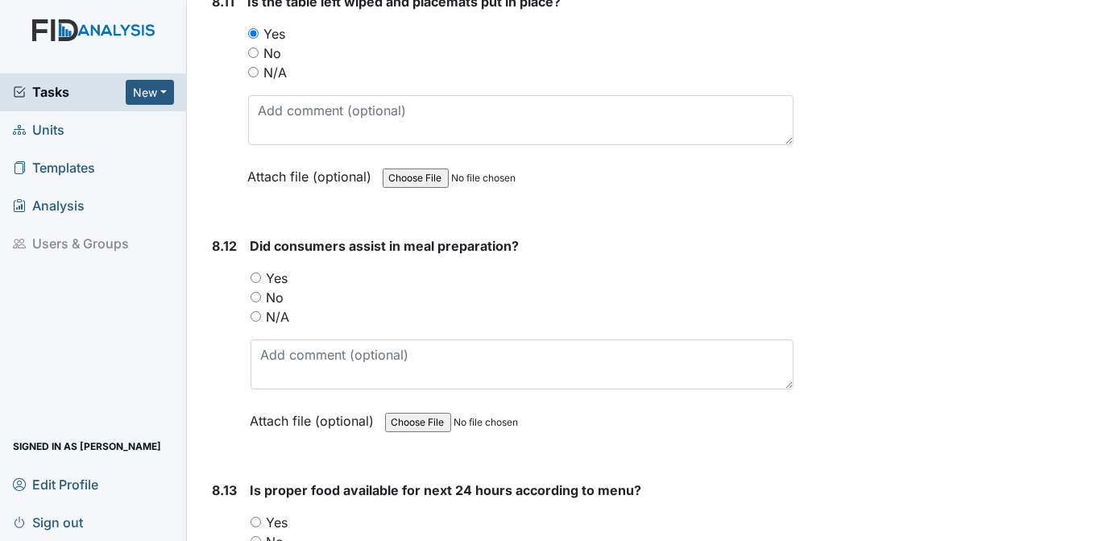
click at [258, 272] on input "Yes" at bounding box center [256, 277] width 10 height 10
radio input "true"
click at [253, 516] on input "Yes" at bounding box center [256, 521] width 10 height 10
radio input "true"
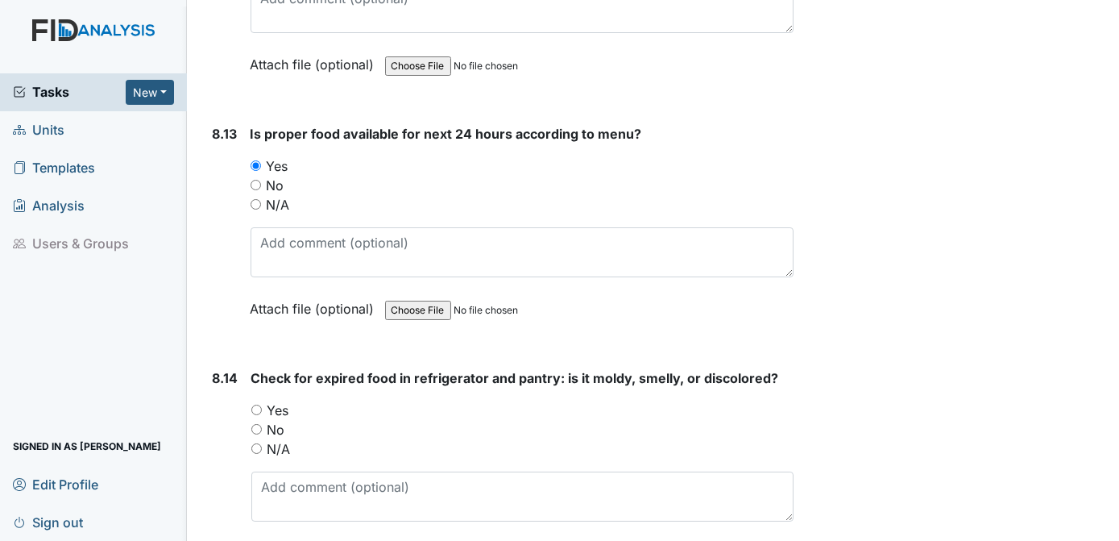
scroll to position [15243, 0]
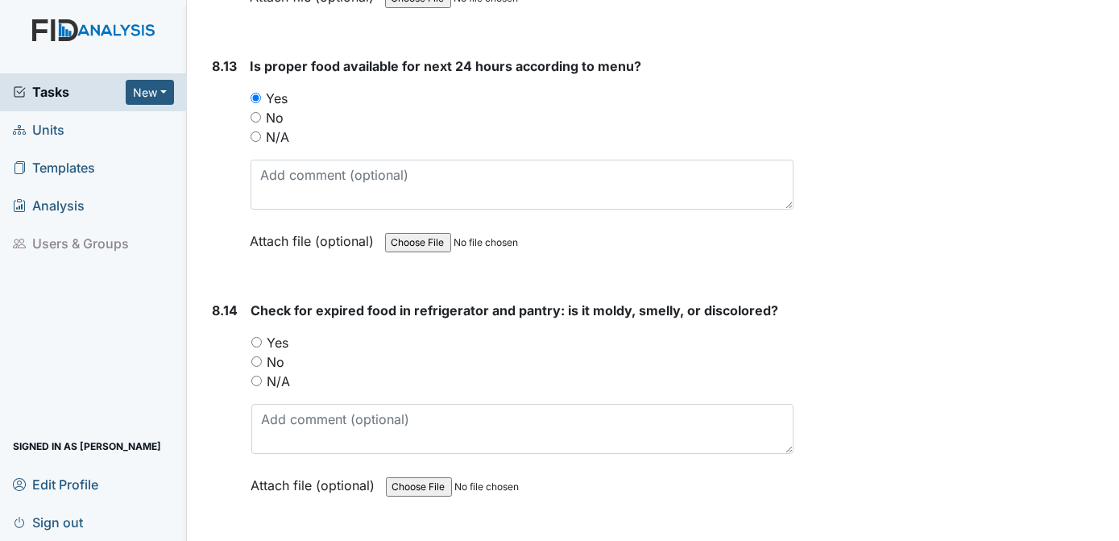
click at [259, 337] on input "Yes" at bounding box center [256, 342] width 10 height 10
radio input "true"
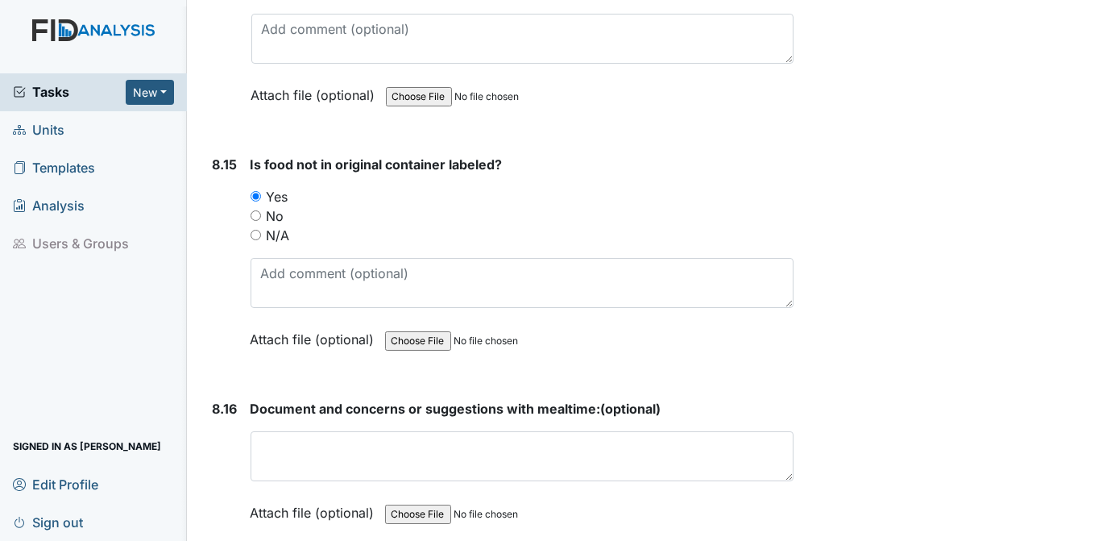
scroll to position [15667, 0]
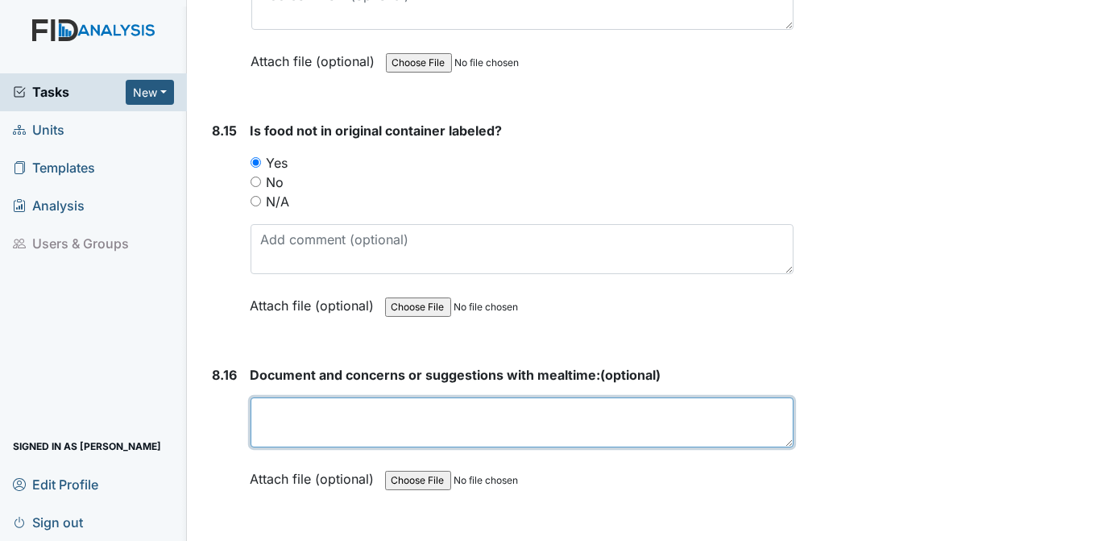
click at [407, 397] on textarea at bounding box center [523, 422] width 544 height 50
type textarea "n/a"
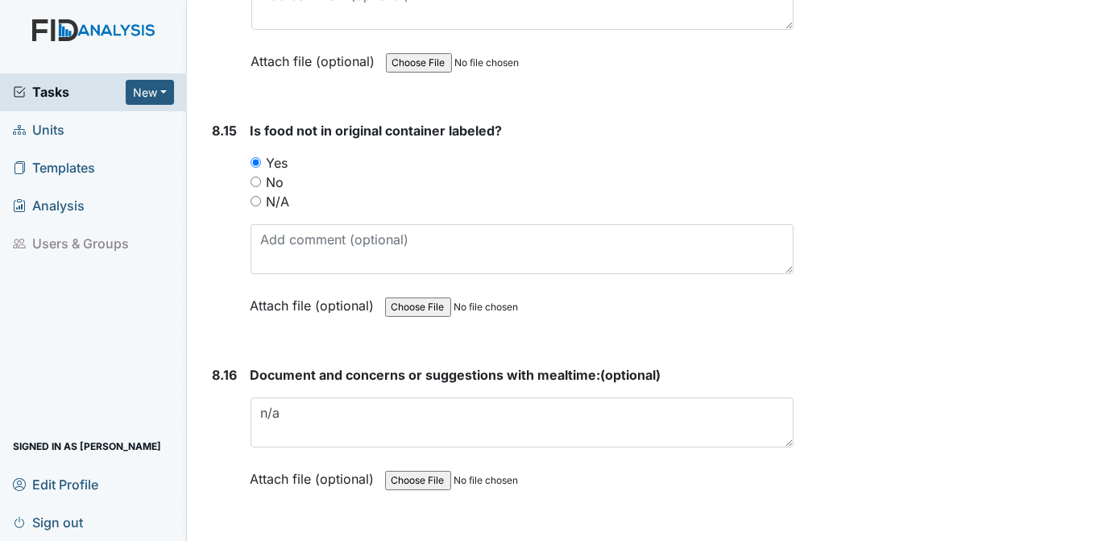
radio input "true"
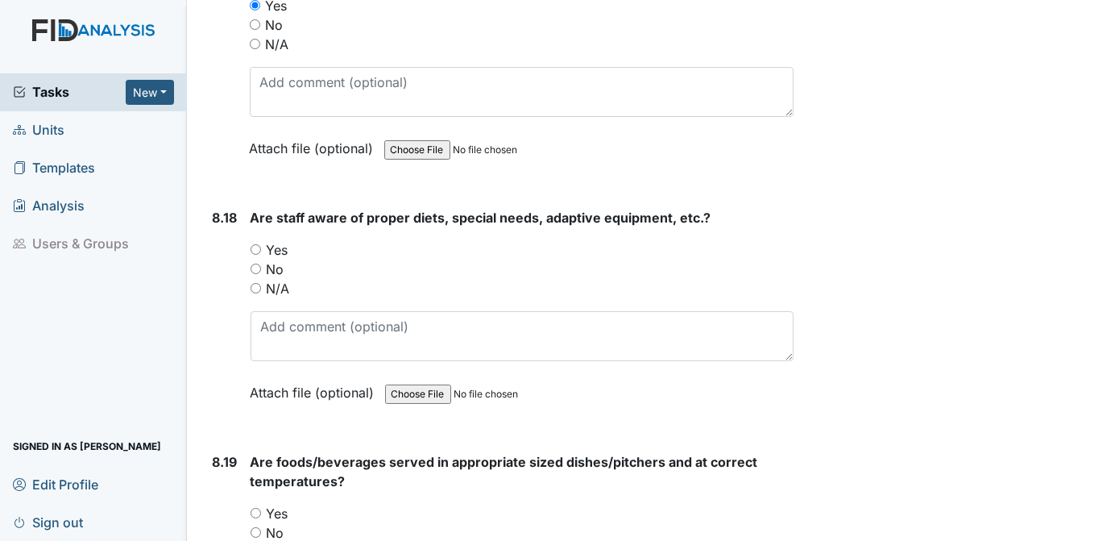
scroll to position [16294, 0]
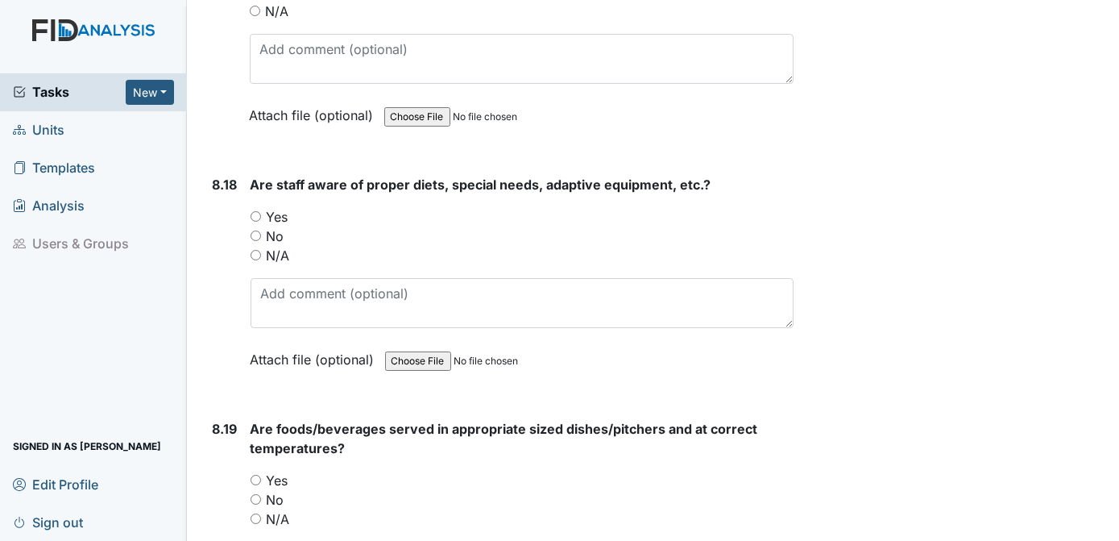
click at [257, 211] on input "Yes" at bounding box center [256, 216] width 10 height 10
radio input "true"
click at [258, 475] on input "Yes" at bounding box center [256, 480] width 10 height 10
radio input "true"
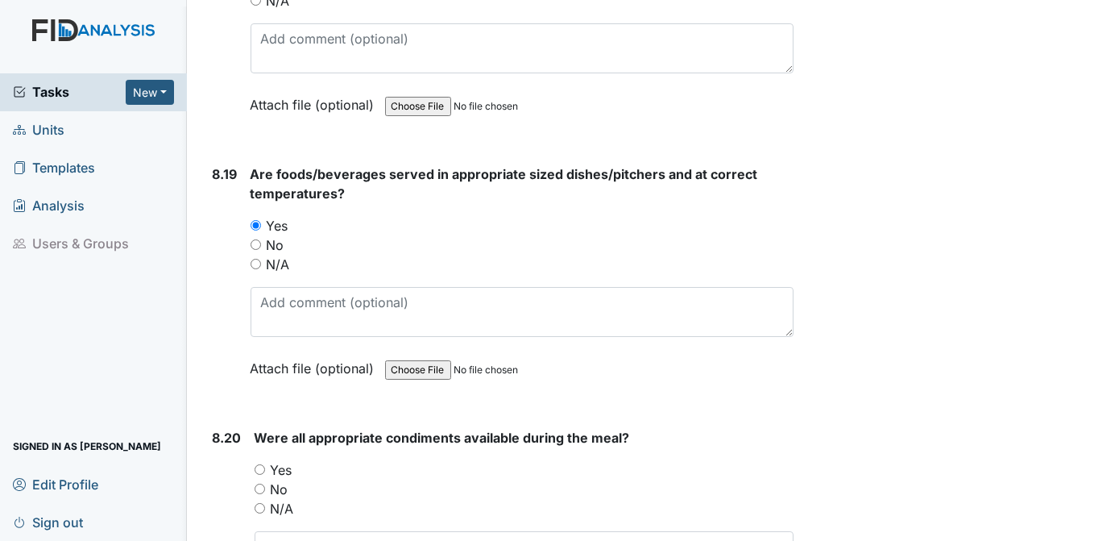
scroll to position [16752, 0]
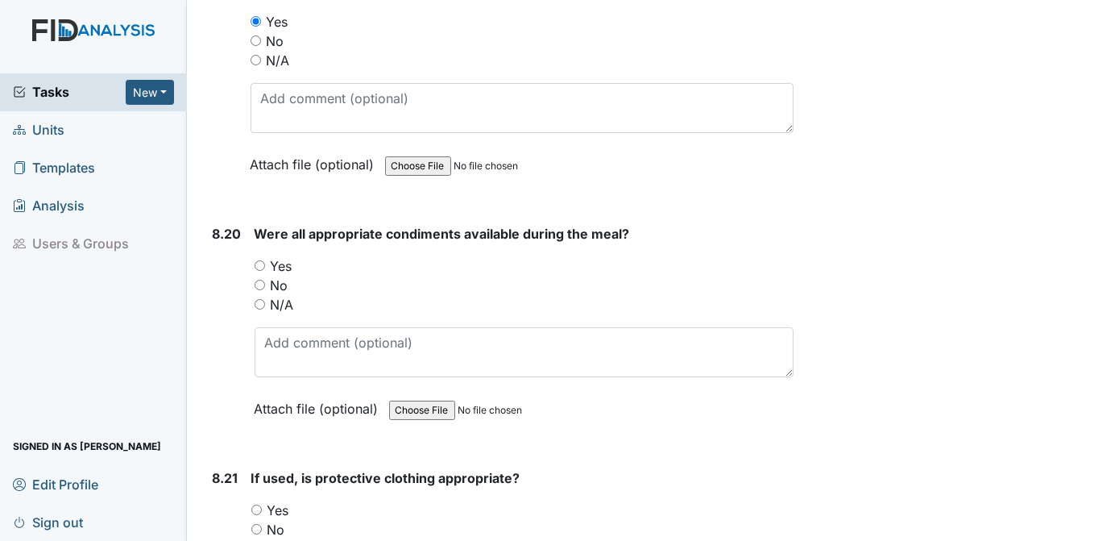
click at [259, 260] on input "Yes" at bounding box center [260, 265] width 10 height 10
radio input "true"
click at [257, 504] on input "Yes" at bounding box center [256, 509] width 10 height 10
radio input "true"
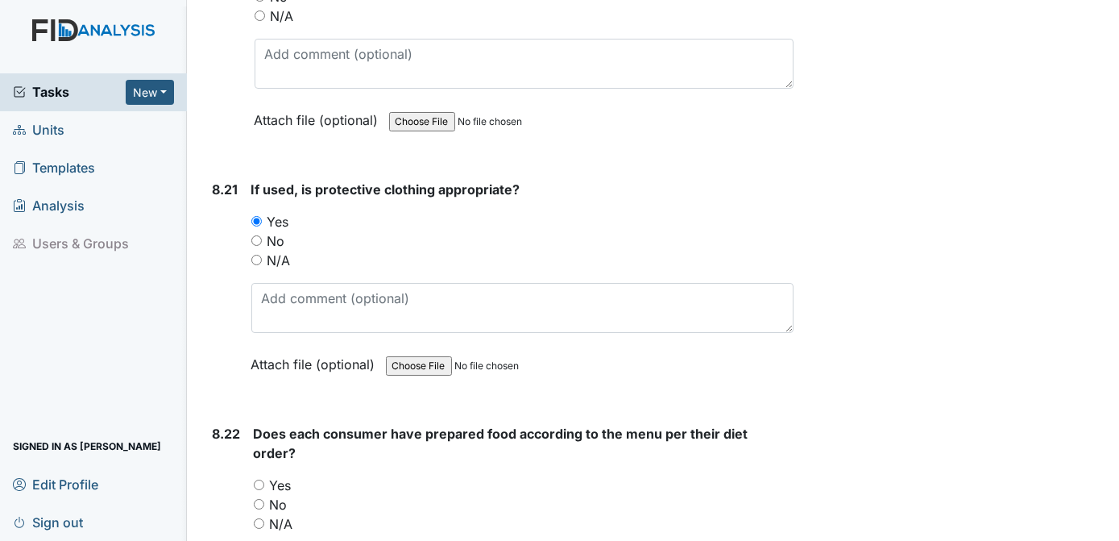
scroll to position [17107, 0]
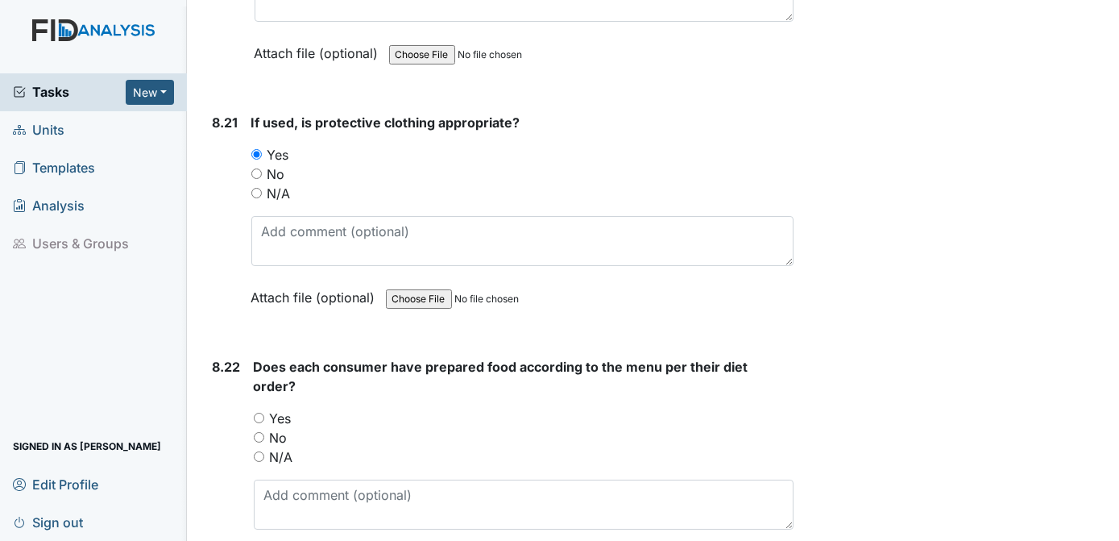
click at [261, 412] on input "Yes" at bounding box center [259, 417] width 10 height 10
radio input "true"
click at [466, 447] on div "N/A" at bounding box center [524, 456] width 541 height 19
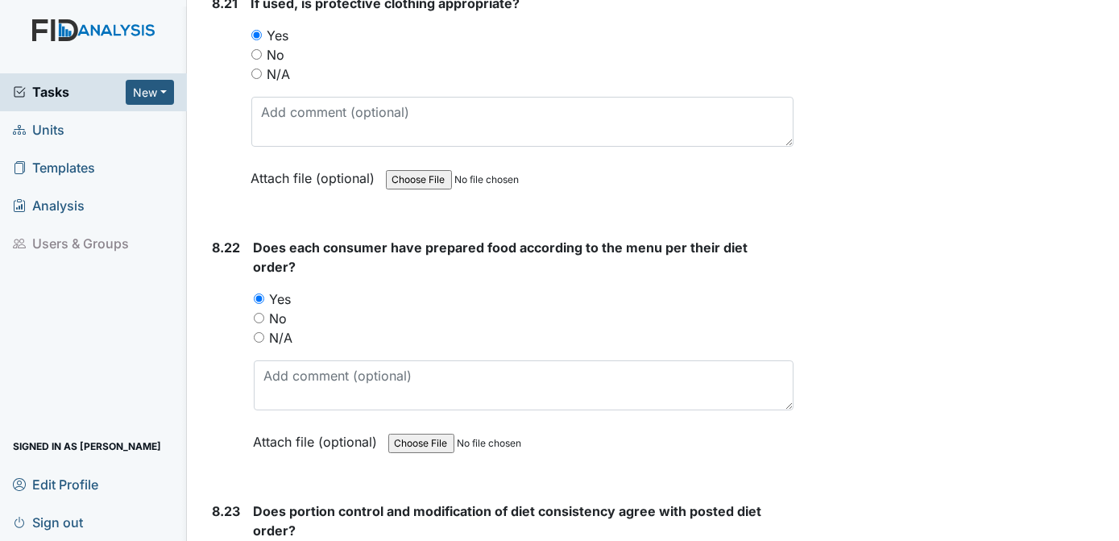
scroll to position [17261, 0]
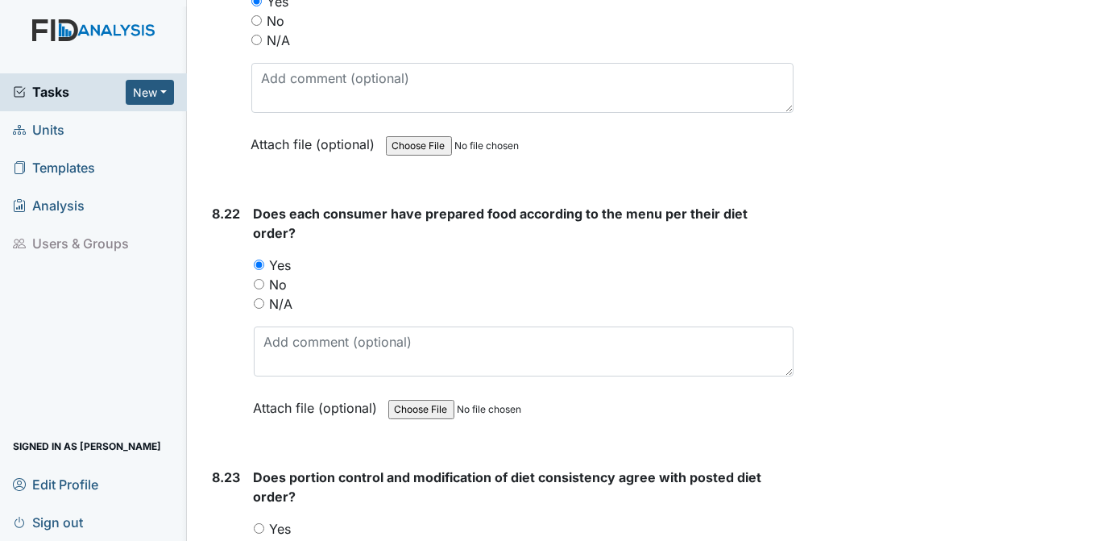
click at [259, 523] on input "Yes" at bounding box center [259, 528] width 10 height 10
radio input "true"
click at [646, 519] on div "Yes" at bounding box center [524, 528] width 541 height 19
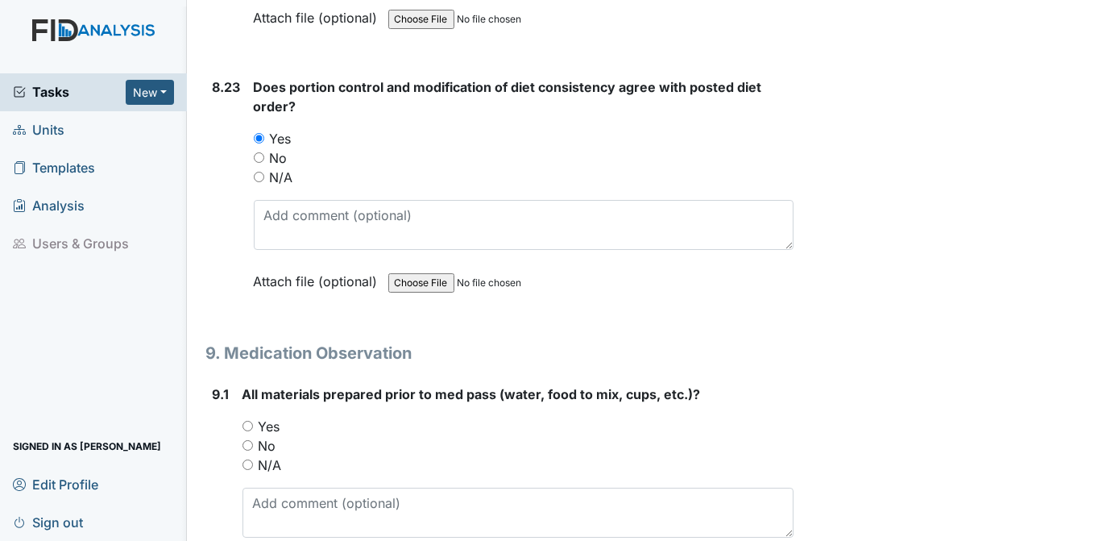
scroll to position [17718, 0]
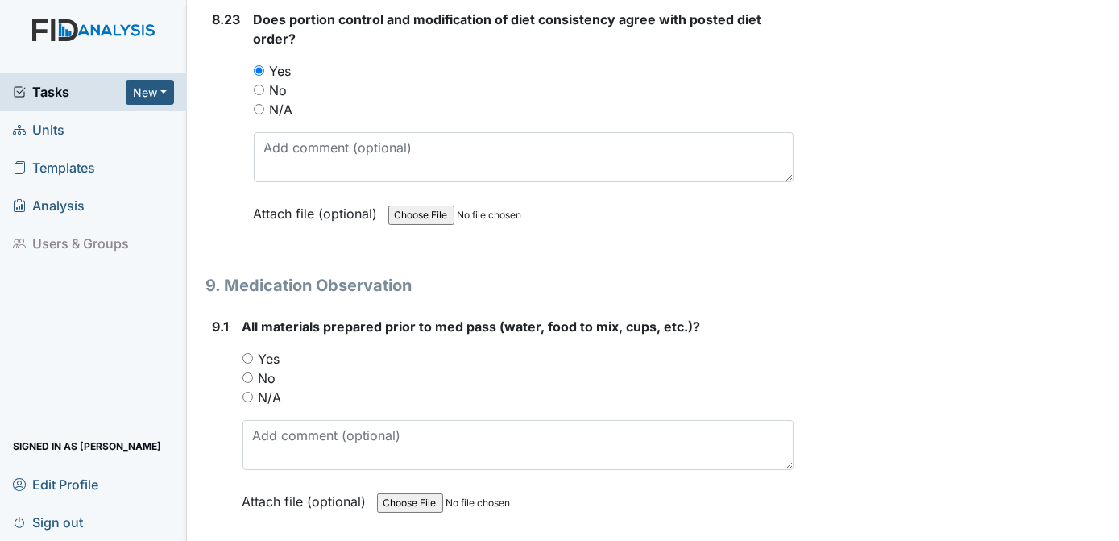
click at [247, 353] on input "Yes" at bounding box center [248, 358] width 10 height 10
radio input "true"
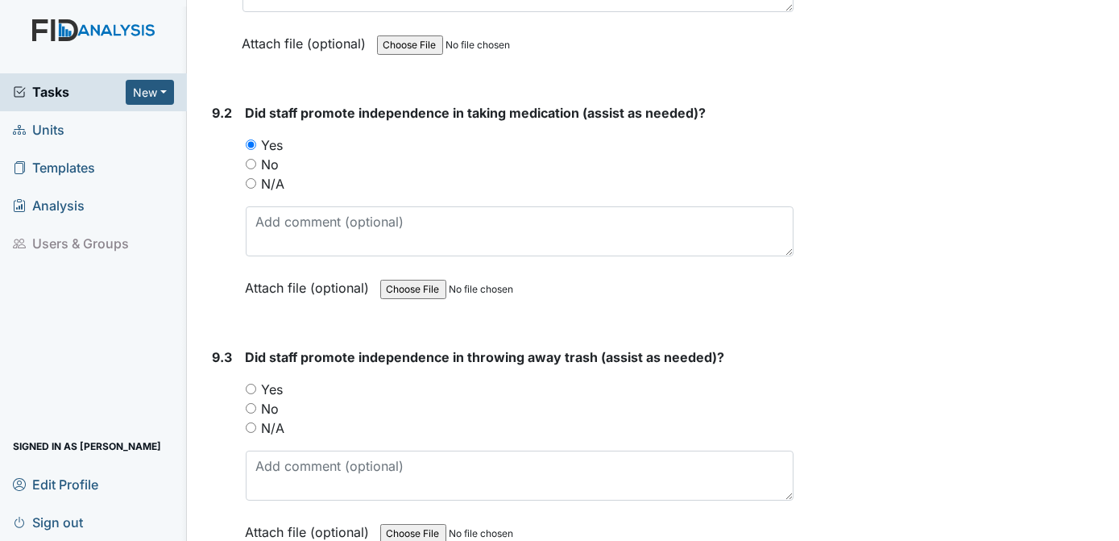
scroll to position [18278, 0]
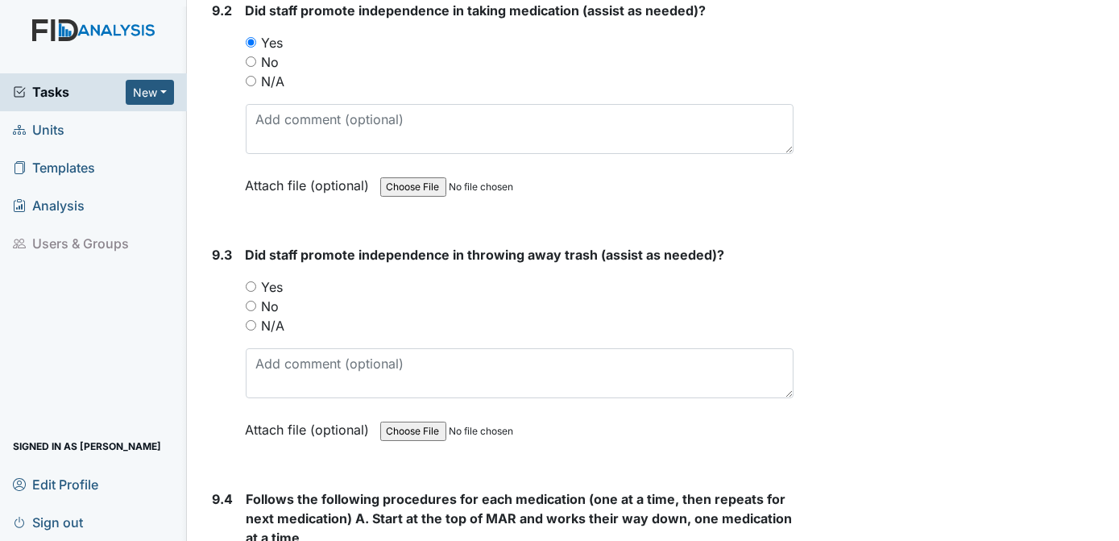
click at [248, 281] on input "Yes" at bounding box center [251, 286] width 10 height 10
radio input "true"
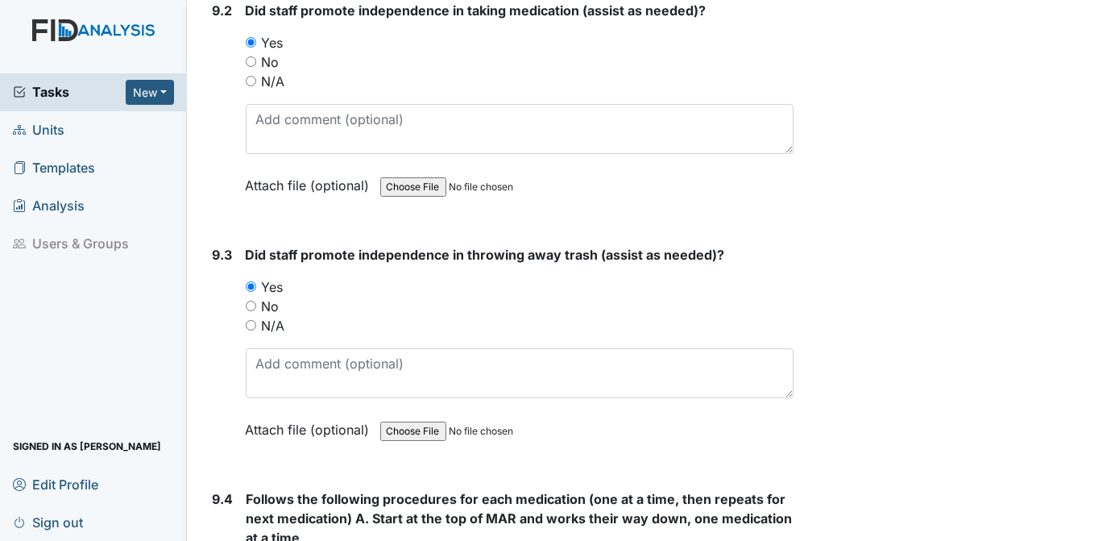
drag, startPoint x: 1108, startPoint y: 334, endPoint x: 1113, endPoint y: 355, distance: 21.5
click at [1113, 355] on main "Inspection: Random Inspection for Afternoon ID: #00011429 Open Autosaving... Lo…" at bounding box center [653, 270] width 933 height 541
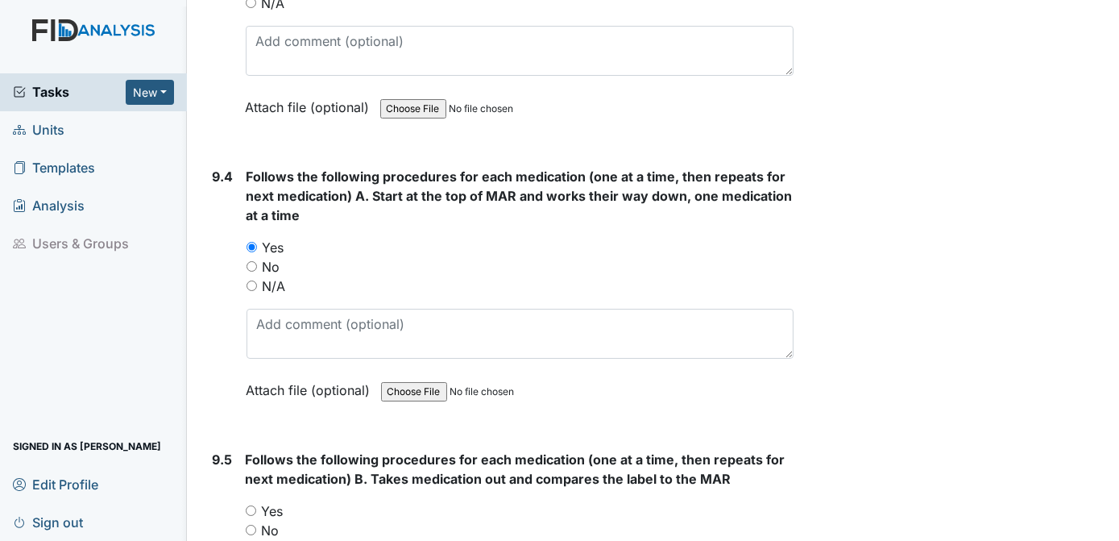
click at [253, 505] on input "Yes" at bounding box center [251, 510] width 10 height 10
radio input "true"
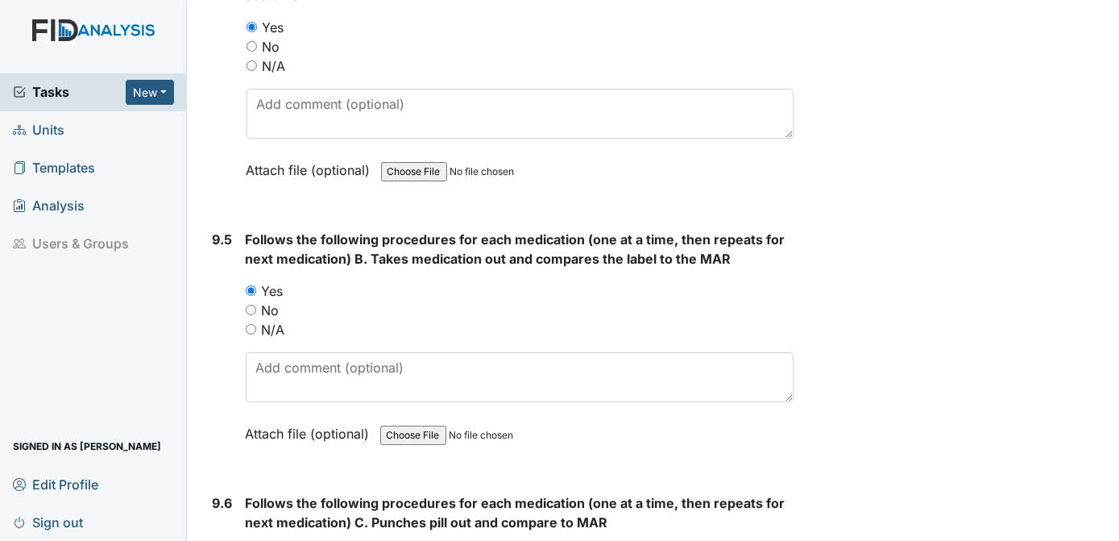
scroll to position [18923, 0]
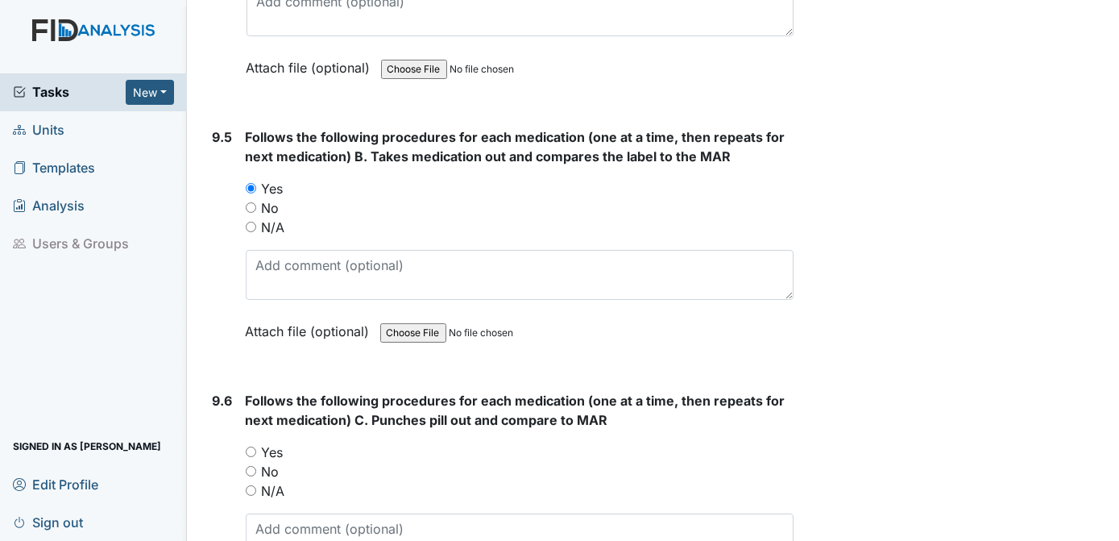
click at [249, 446] on input "Yes" at bounding box center [251, 451] width 10 height 10
radio input "true"
click at [433, 442] on div "Yes" at bounding box center [520, 451] width 549 height 19
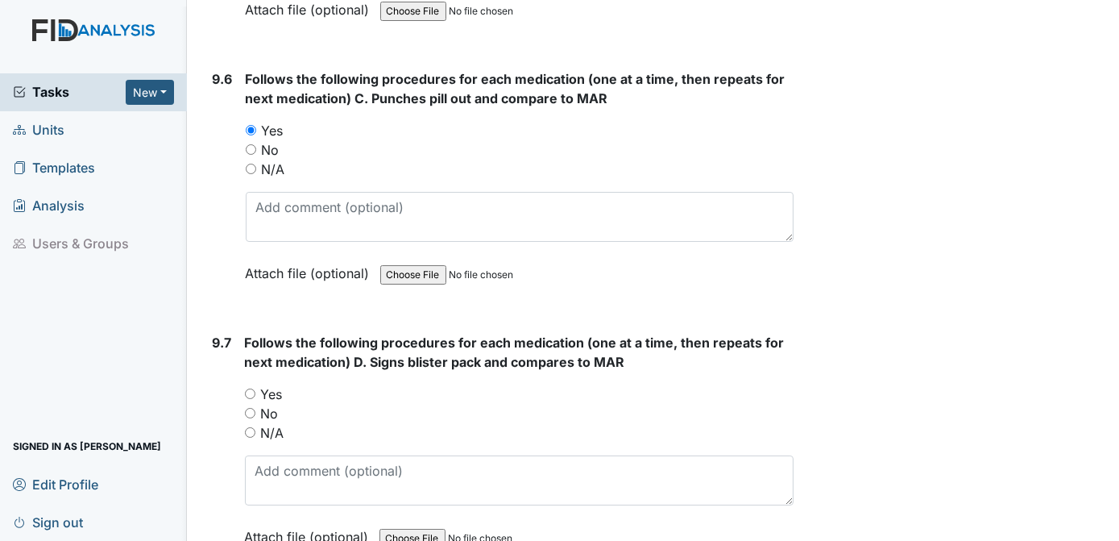
scroll to position [19278, 0]
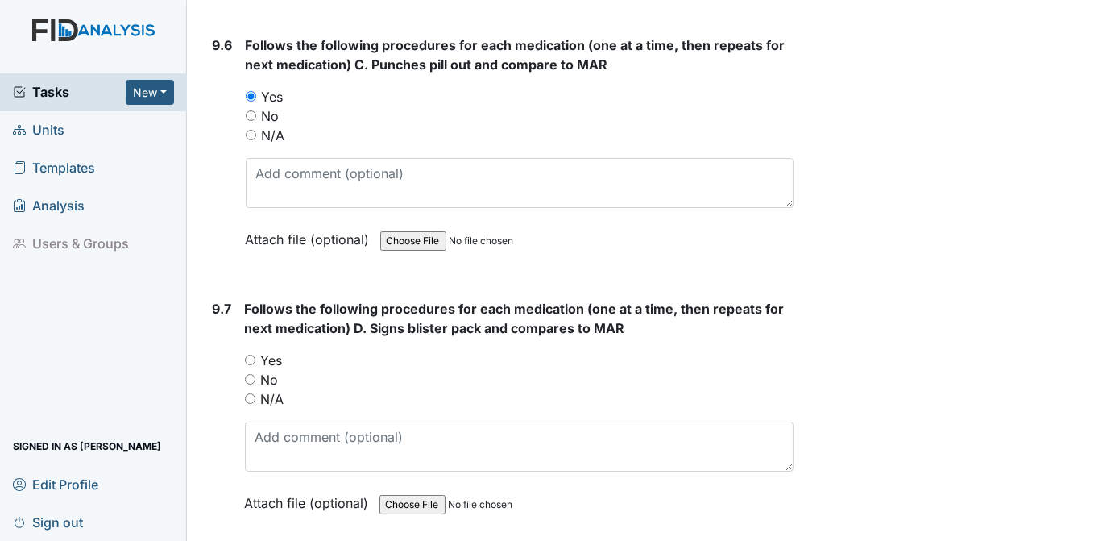
click at [249, 354] on input "Yes" at bounding box center [250, 359] width 10 height 10
radio input "true"
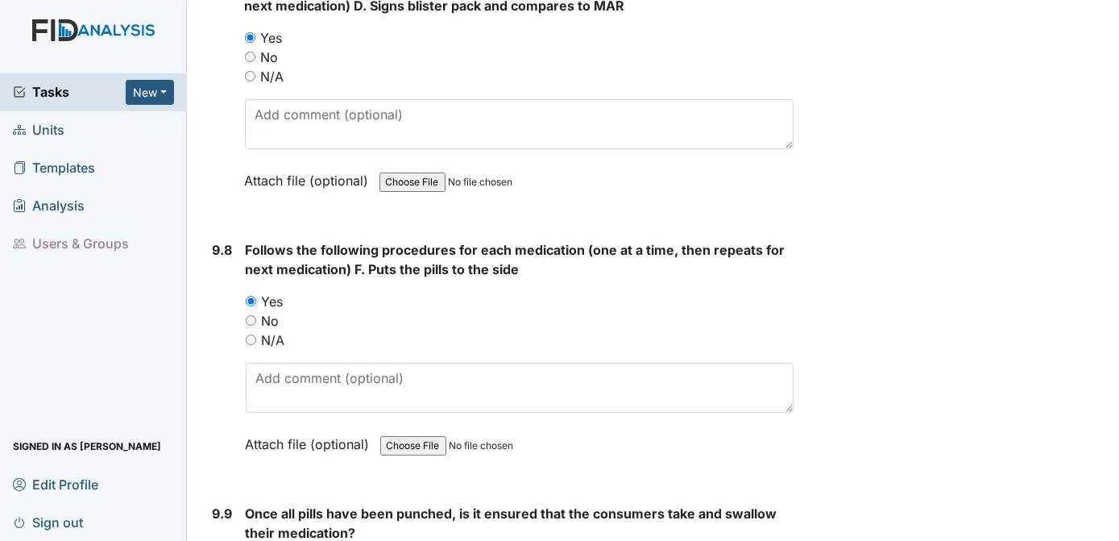
scroll to position [19702, 0]
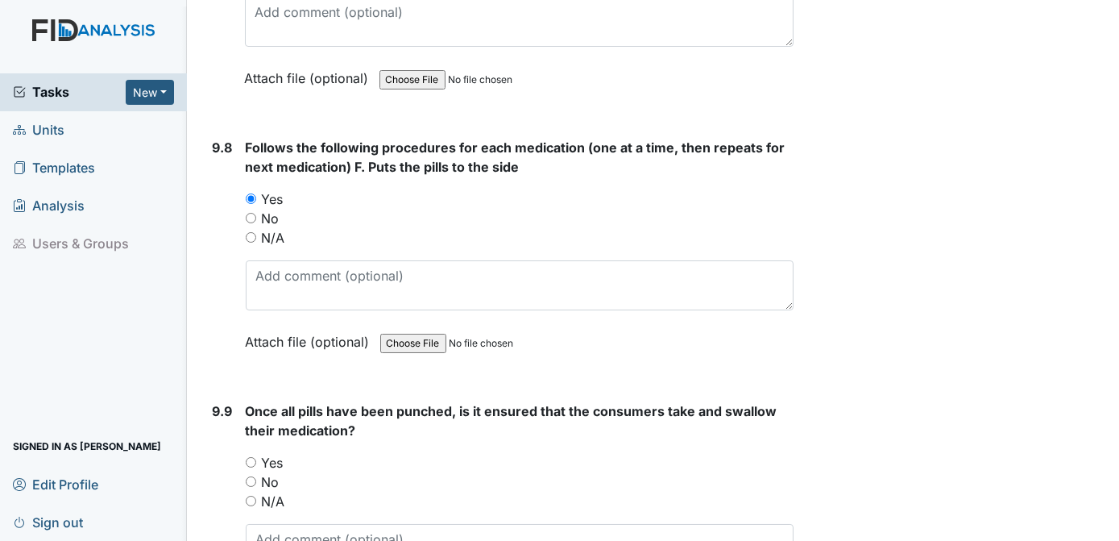
click at [251, 457] on input "Yes" at bounding box center [251, 462] width 10 height 10
radio input "true"
click at [495, 472] on div "No" at bounding box center [520, 481] width 549 height 19
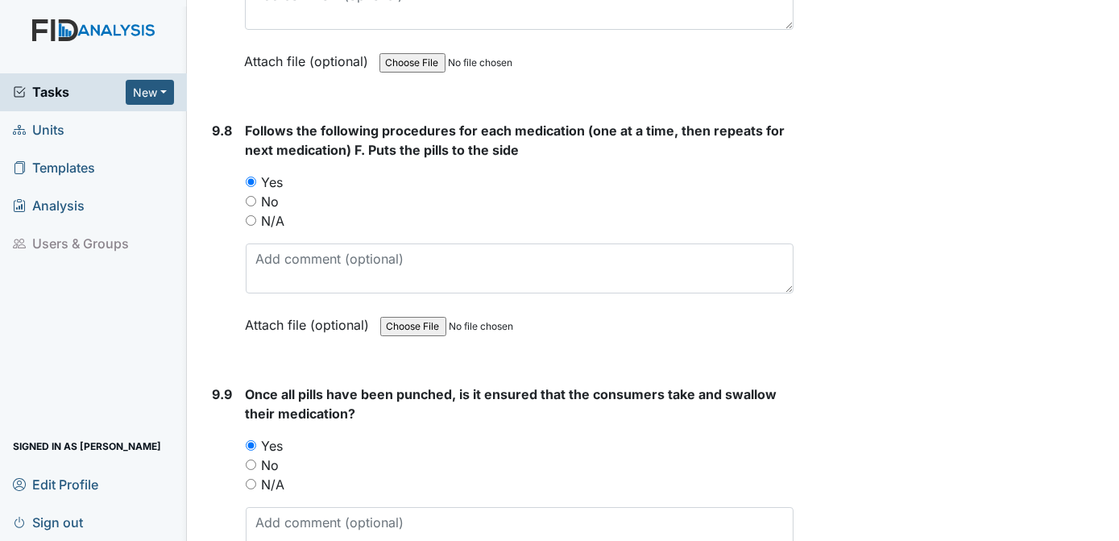
scroll to position [20192, 0]
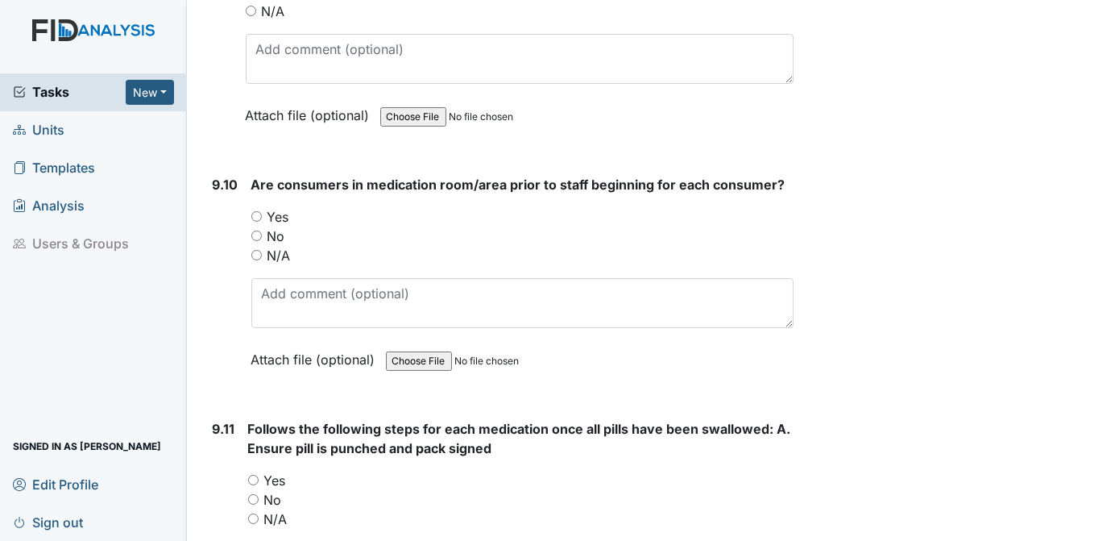
click at [255, 211] on input "Yes" at bounding box center [256, 216] width 10 height 10
radio input "true"
click at [251, 475] on input "Yes" at bounding box center [253, 480] width 10 height 10
radio input "true"
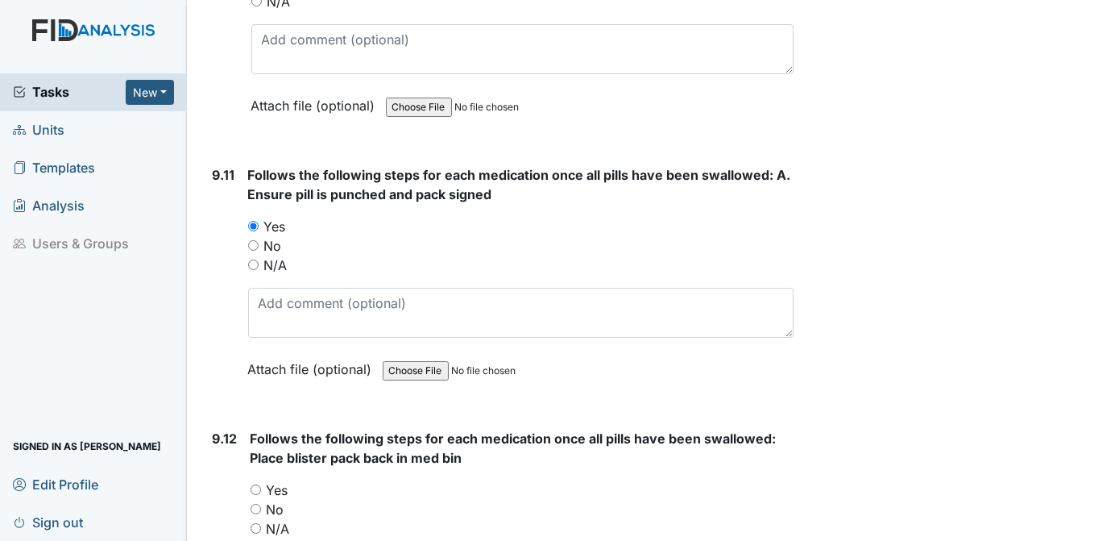
scroll to position [20480, 0]
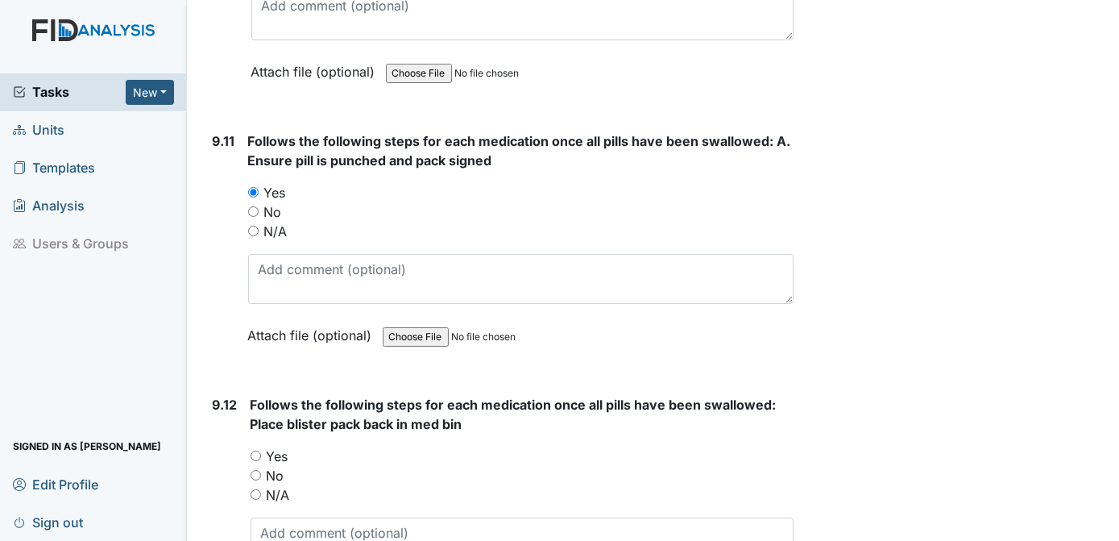
click at [255, 450] on input "Yes" at bounding box center [256, 455] width 10 height 10
radio input "true"
click at [510, 446] on div "Yes" at bounding box center [523, 455] width 544 height 19
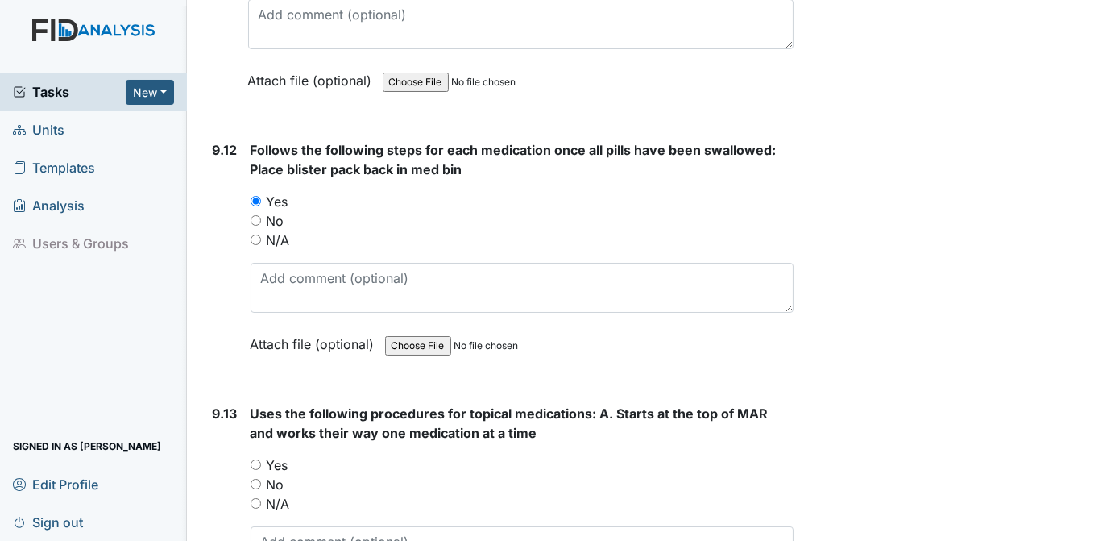
scroll to position [20768, 0]
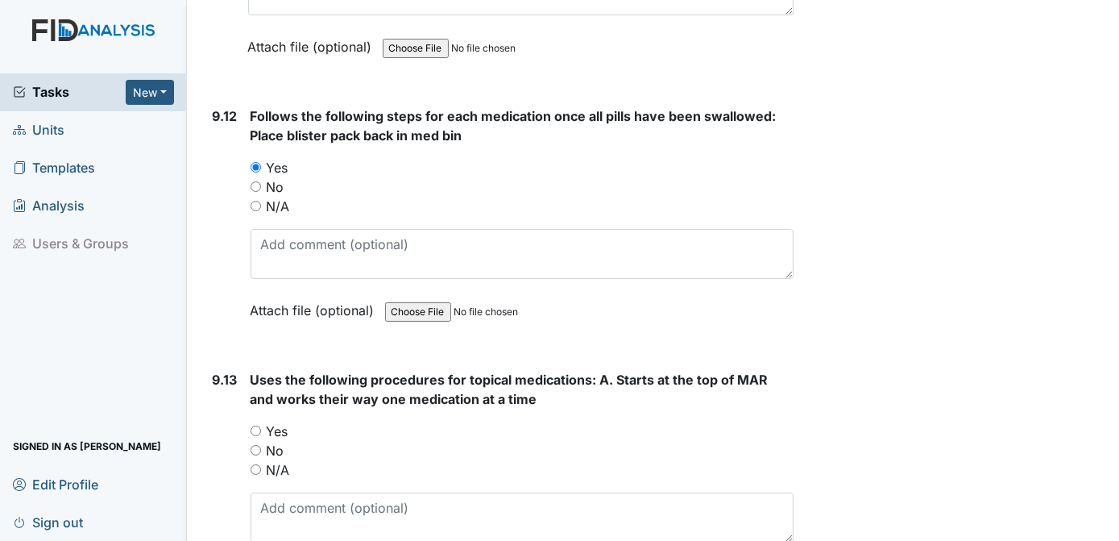
click at [255, 425] on input "Yes" at bounding box center [256, 430] width 10 height 10
radio input "true"
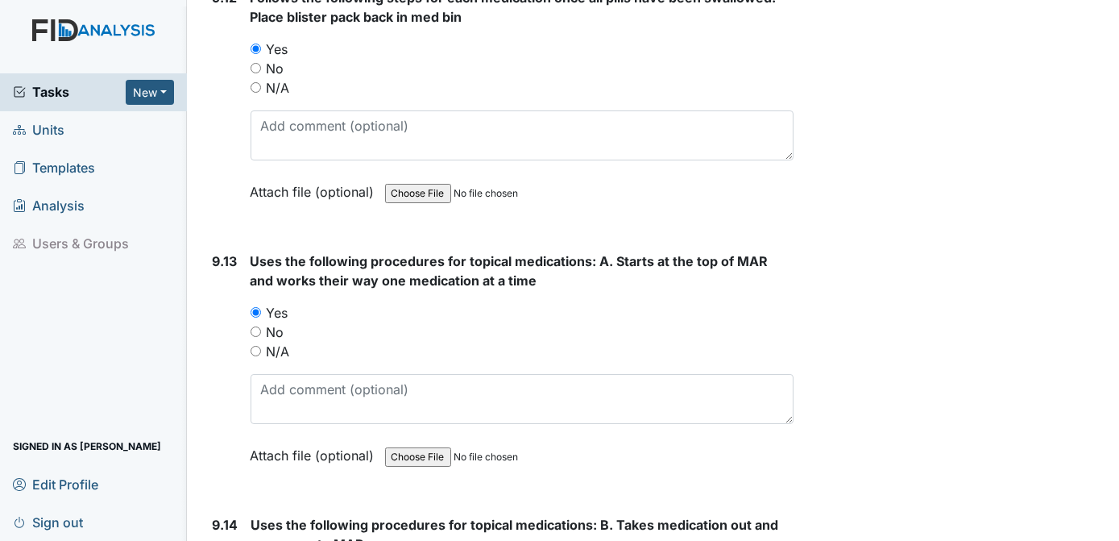
scroll to position [20955, 0]
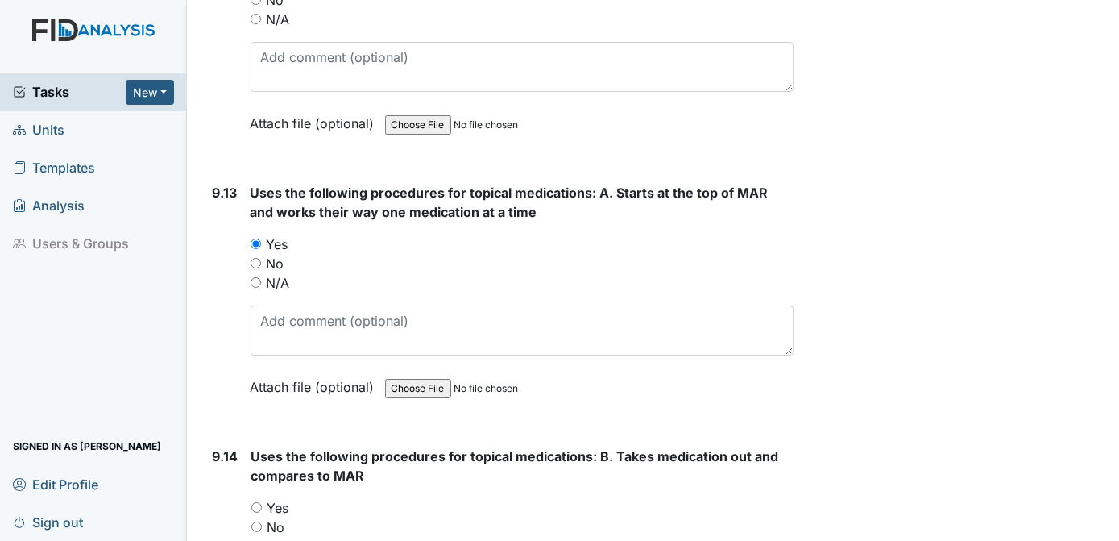
click at [257, 502] on input "Yes" at bounding box center [256, 507] width 10 height 10
radio input "true"
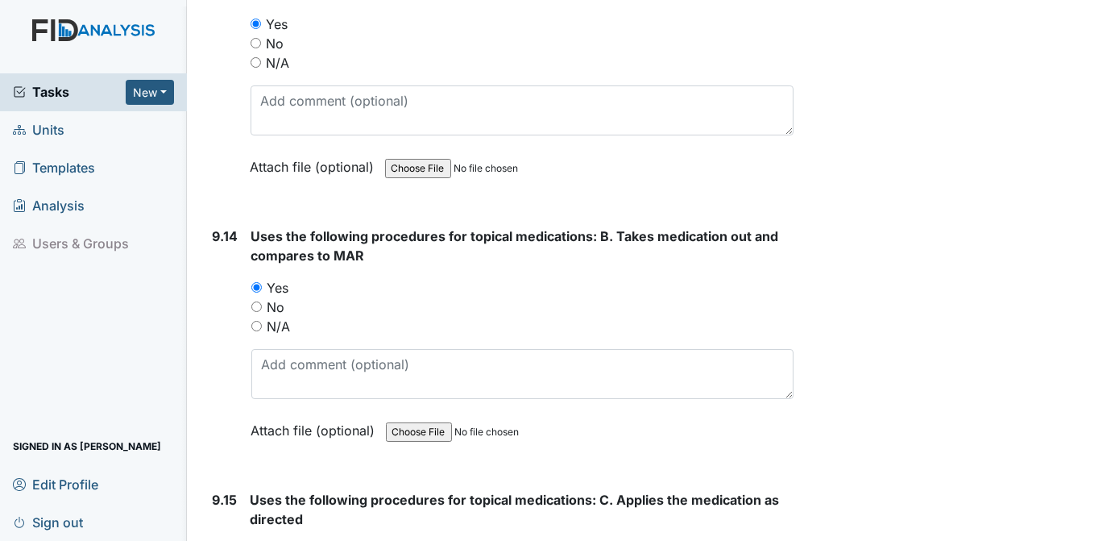
scroll to position [21244, 0]
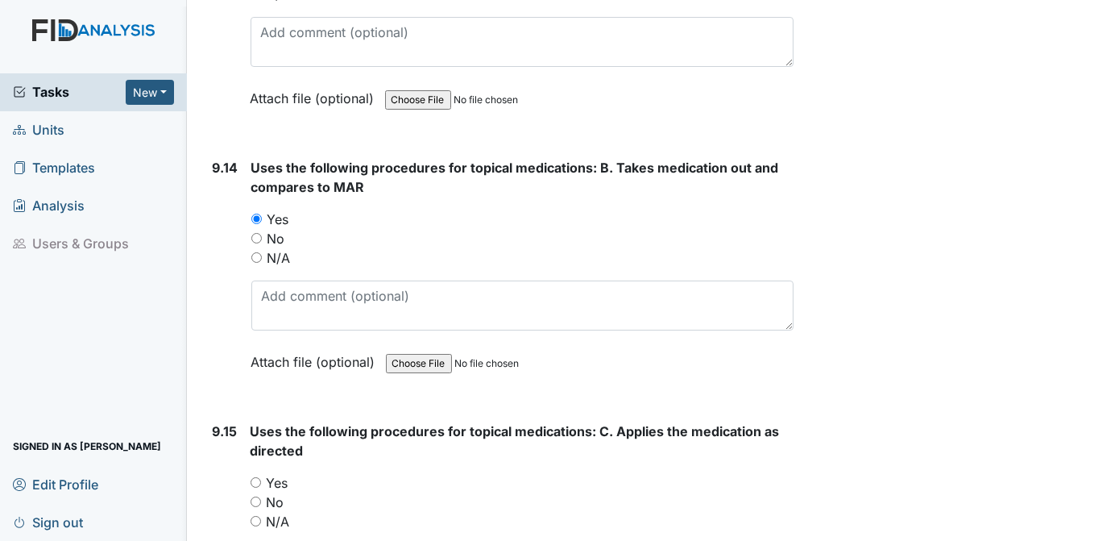
click at [255, 477] on input "Yes" at bounding box center [256, 482] width 10 height 10
radio input "true"
click at [498, 492] on div "No" at bounding box center [523, 501] width 544 height 19
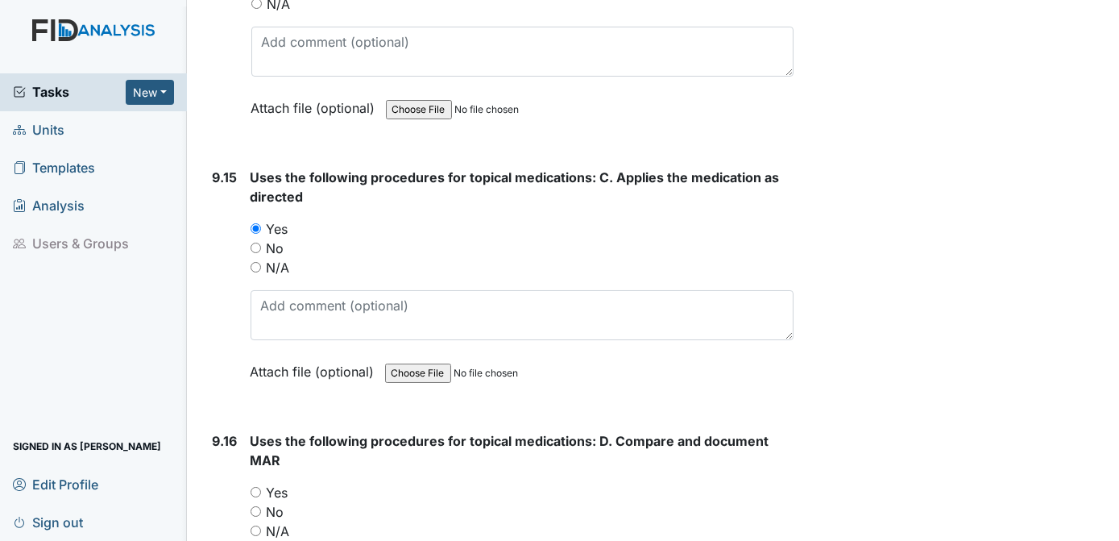
scroll to position [21565, 0]
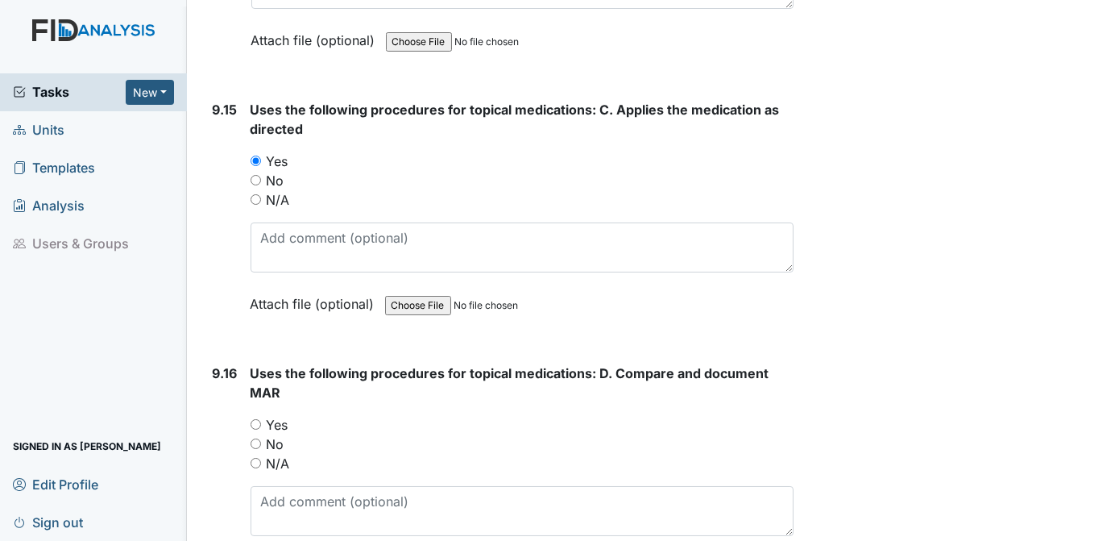
click at [258, 419] on input "Yes" at bounding box center [256, 424] width 10 height 10
radio input "true"
click at [533, 415] on div "Yes" at bounding box center [523, 424] width 544 height 19
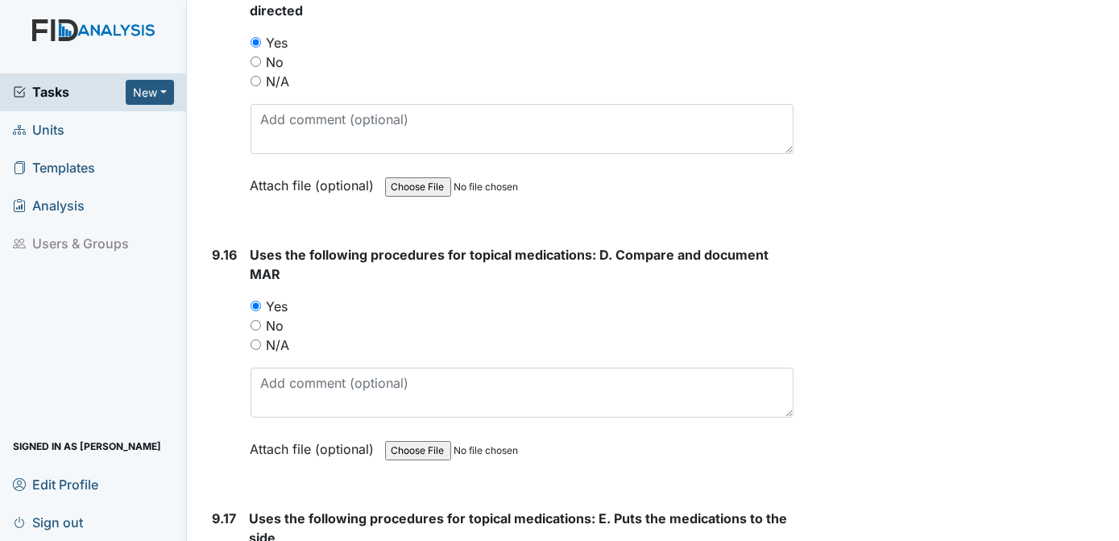
scroll to position [21921, 0]
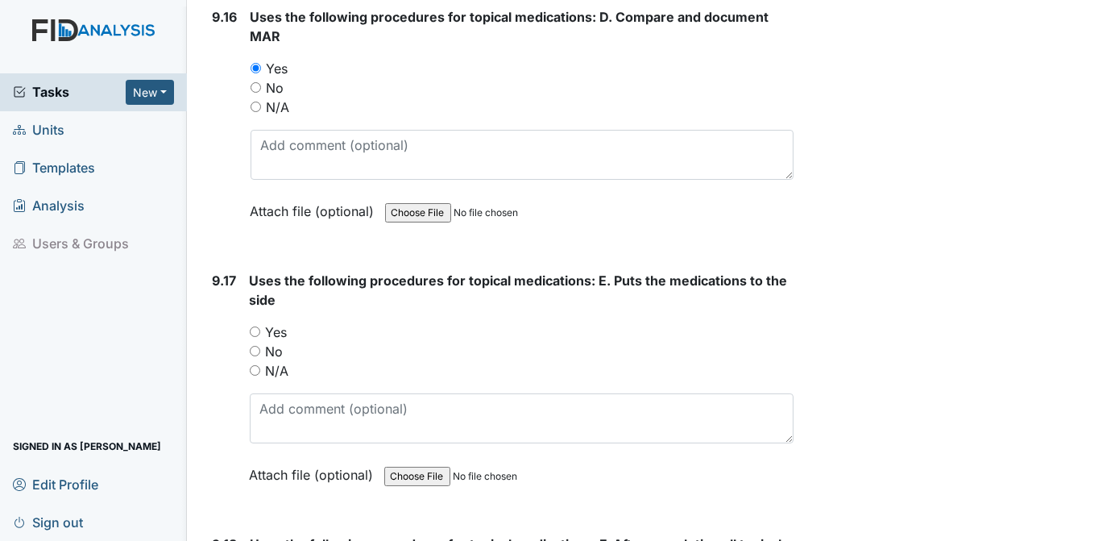
click at [255, 326] on input "Yes" at bounding box center [255, 331] width 10 height 10
radio input "true"
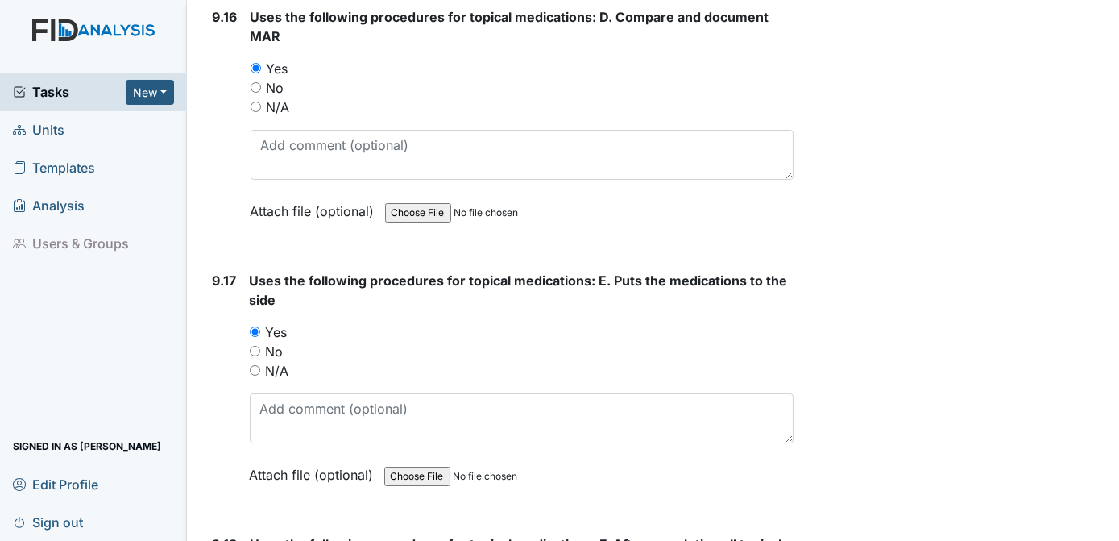
drag, startPoint x: 1108, startPoint y: 402, endPoint x: 1110, endPoint y: 410, distance: 8.4
click at [1110, 410] on main "Inspection: Random Inspection for Afternoon ID: #00011429 Open Autosaving... Lo…" at bounding box center [653, 270] width 933 height 541
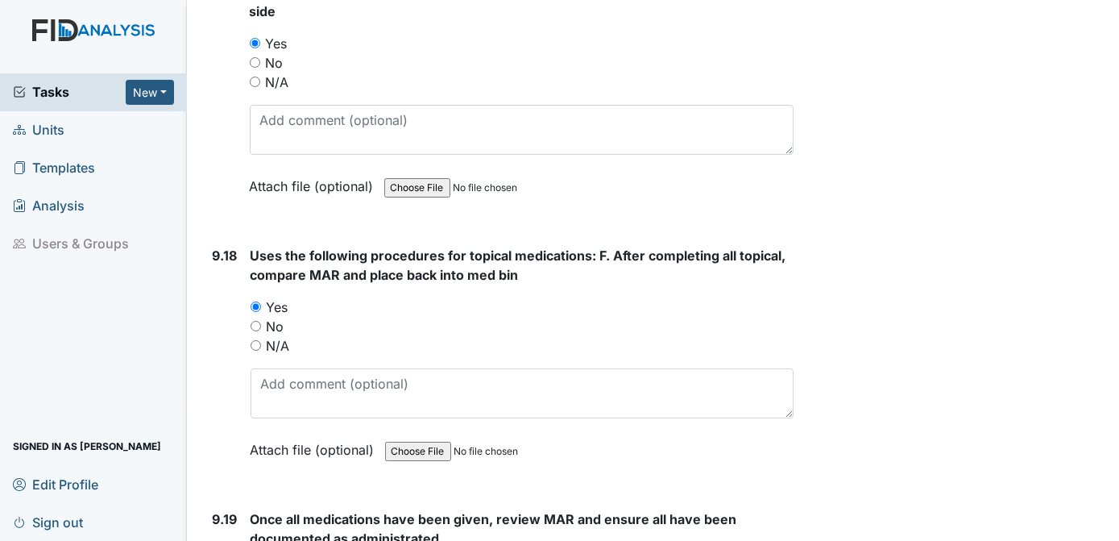
scroll to position [22346, 0]
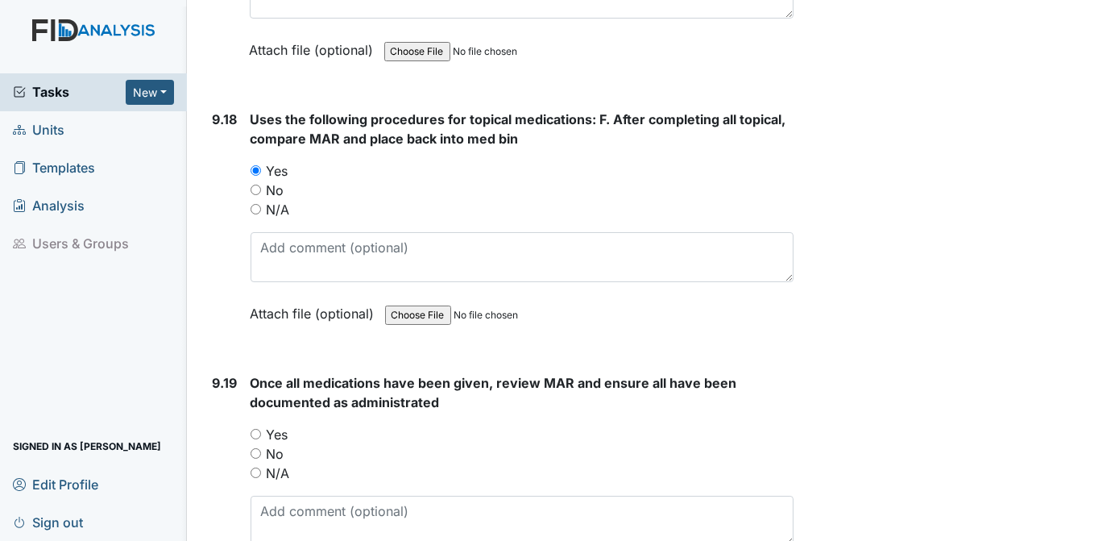
click at [255, 429] on input "Yes" at bounding box center [256, 434] width 10 height 10
radio input "true"
click at [487, 425] on div "Yes" at bounding box center [523, 434] width 544 height 19
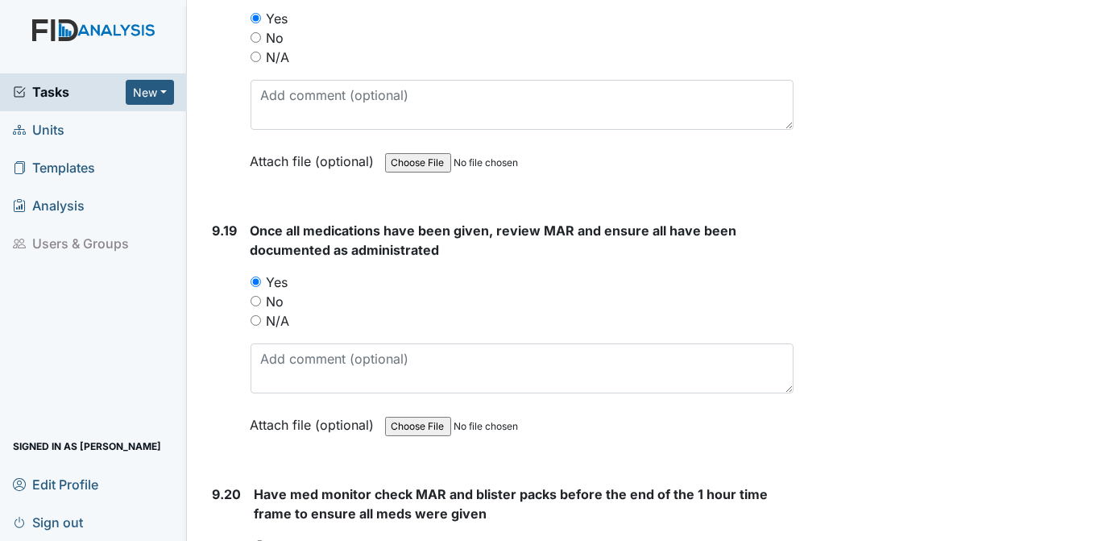
scroll to position [22600, 0]
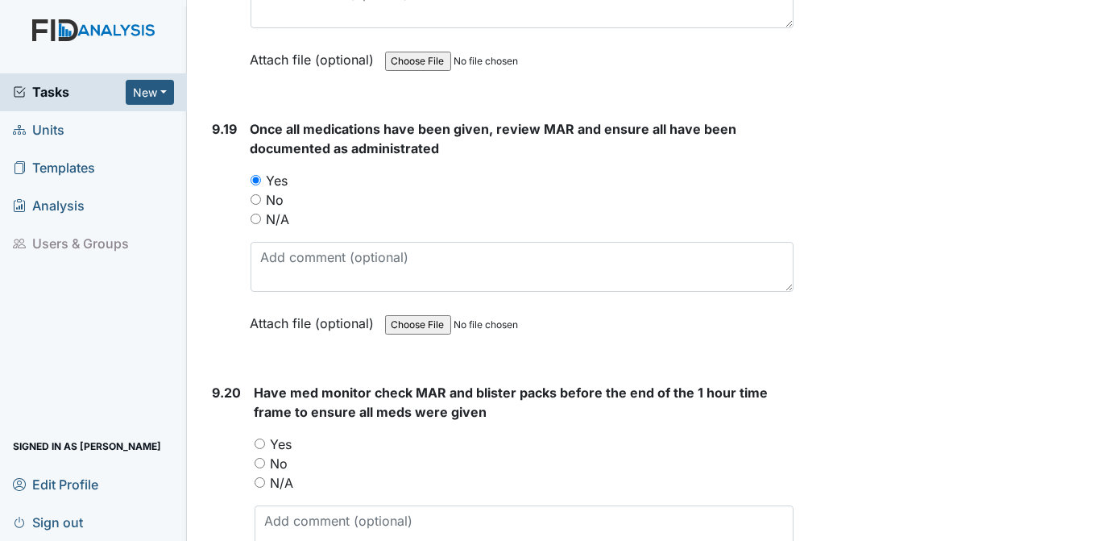
click at [259, 438] on input "Yes" at bounding box center [260, 443] width 10 height 10
radio input "true"
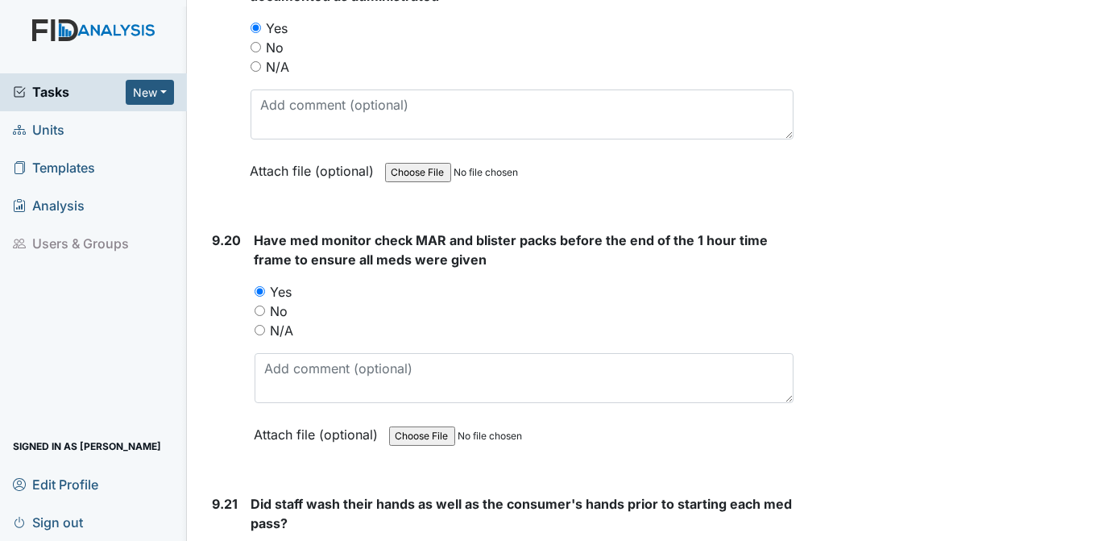
scroll to position [22854, 0]
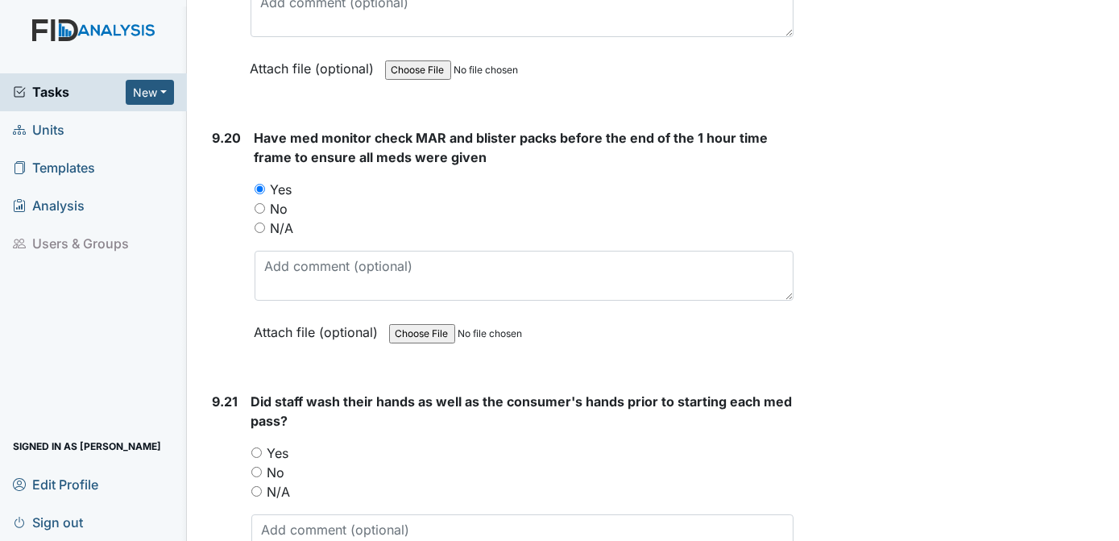
click at [258, 447] on input "Yes" at bounding box center [256, 452] width 10 height 10
radio input "true"
click at [459, 443] on div "Yes" at bounding box center [522, 452] width 543 height 19
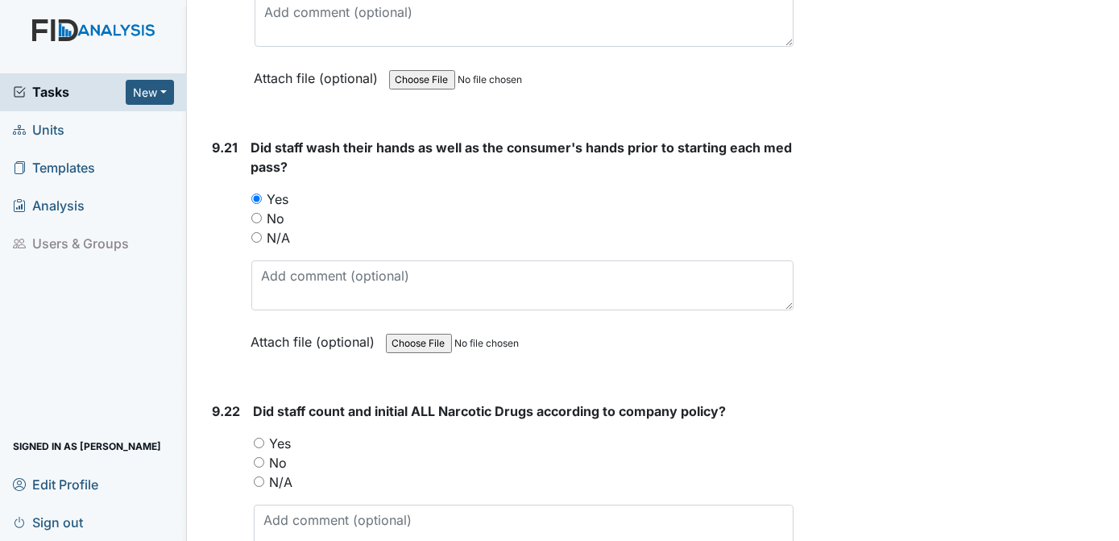
scroll to position [23176, 0]
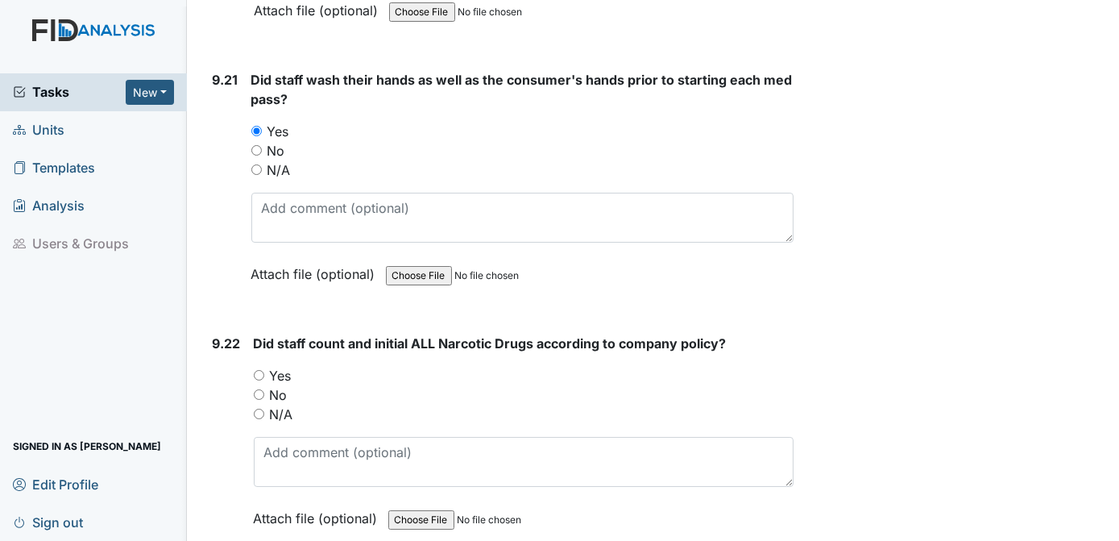
click at [259, 370] on input "Yes" at bounding box center [259, 375] width 10 height 10
radio input "true"
type textarea "o"
type textarea "O. HAMMIEL"
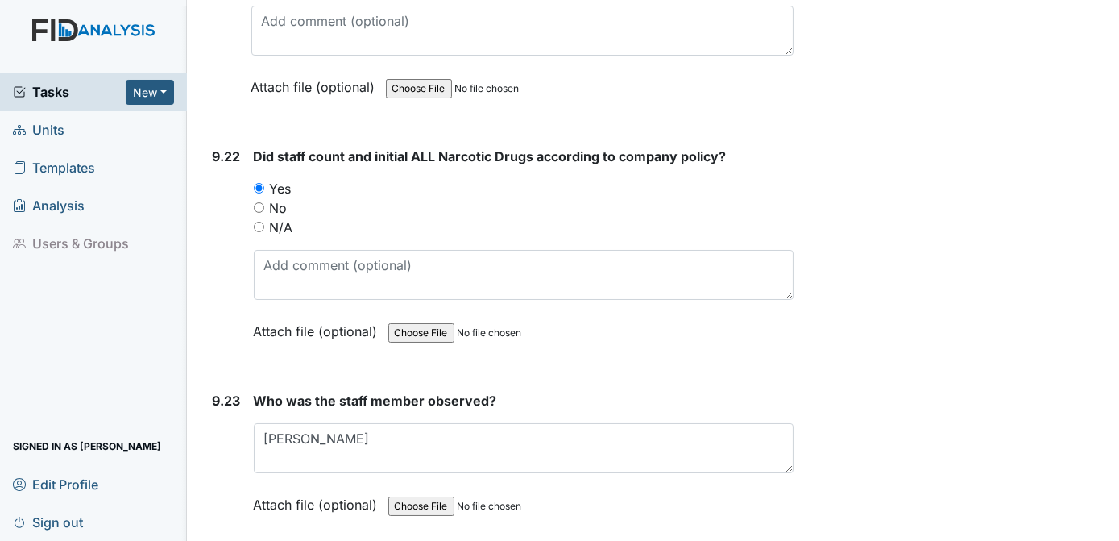
scroll to position [23464, 0]
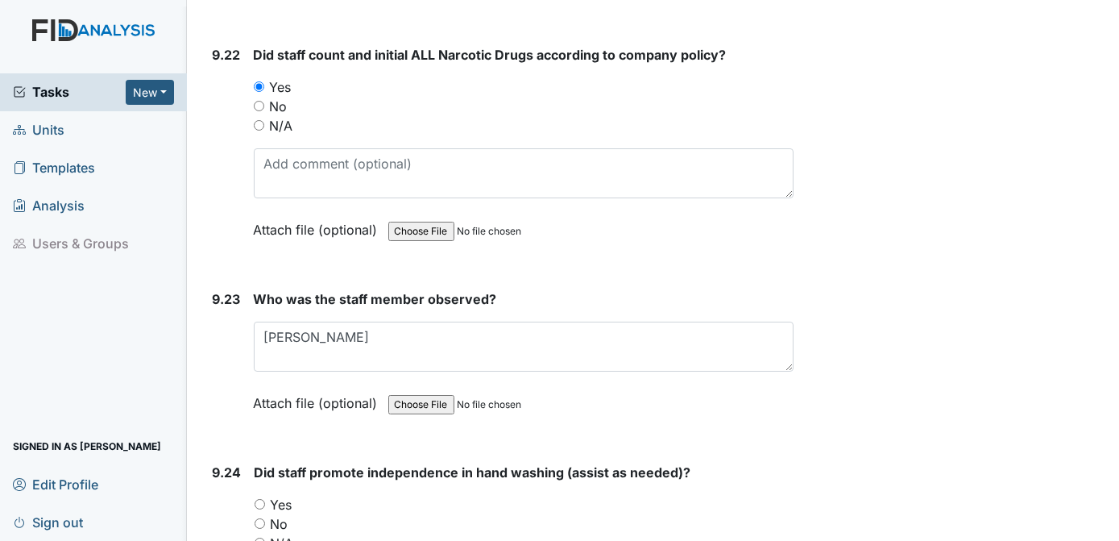
click at [258, 499] on input "Yes" at bounding box center [260, 504] width 10 height 10
radio input "true"
click at [475, 514] on div "No" at bounding box center [525, 523] width 540 height 19
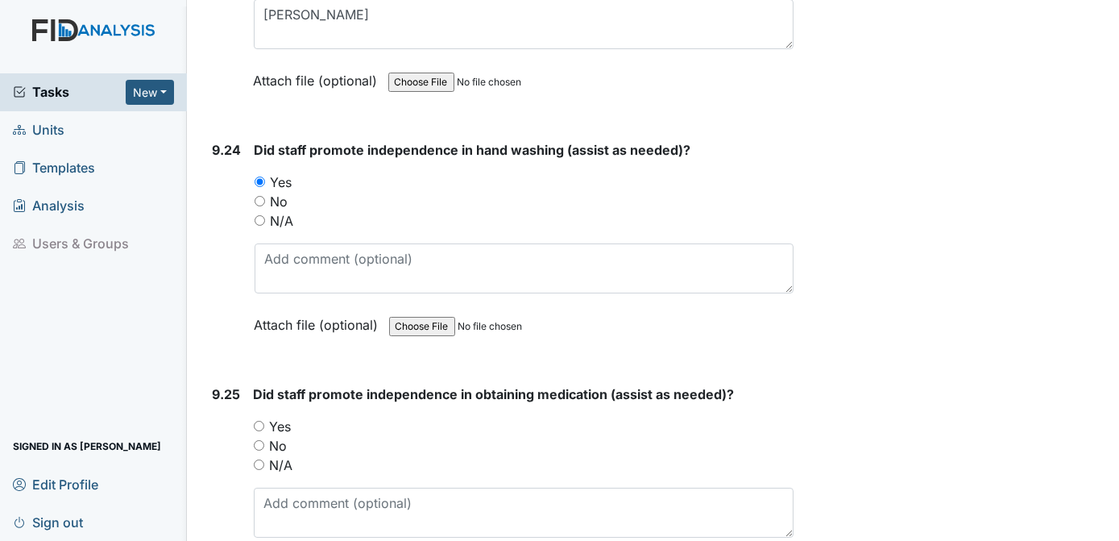
scroll to position [23854, 0]
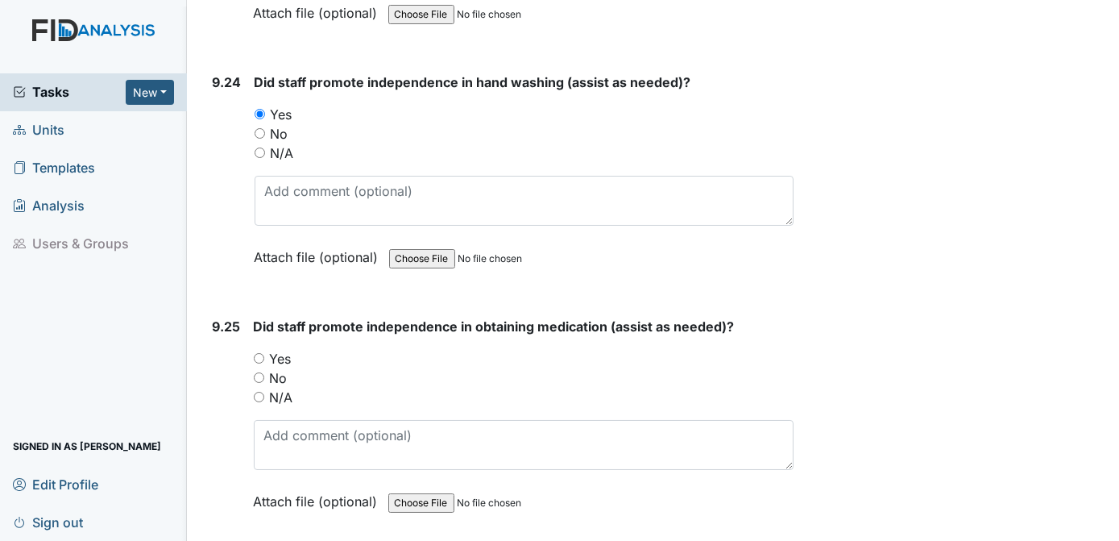
click at [259, 353] on input "Yes" at bounding box center [259, 358] width 10 height 10
radio input "true"
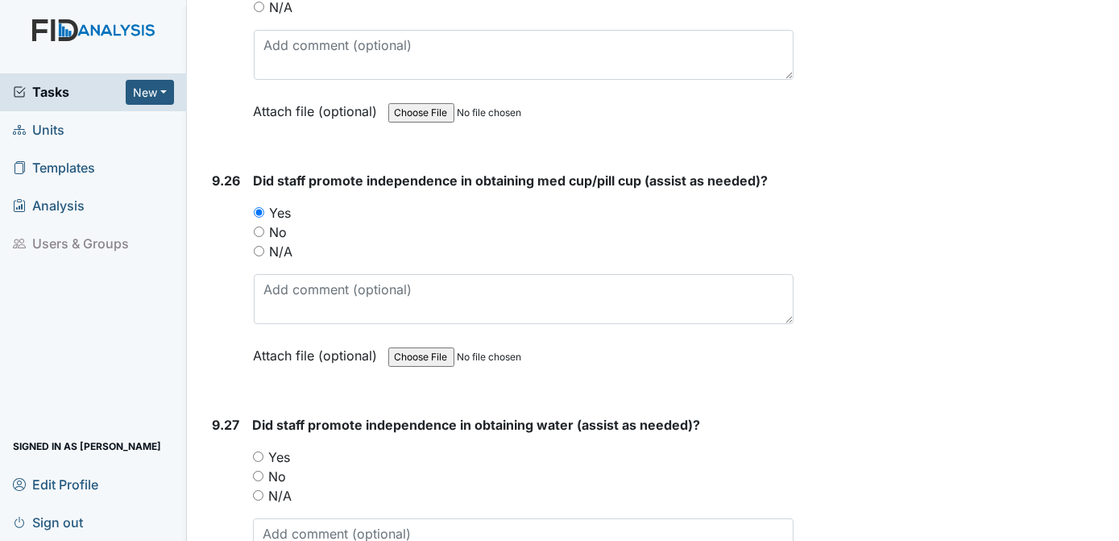
scroll to position [24448, 0]
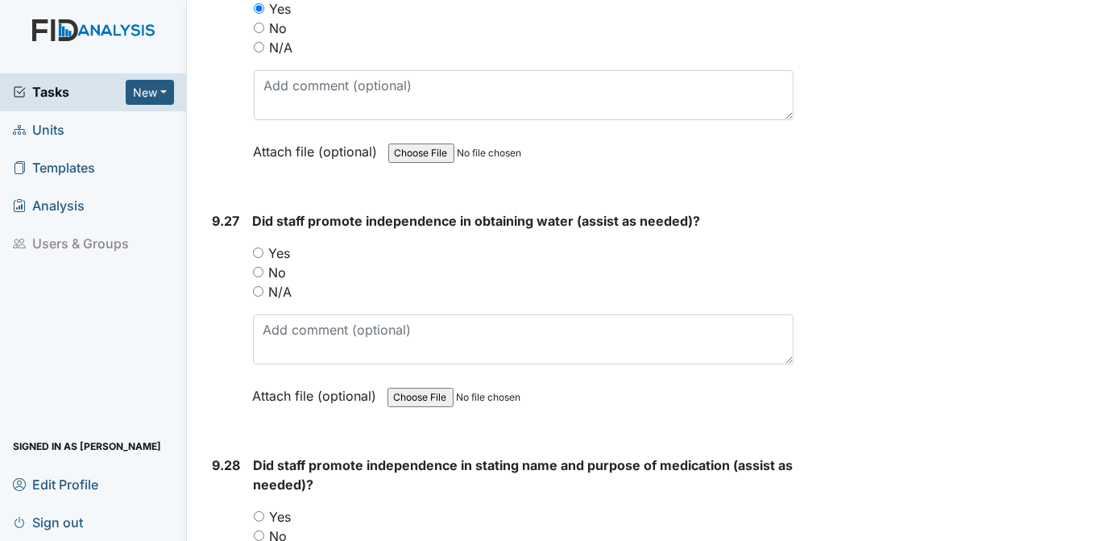
click at [257, 247] on input "Yes" at bounding box center [258, 252] width 10 height 10
radio input "true"
click at [255, 511] on input "Yes" at bounding box center [259, 516] width 10 height 10
radio input "true"
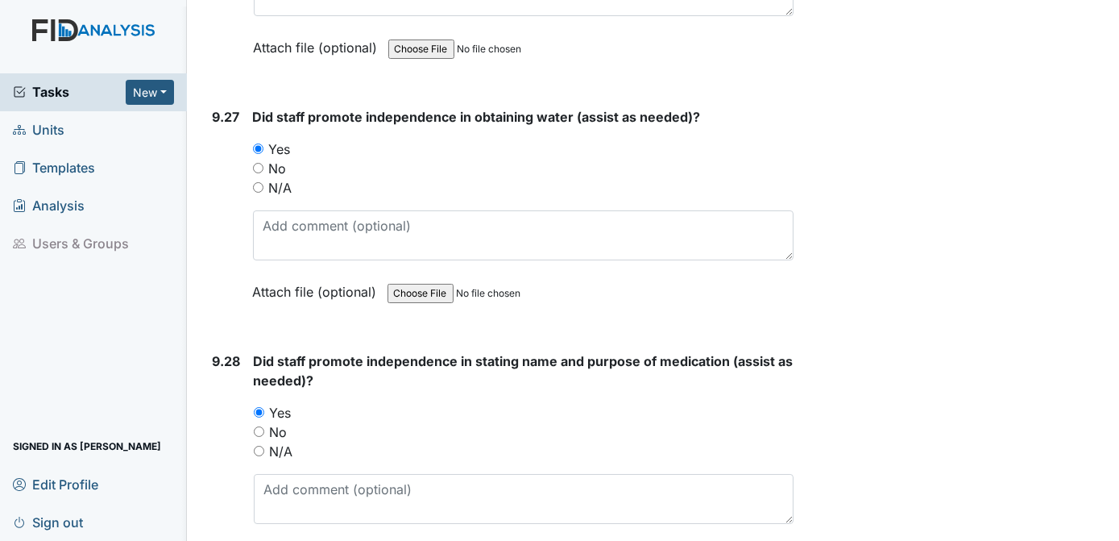
scroll to position [24619, 0]
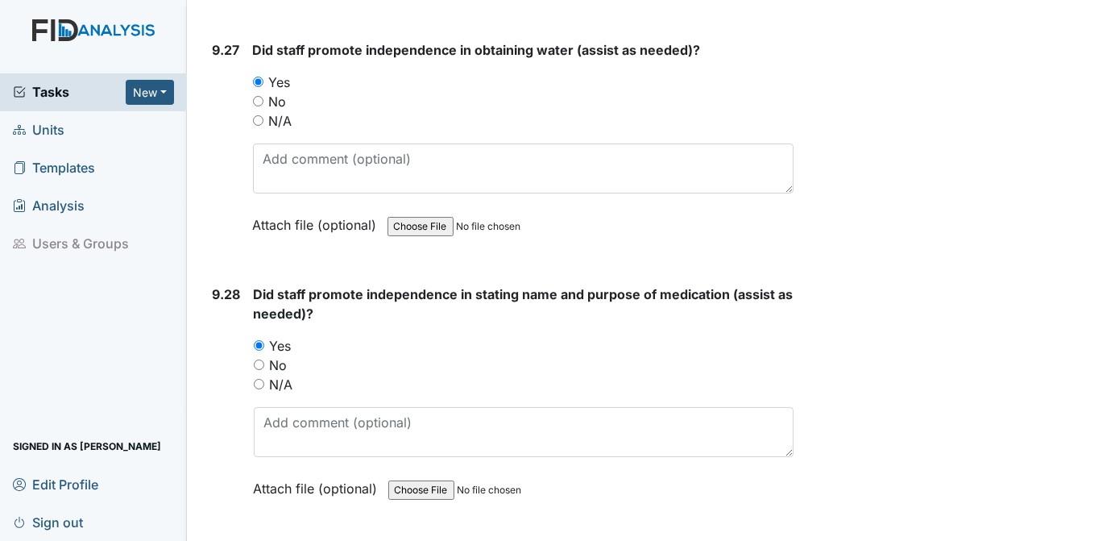
radio input "true"
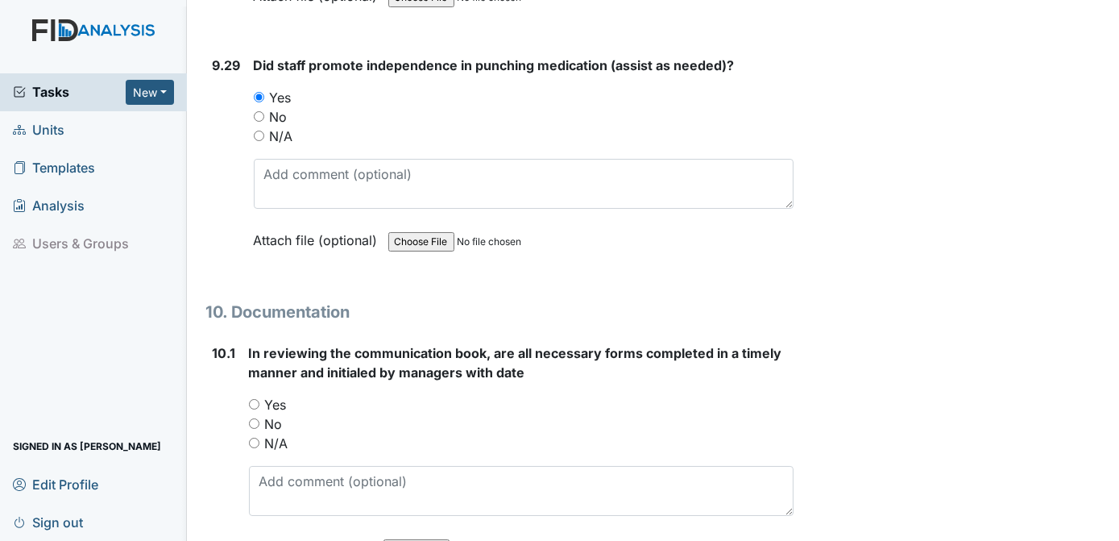
scroll to position [25145, 0]
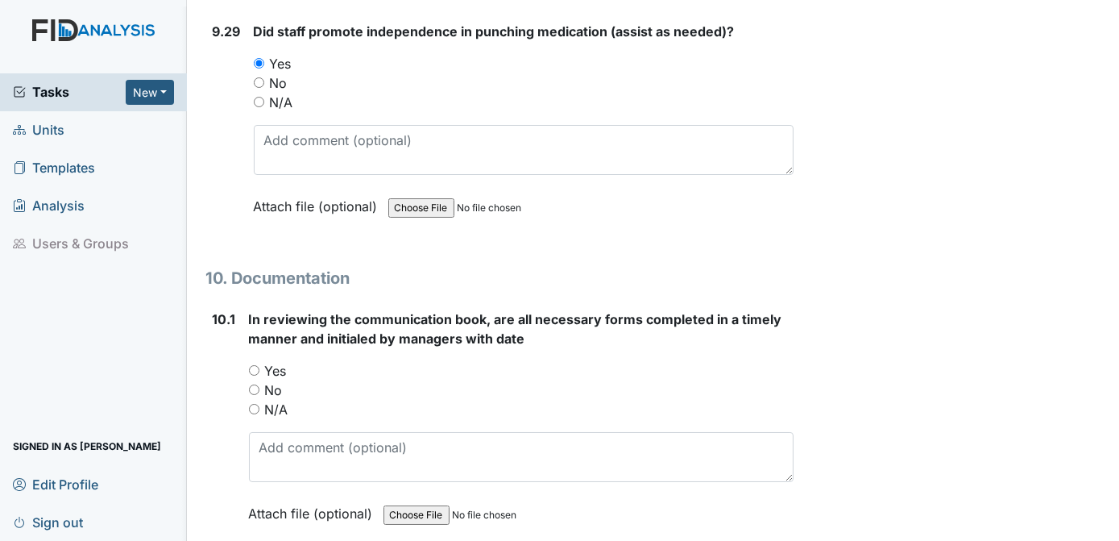
click at [257, 365] on input "Yes" at bounding box center [254, 370] width 10 height 10
radio input "true"
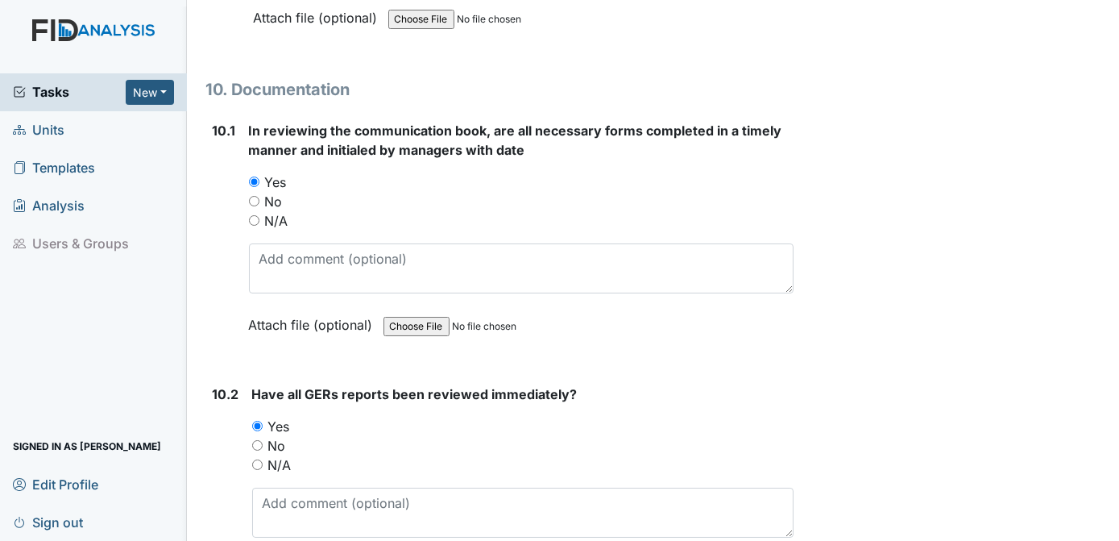
scroll to position [25435, 0]
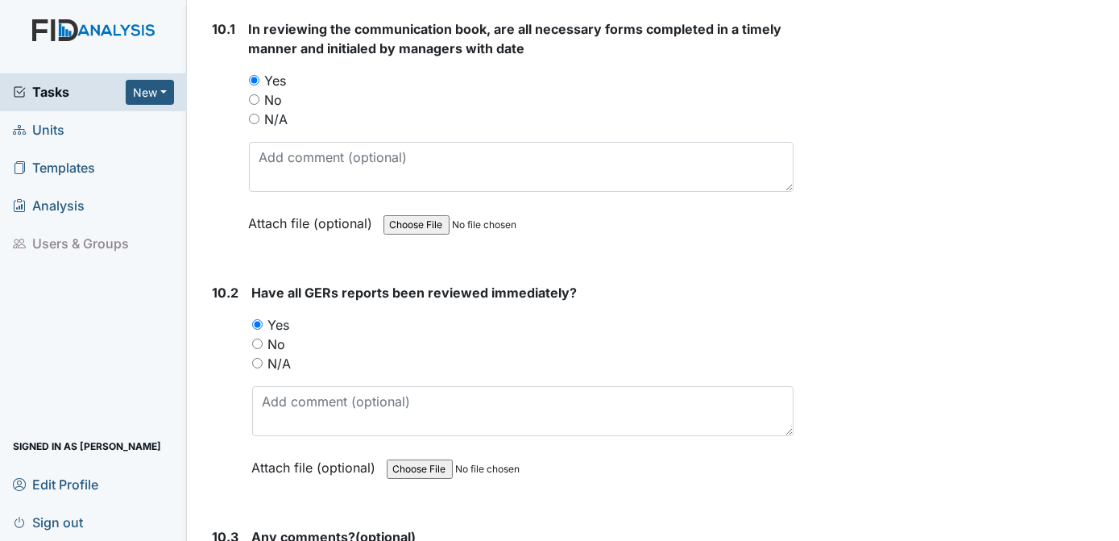
type textarea "N/A"
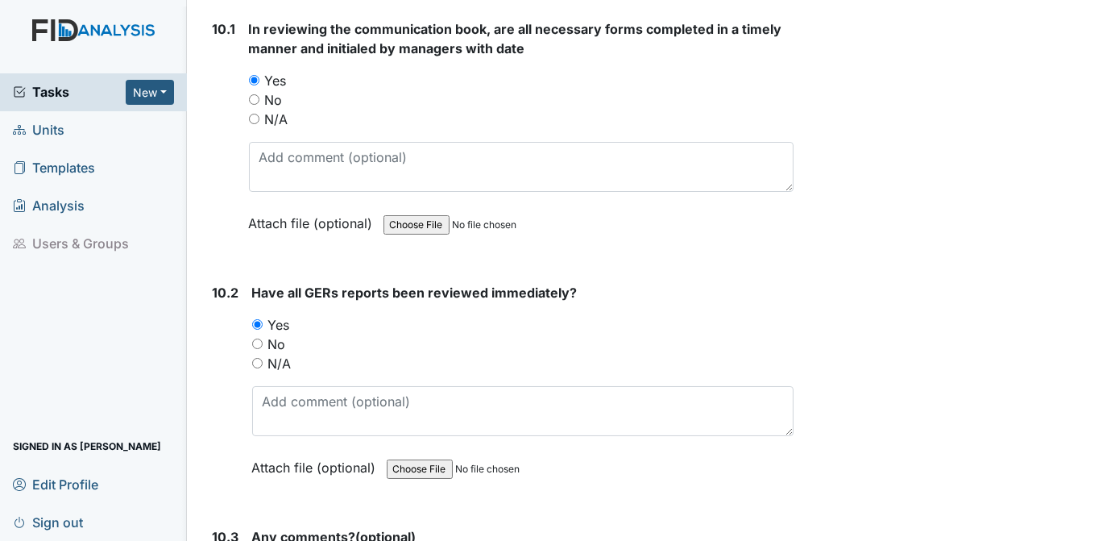
drag, startPoint x: 1106, startPoint y: 448, endPoint x: 1111, endPoint y: 466, distance: 18.4
click at [1111, 466] on main "Inspection: Random Inspection for Afternoon ID: #00011429 Open Autosaving... Lo…" at bounding box center [653, 270] width 933 height 541
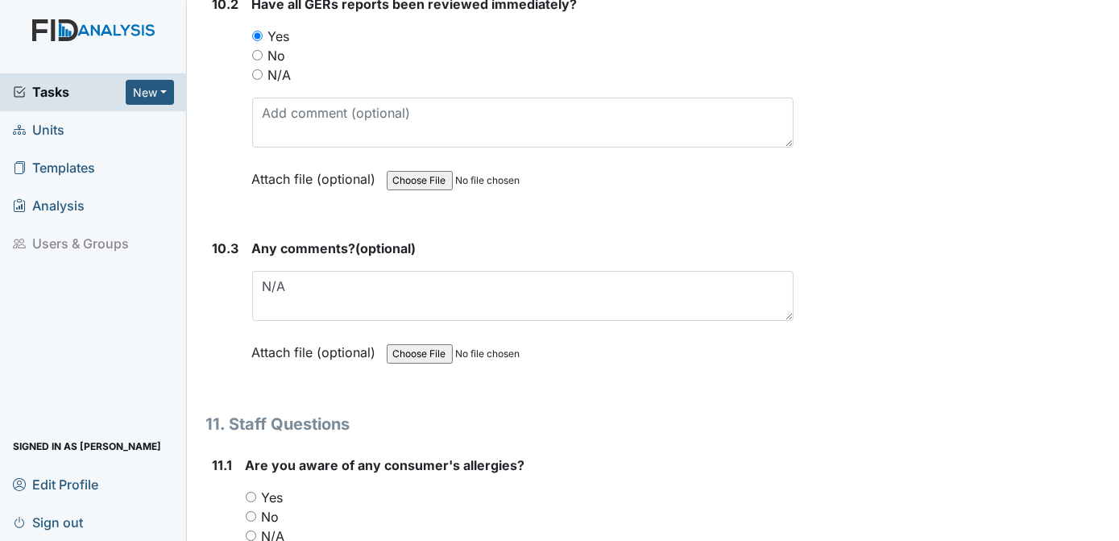
scroll to position [25757, 0]
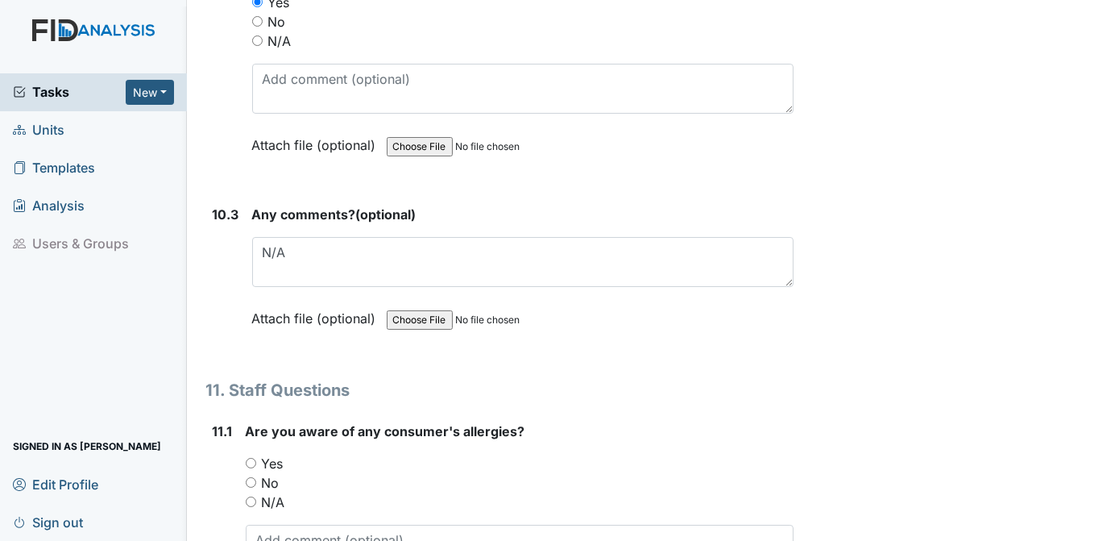
click at [250, 458] on input "Yes" at bounding box center [251, 463] width 10 height 10
radio input "true"
click at [280, 524] on textarea at bounding box center [520, 549] width 549 height 50
type textarea "K.T SEASONAL"
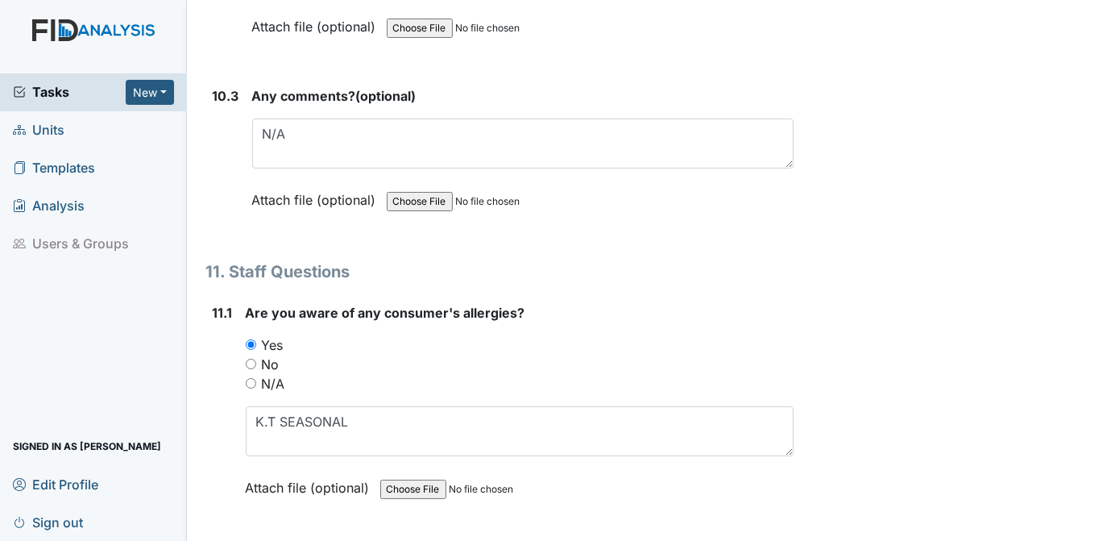
scroll to position [25977, 0]
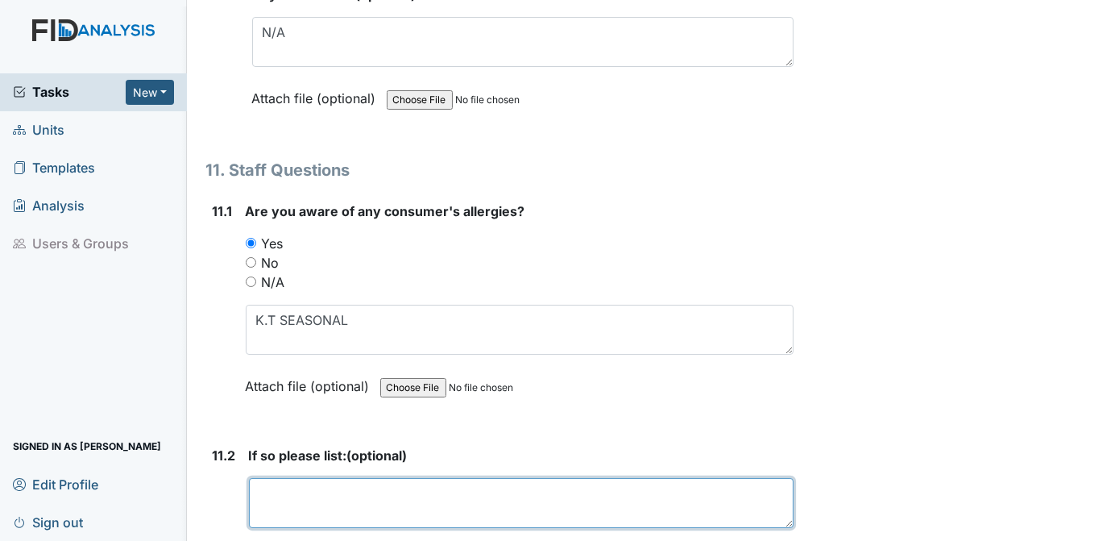
click at [479, 478] on textarea at bounding box center [521, 503] width 545 height 50
type textarea "K.T SEASONAL"
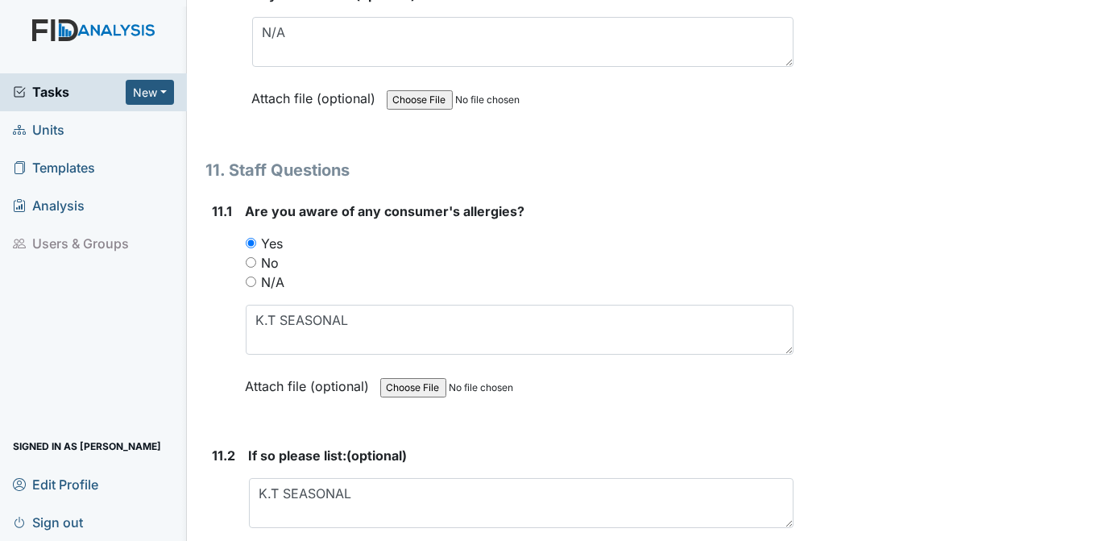
radio input "true"
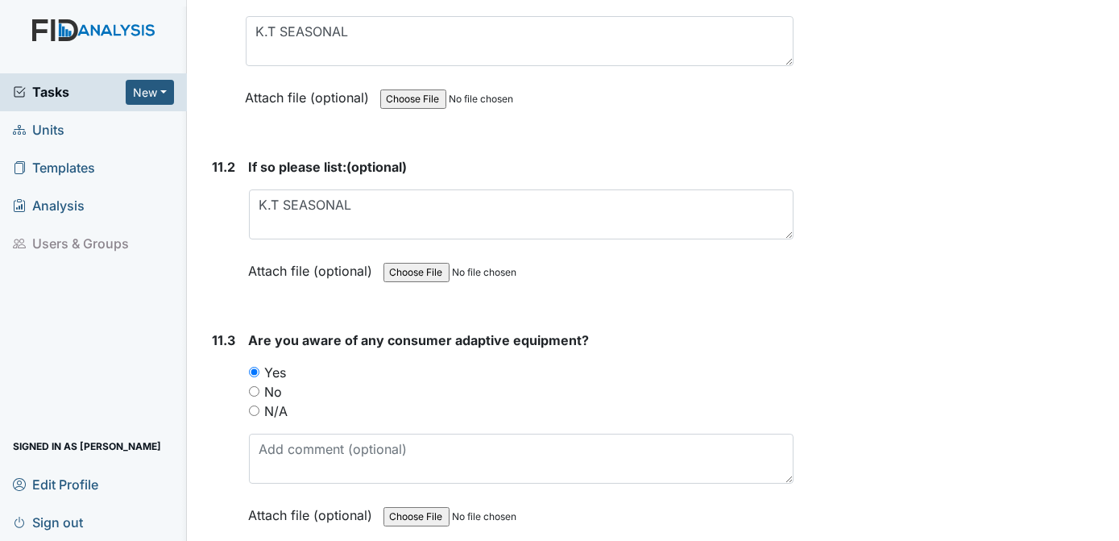
scroll to position [26333, 0]
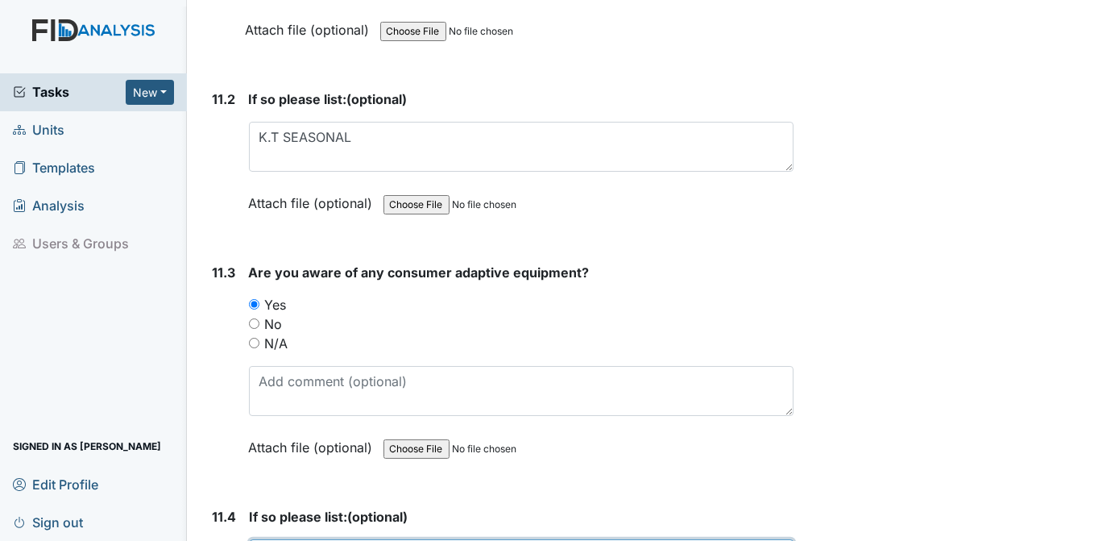
type textarea "A.W, K.T AND T.D EYEGLASSES"
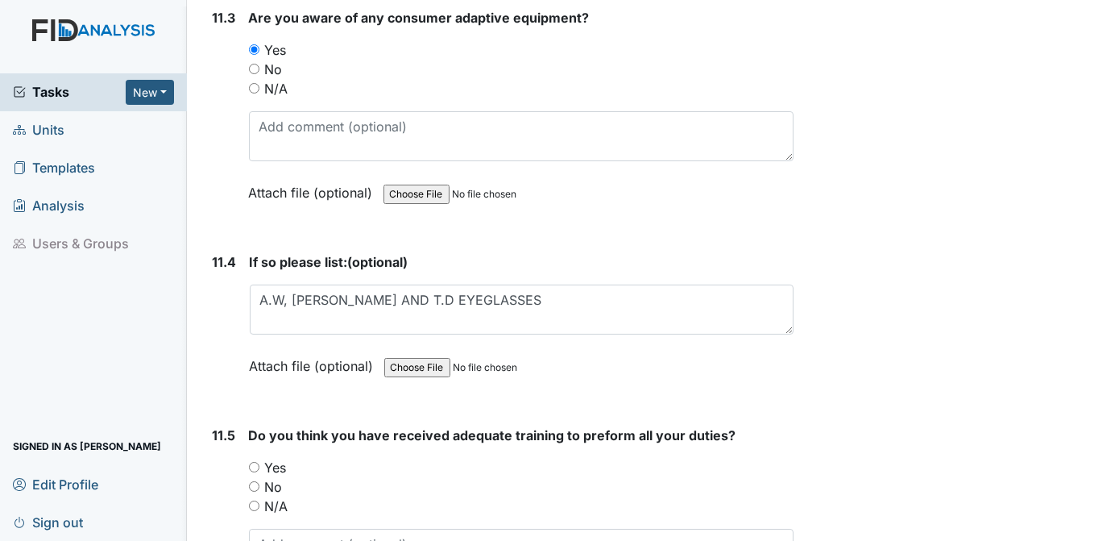
scroll to position [26655, 0]
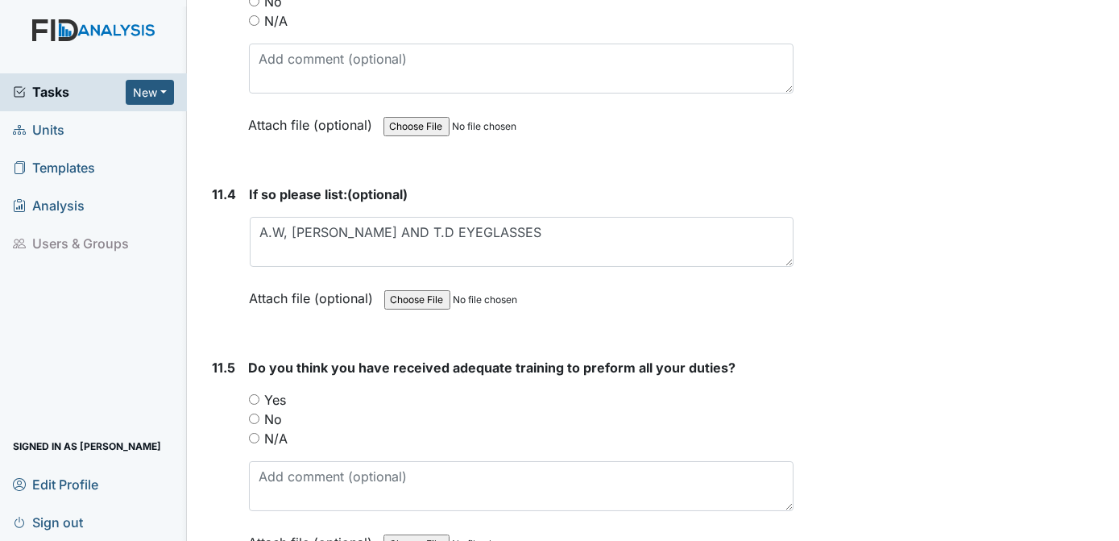
click at [255, 394] on input "Yes" at bounding box center [254, 399] width 10 height 10
radio input "true"
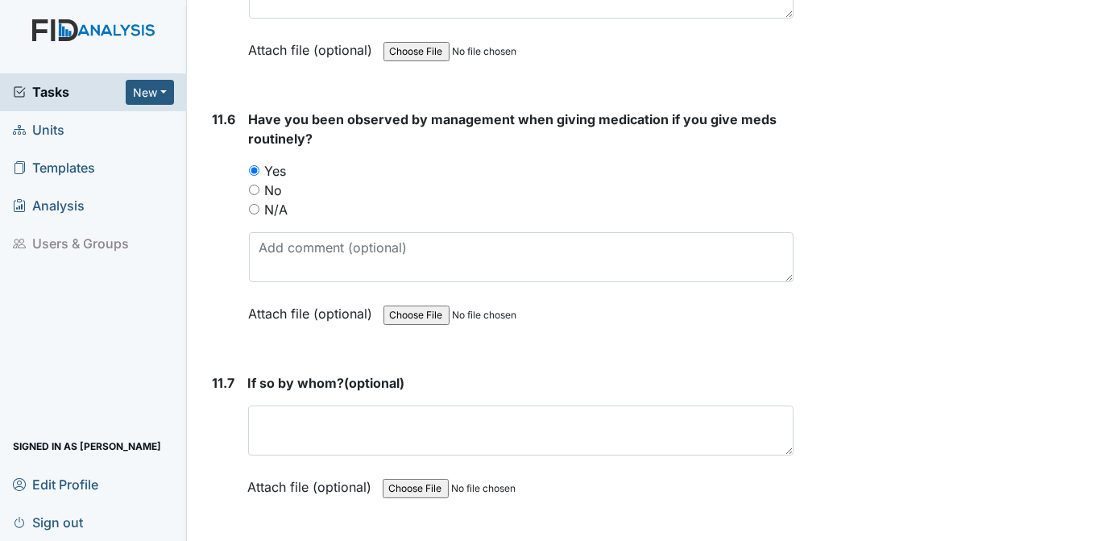
scroll to position [27113, 0]
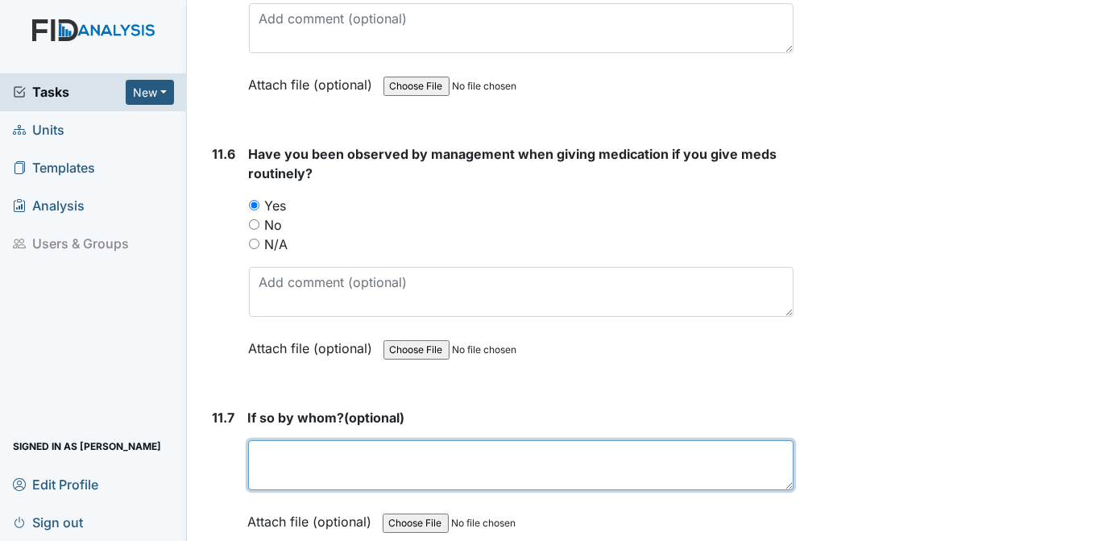
click at [305, 440] on textarea at bounding box center [521, 465] width 546 height 50
type textarea "HAB.C"
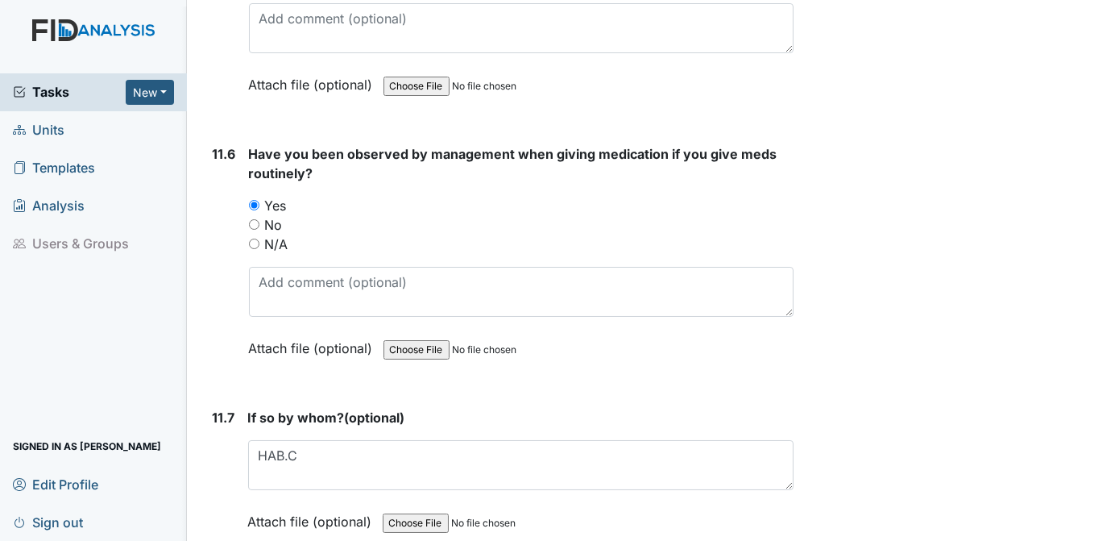
type textarea "6 RIGHTS, RIGHT PERSON, MED, TIME, DOSAGE, ROUTE AND DOCUMENTAION"
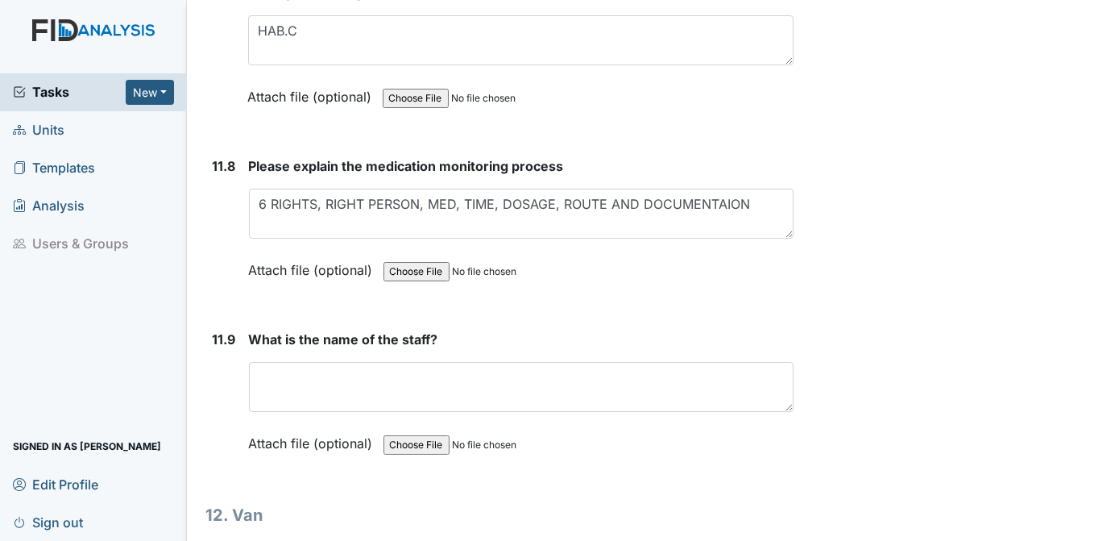
scroll to position [27435, 0]
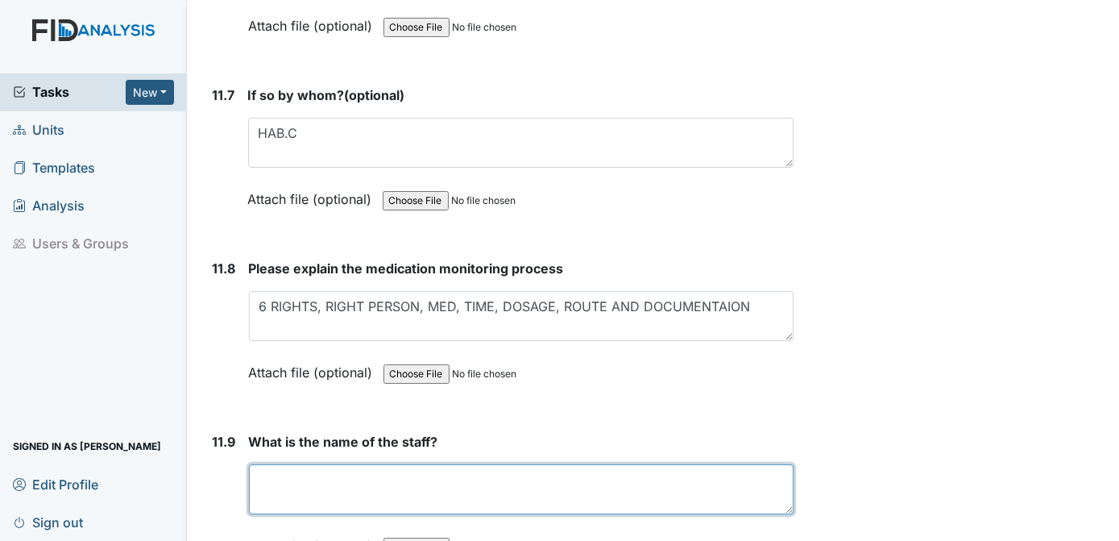
click at [337, 464] on textarea at bounding box center [521, 489] width 545 height 50
type textarea "O.HAMMIEL"
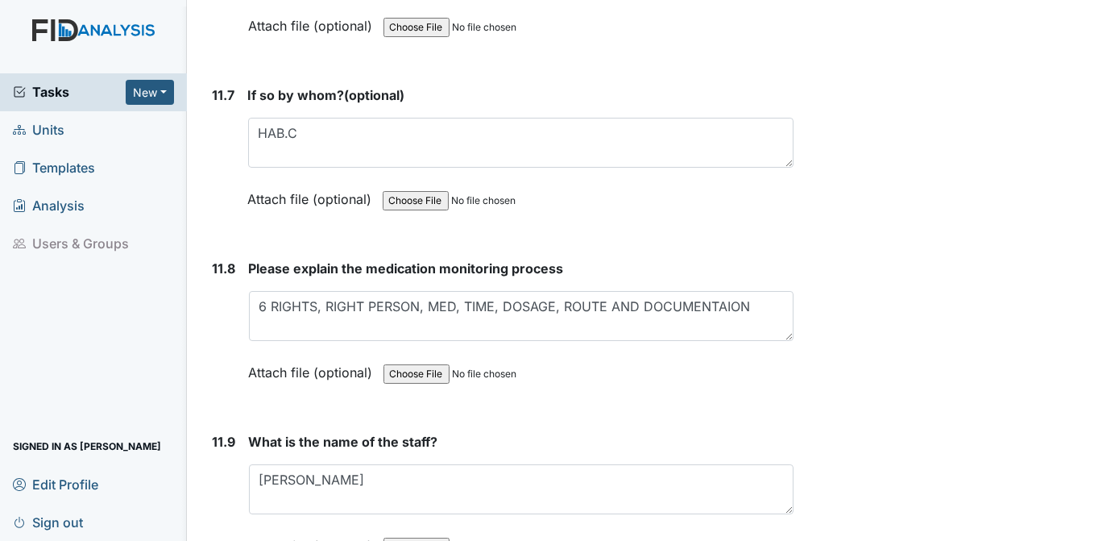
radio input "true"
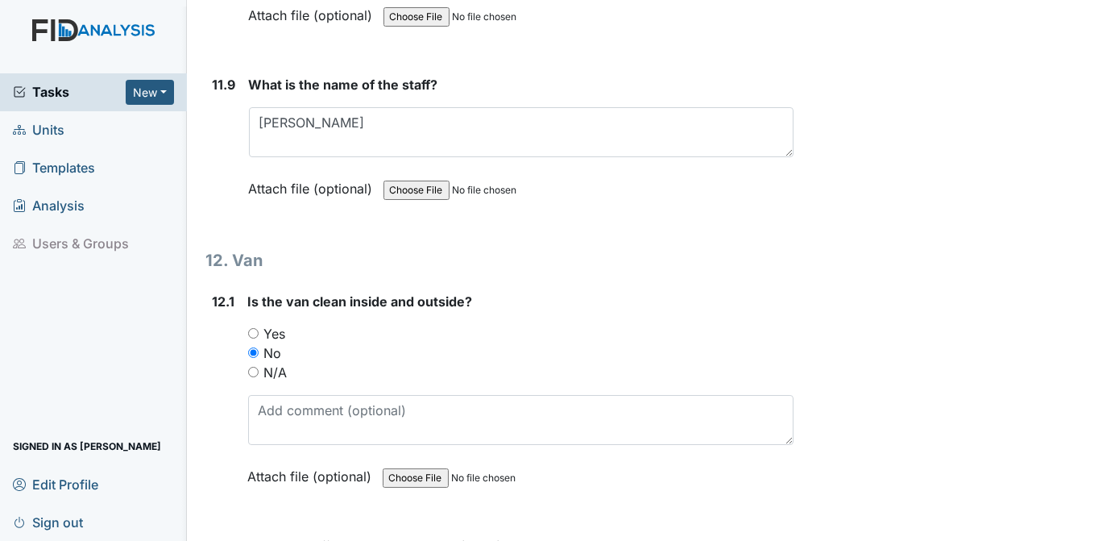
scroll to position [27757, 0]
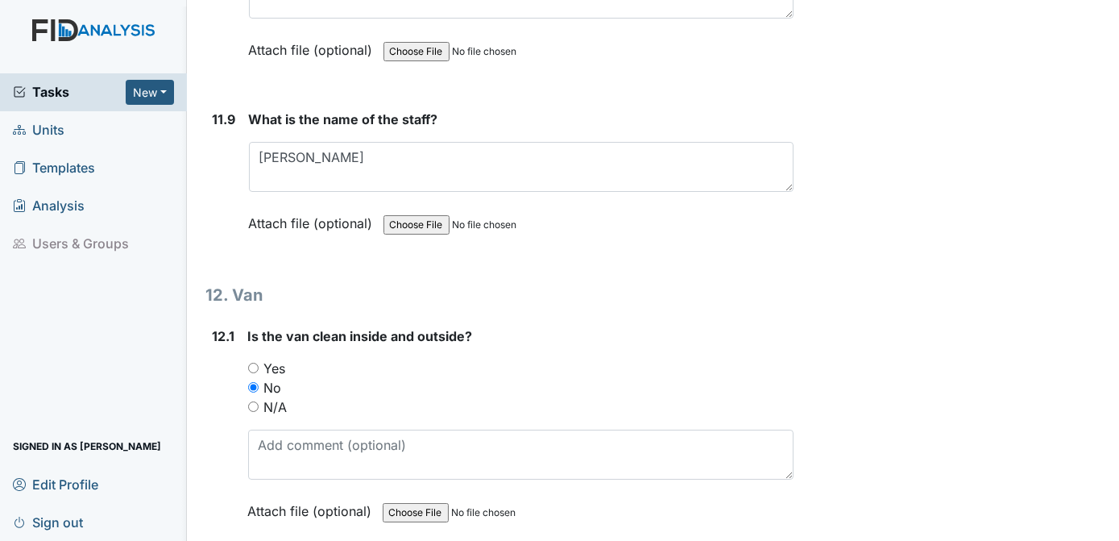
radio input "true"
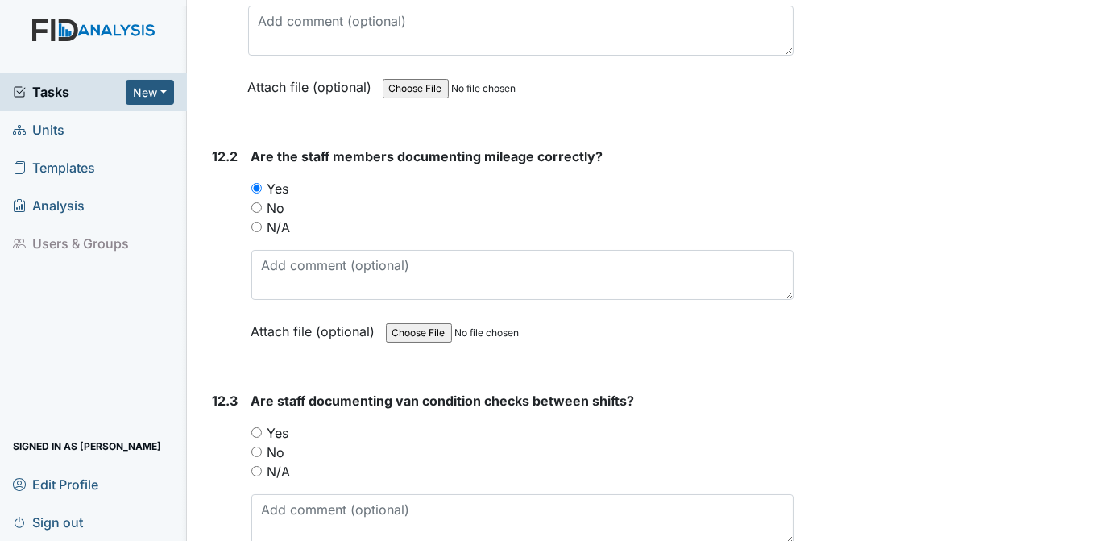
scroll to position [28284, 0]
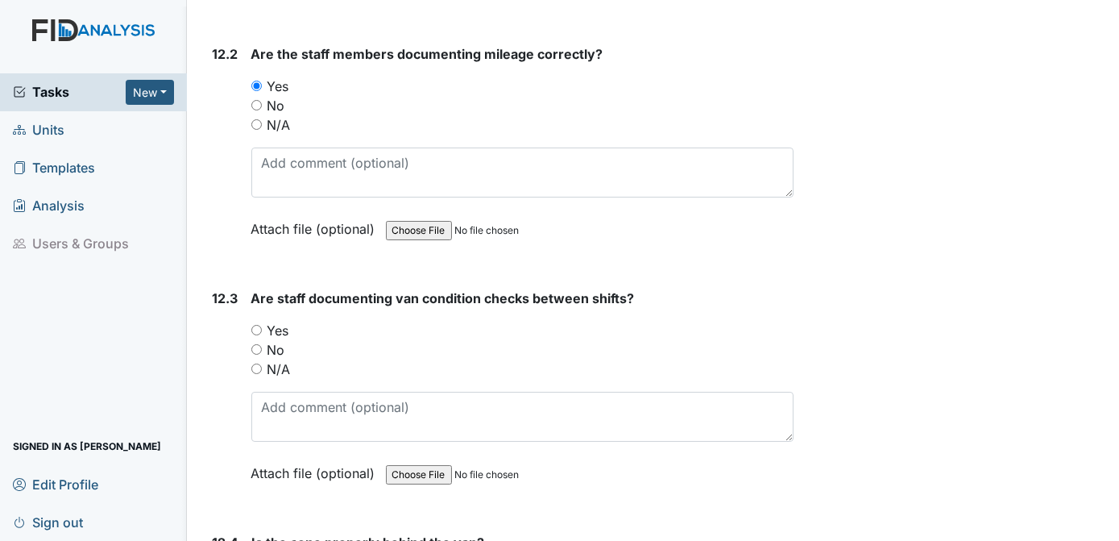
radio input "true"
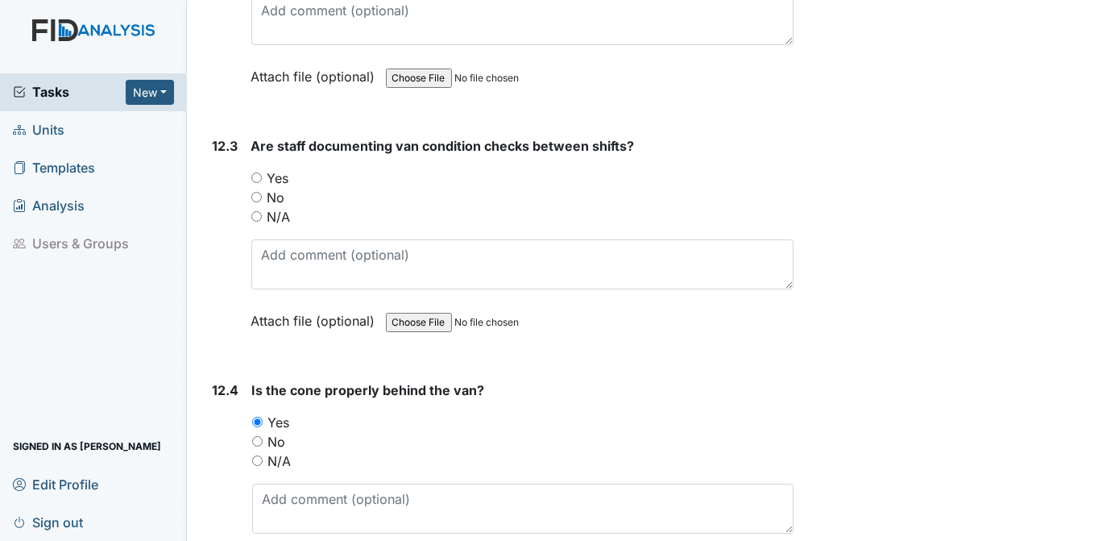
scroll to position [28537, 0]
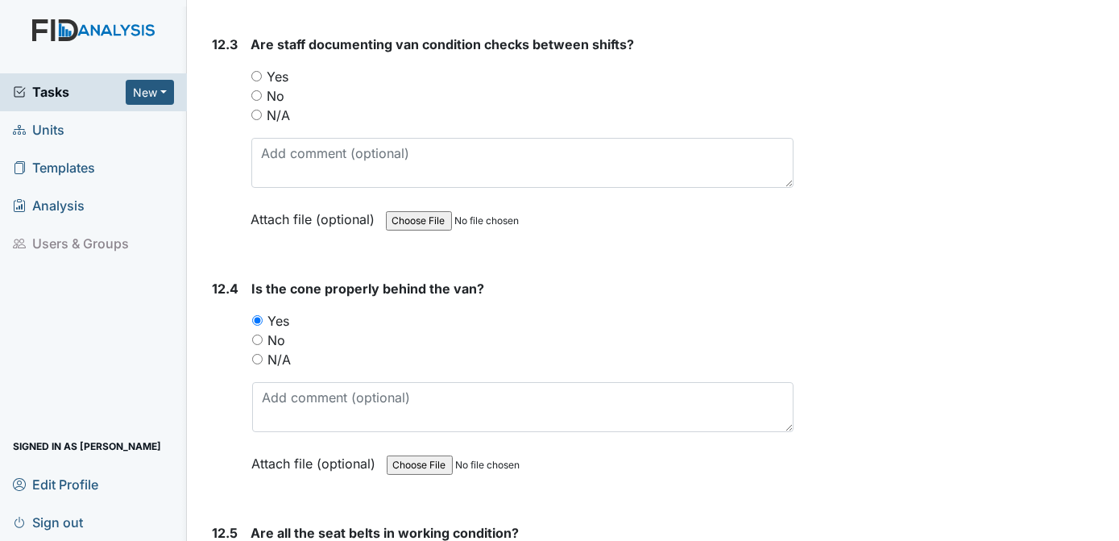
radio input "true"
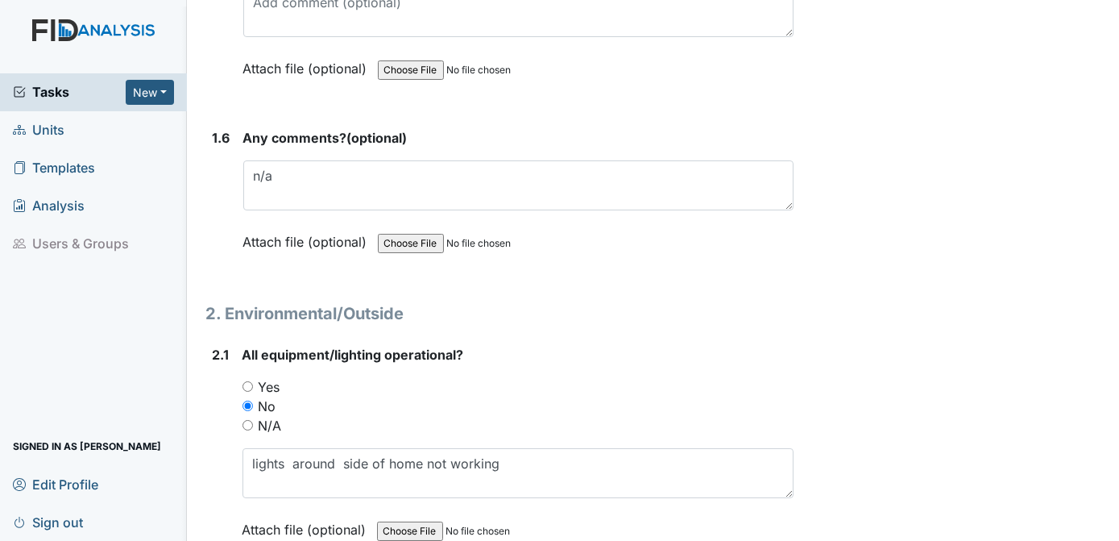
scroll to position [1474, 0]
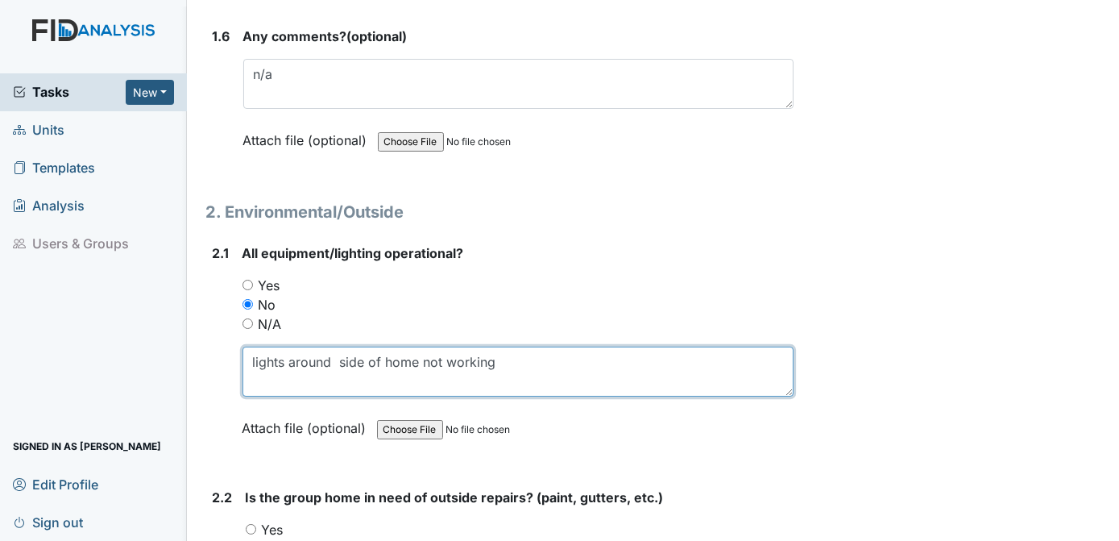
type textarea "lights around side of home not working"
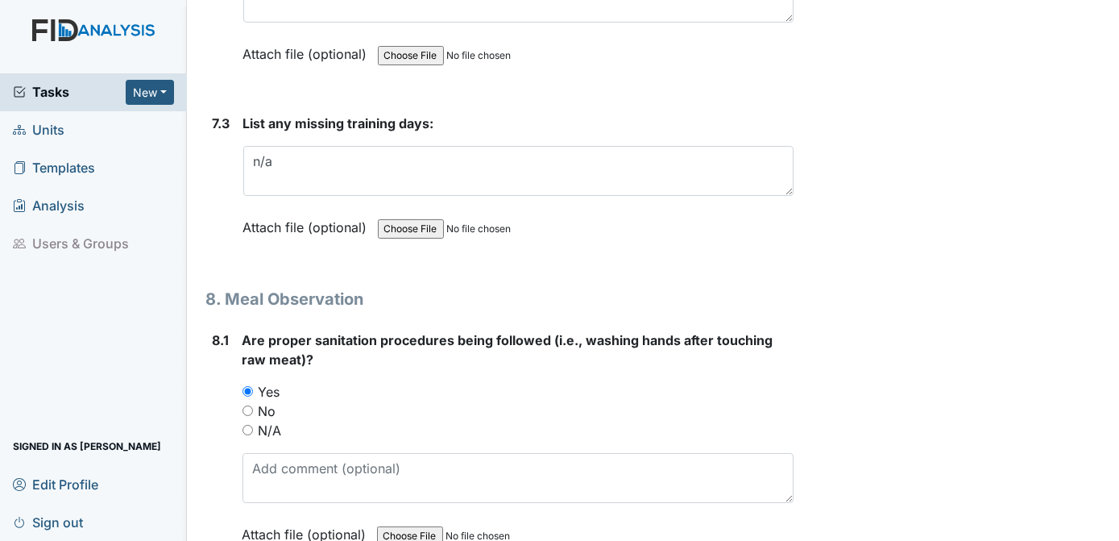
scroll to position [12173, 0]
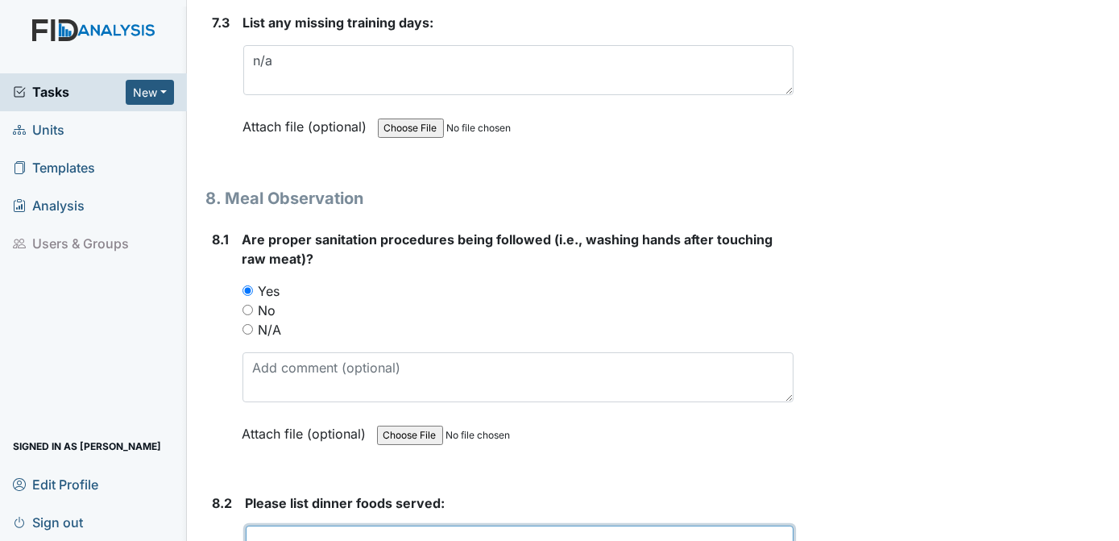
click at [292, 525] on textarea at bounding box center [520, 550] width 549 height 50
type textarea "SPHAGETTI, TOSSED SALAD , GARLIC BREAD TEA AND WATER"
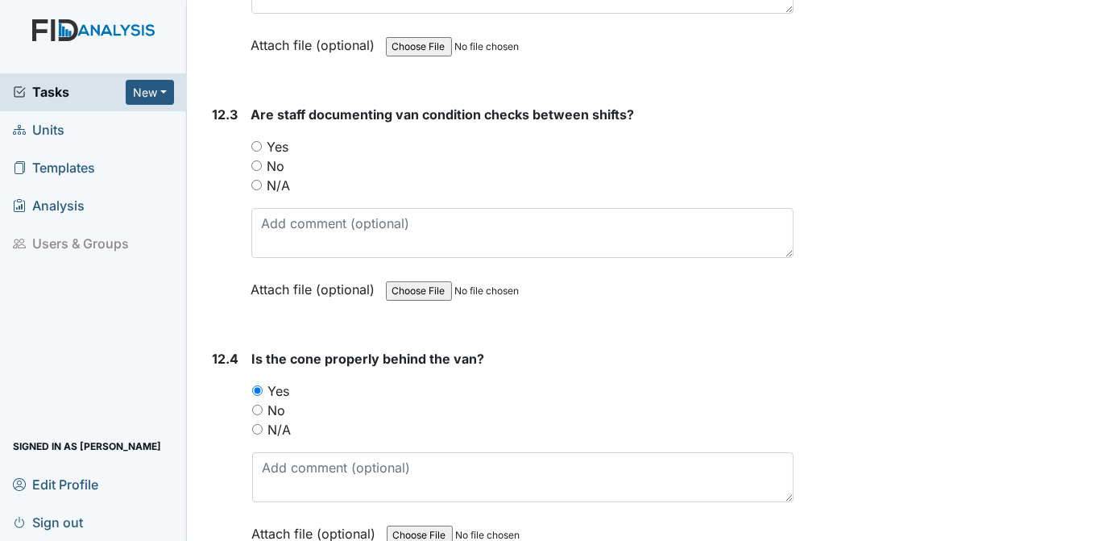
scroll to position [28620, 0]
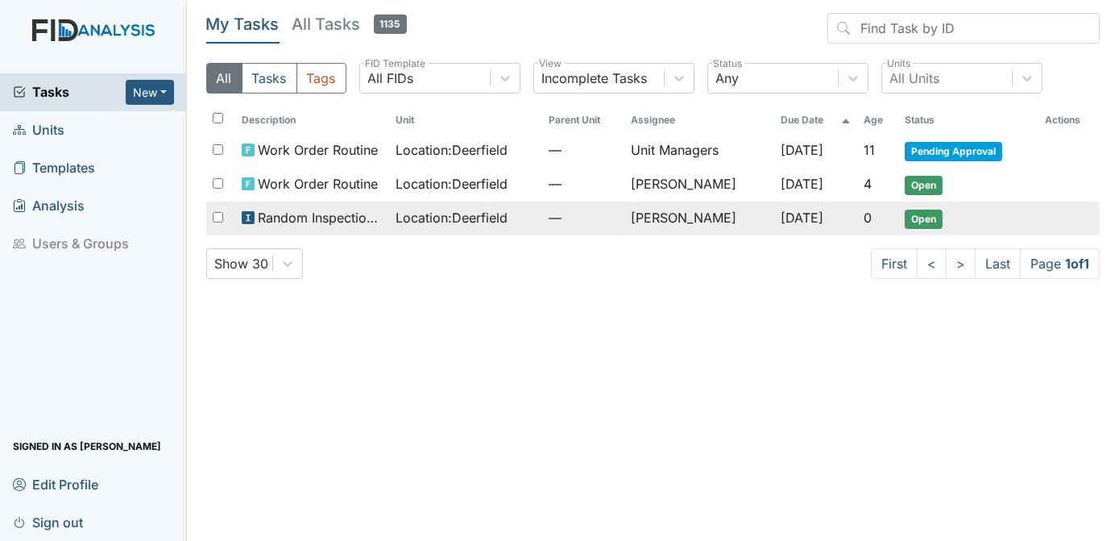
click at [924, 218] on span "Open" at bounding box center [924, 218] width 38 height 19
